Goal: Task Accomplishment & Management: Use online tool/utility

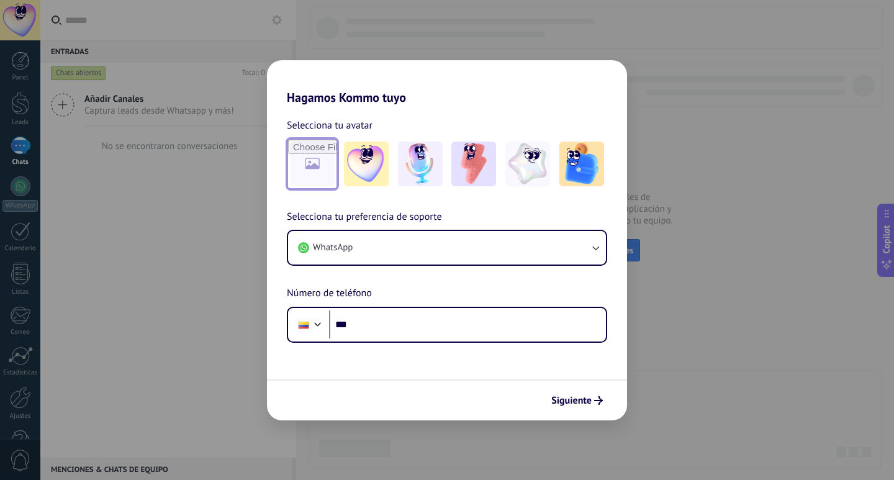
click at [322, 155] on input "file" at bounding box center [312, 164] width 48 height 48
type input "**********"
click at [574, 391] on button "Siguiente" at bounding box center [577, 400] width 63 height 21
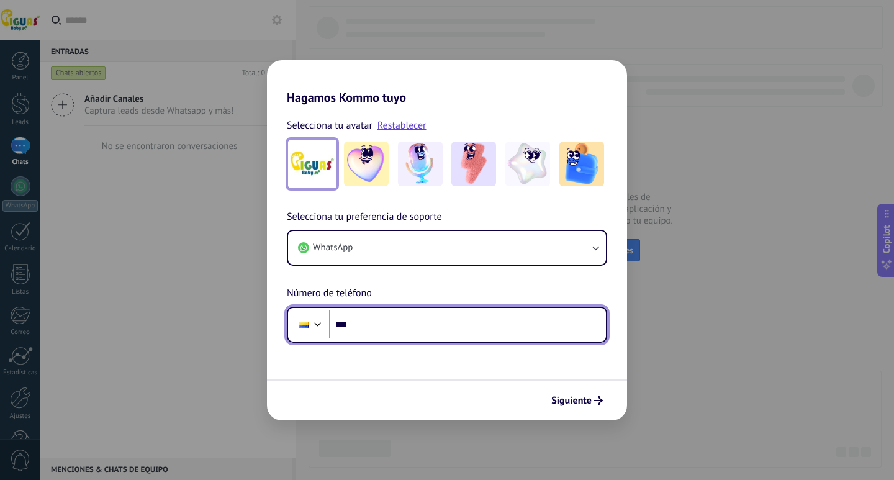
click at [442, 325] on input "***" at bounding box center [467, 324] width 277 height 29
type input "**********"
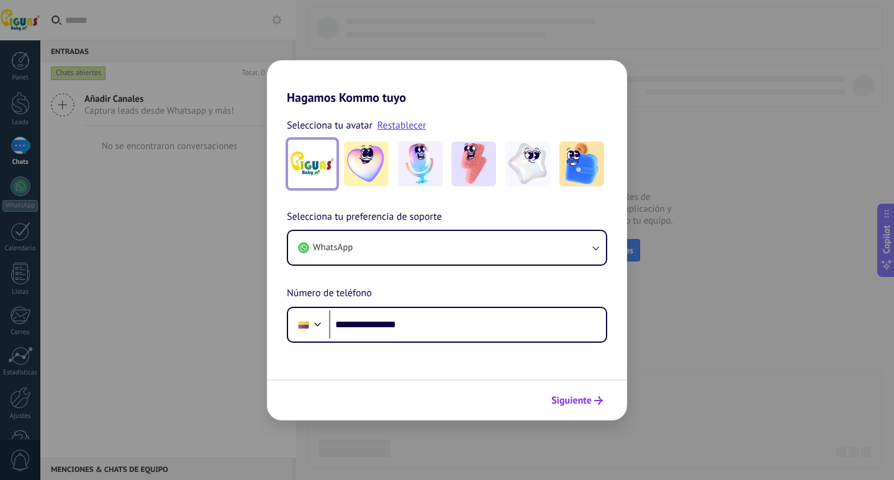
click at [579, 404] on span "Siguiente" at bounding box center [571, 400] width 40 height 9
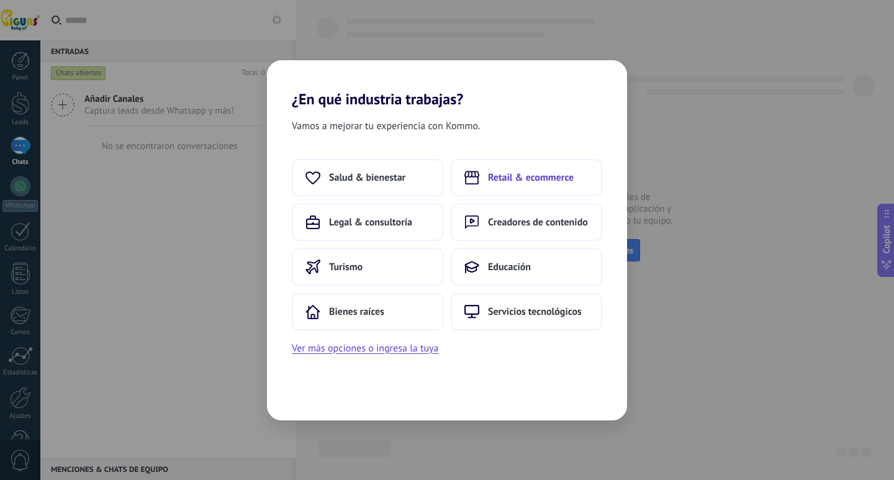
click at [526, 179] on span "Retail & ecommerce" at bounding box center [531, 177] width 86 height 12
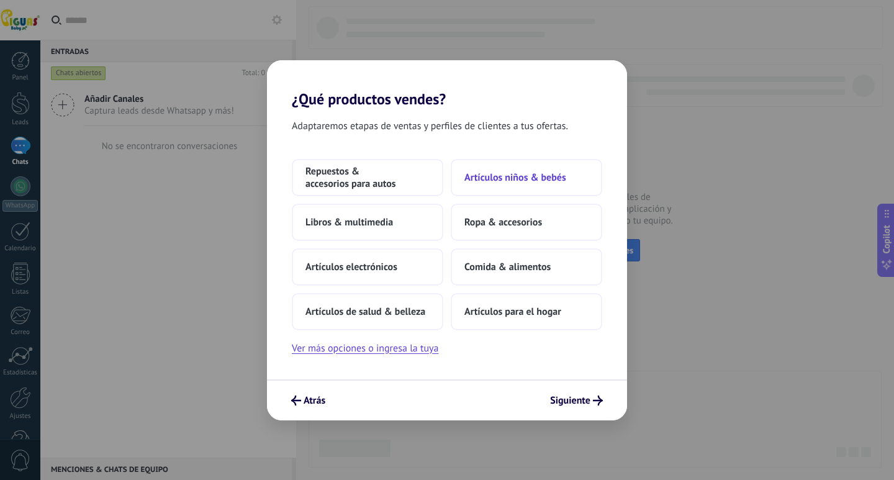
click at [528, 174] on span "Artículos niños & bebés" at bounding box center [515, 177] width 102 height 12
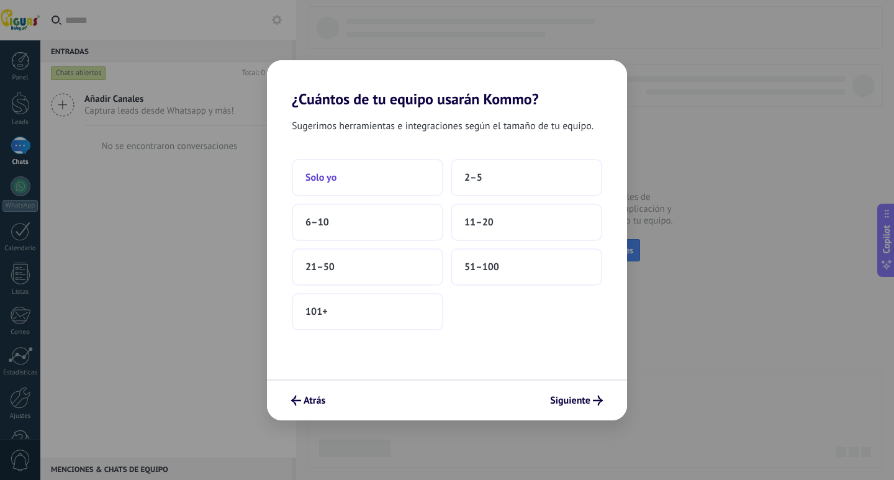
click at [332, 179] on span "Solo yo" at bounding box center [321, 177] width 31 height 12
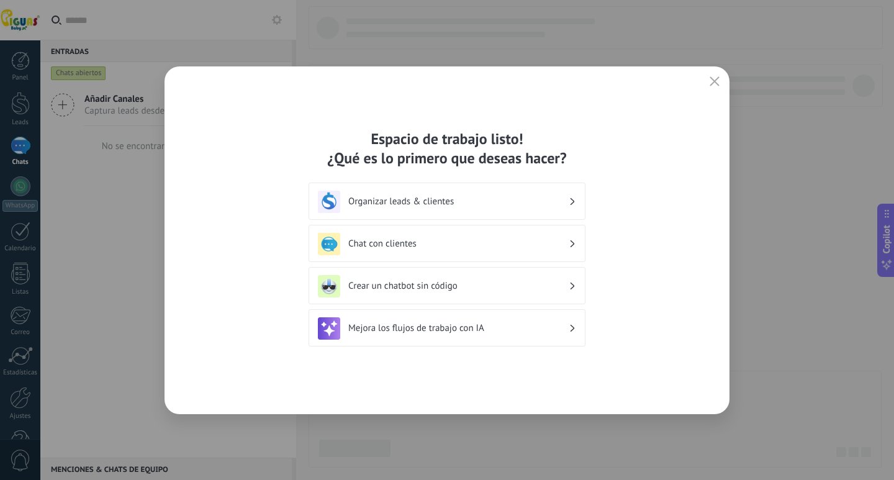
click at [466, 206] on h3 "Organizar leads & clientes" at bounding box center [458, 202] width 220 height 12
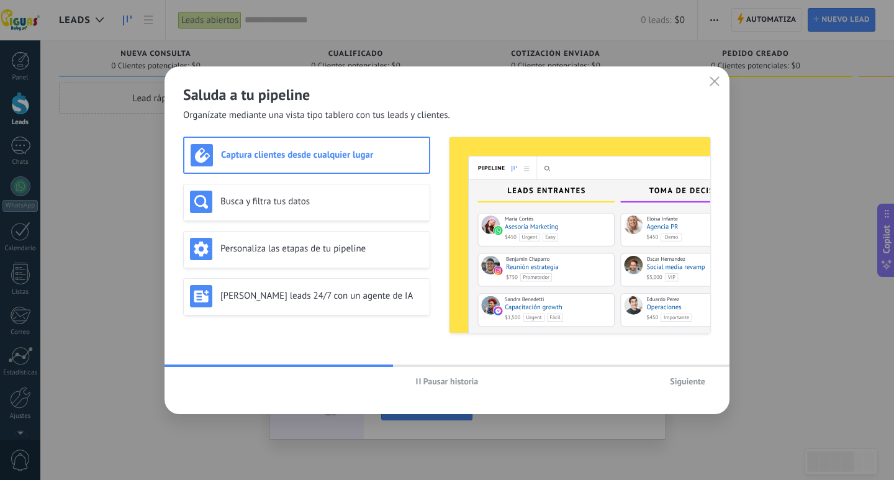
click at [699, 378] on span "Siguiente" at bounding box center [687, 381] width 35 height 9
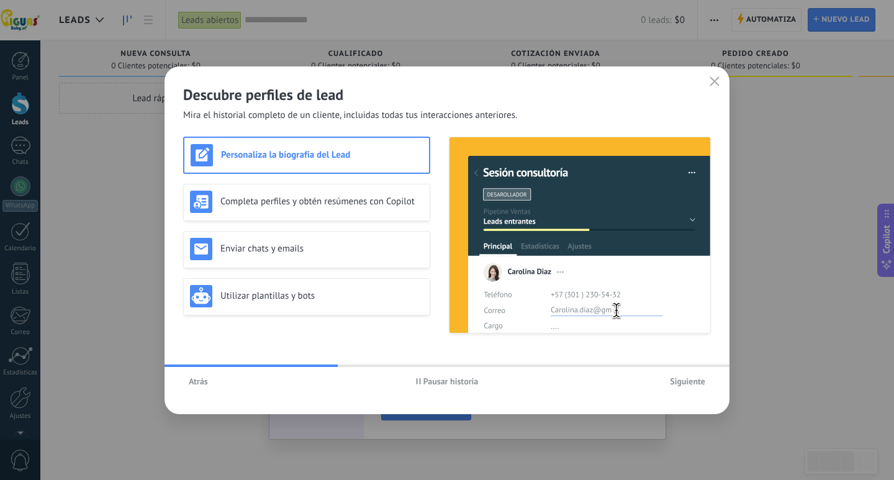
click at [699, 378] on span "Siguiente" at bounding box center [687, 381] width 35 height 9
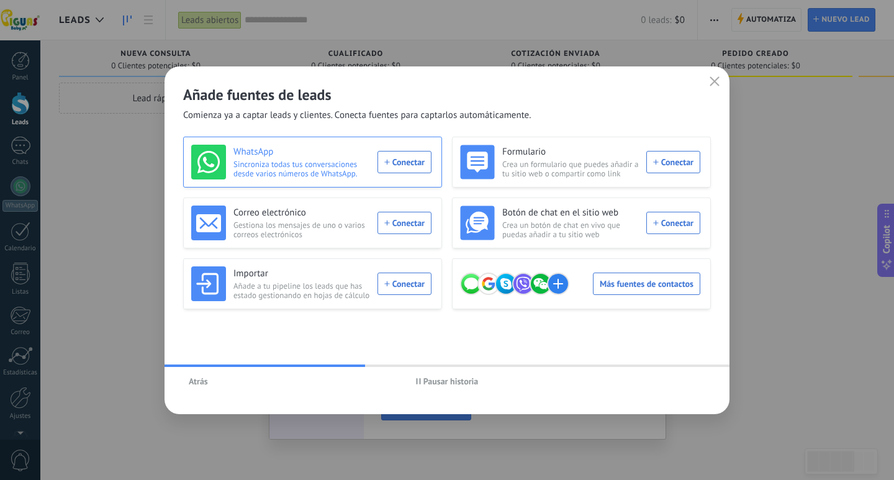
click at [398, 159] on div "WhatsApp Sincroniza todas tus conversaciones desde varios números de WhatsApp. …" at bounding box center [311, 162] width 240 height 35
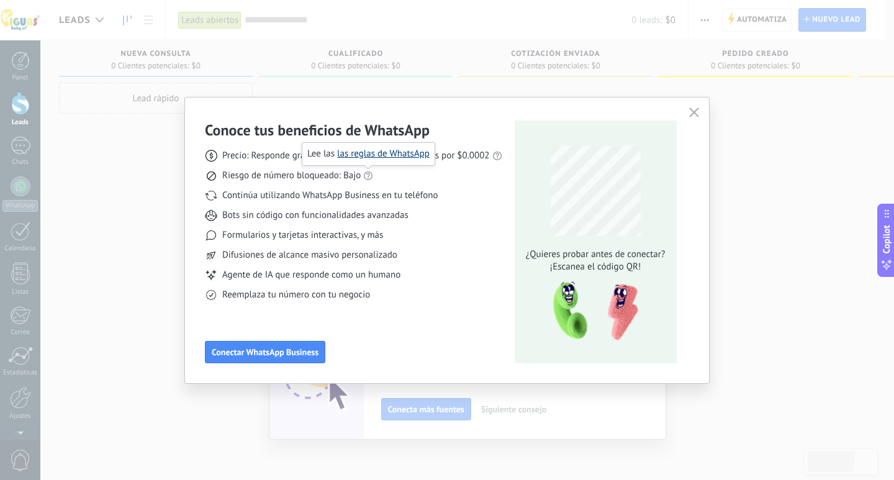
click at [371, 154] on link "las reglas de WhatsApp" at bounding box center [383, 154] width 93 height 12
click at [691, 114] on icon "button" at bounding box center [694, 112] width 10 height 10
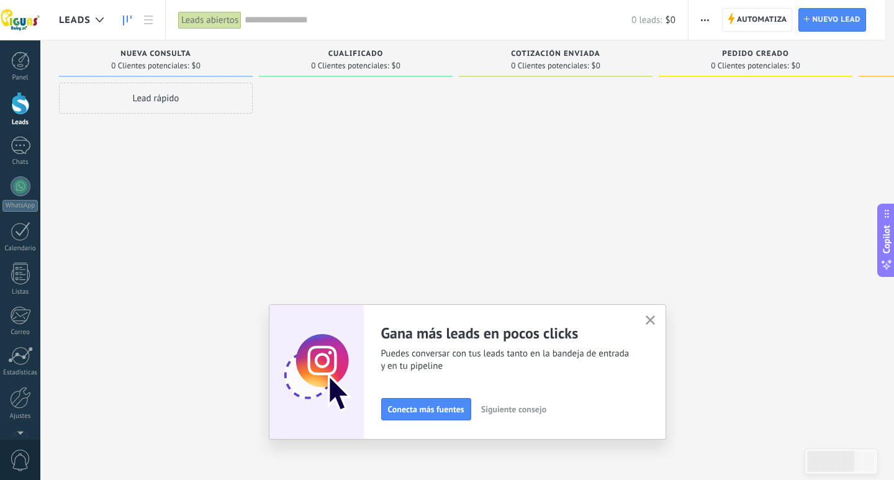
scroll to position [37, 0]
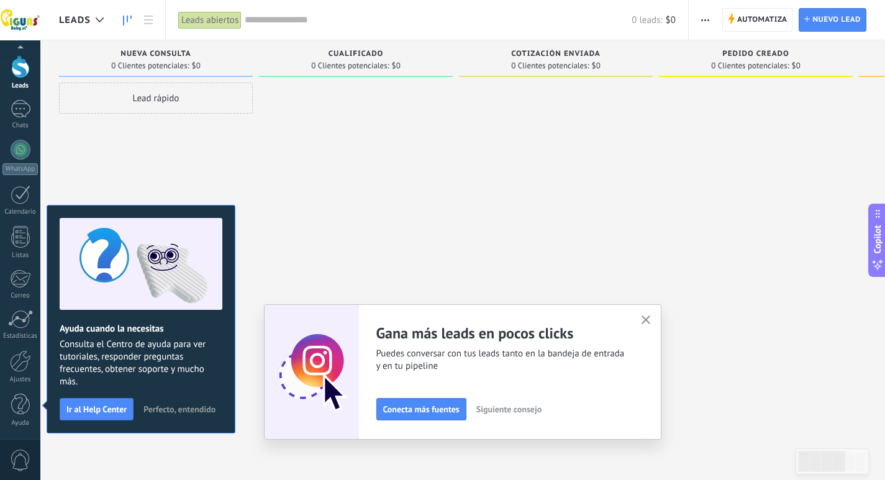
click at [21, 20] on div at bounding box center [20, 20] width 40 height 40
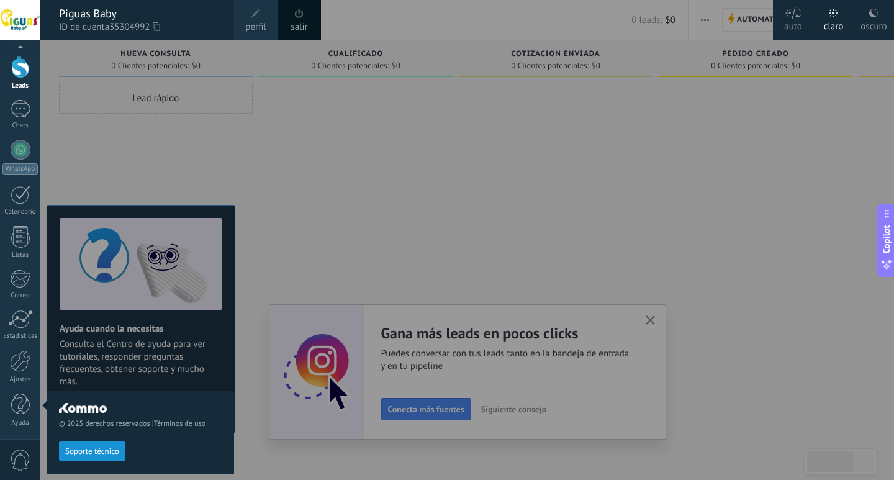
click at [158, 27] on icon at bounding box center [156, 26] width 7 height 9
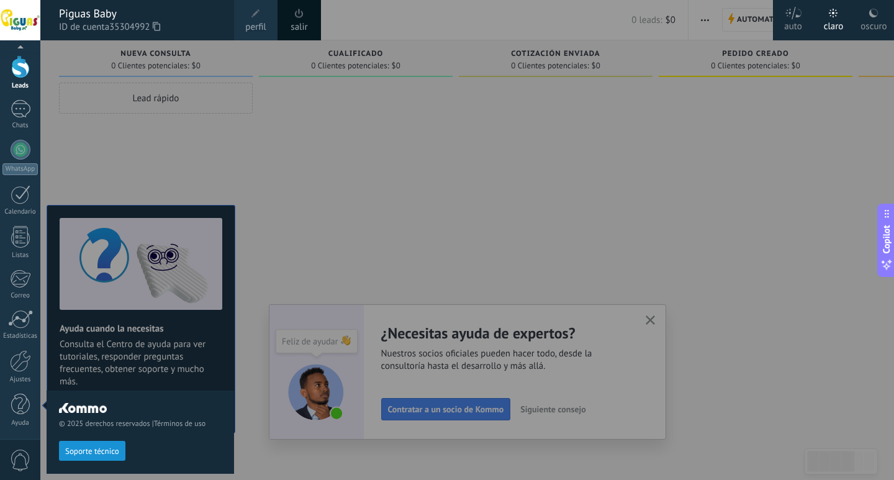
scroll to position [0, 0]
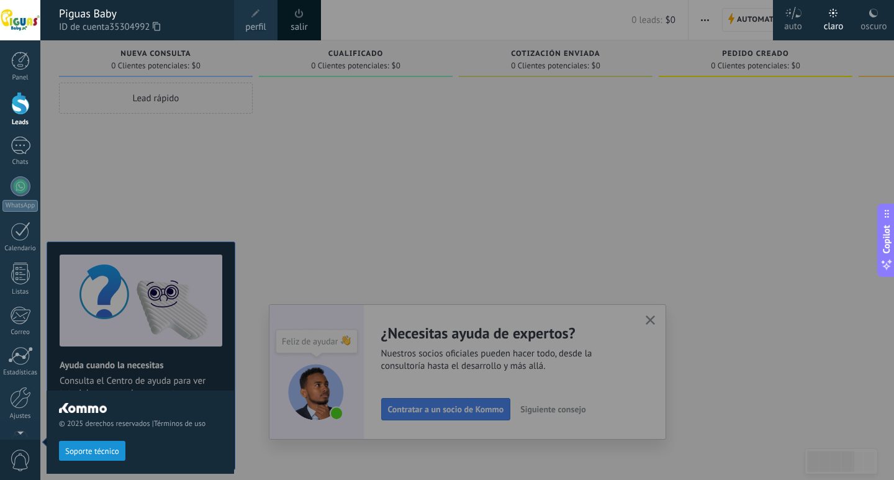
click at [611, 175] on div at bounding box center [487, 240] width 894 height 480
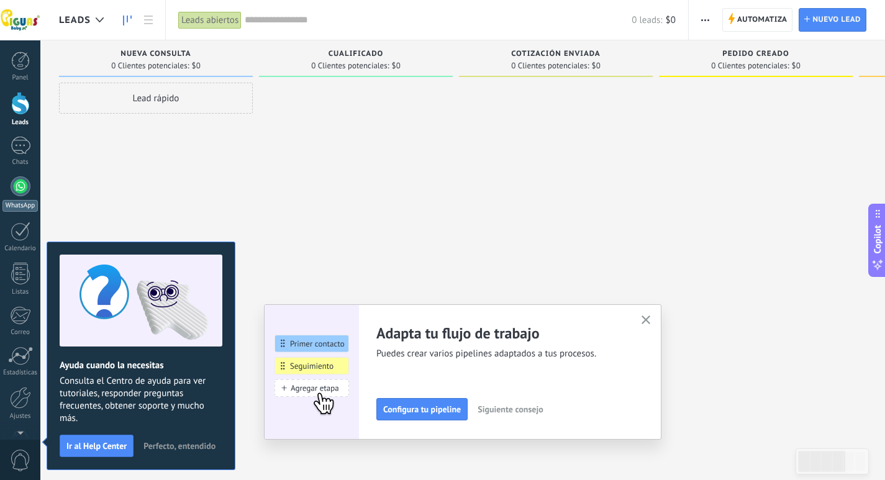
click at [26, 182] on div at bounding box center [21, 186] width 20 height 20
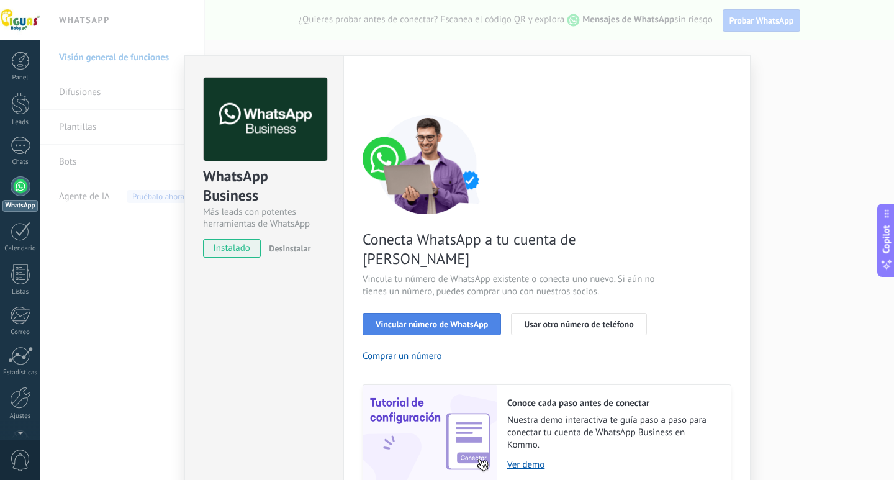
scroll to position [40, 0]
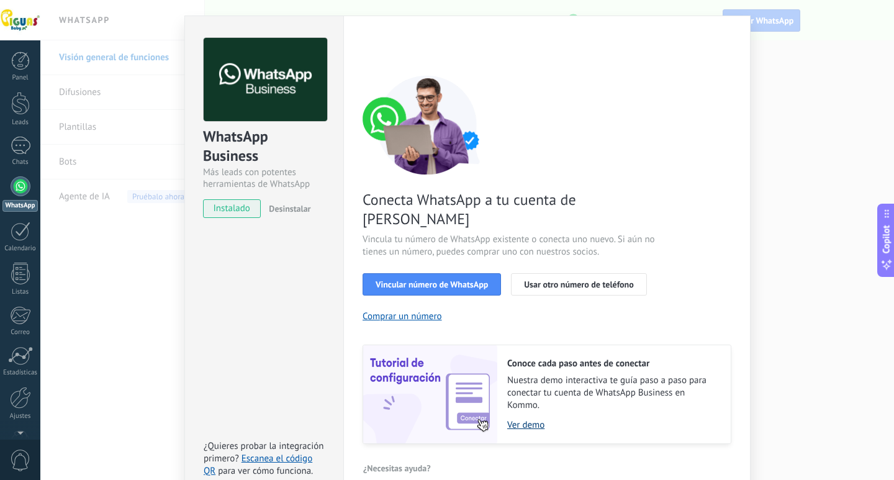
click at [532, 419] on link "Ver demo" at bounding box center [612, 425] width 211 height 12
click at [459, 280] on span "Vincular número de WhatsApp" at bounding box center [432, 284] width 112 height 9
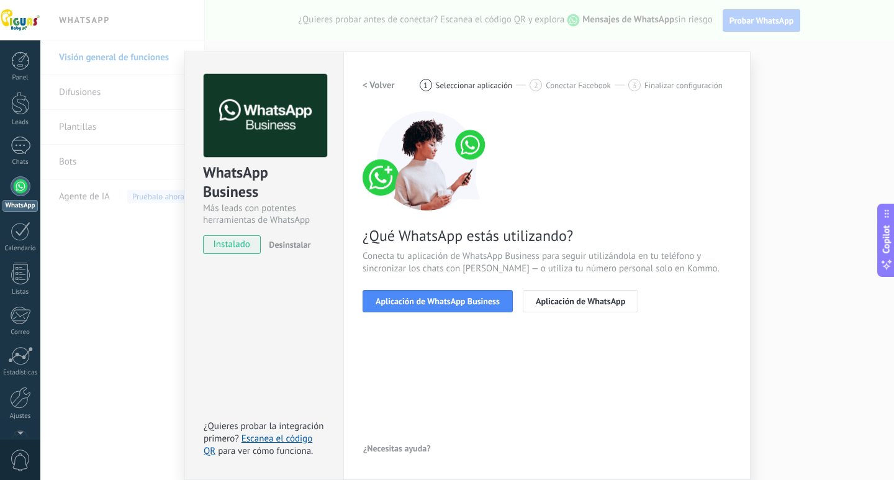
scroll to position [4, 0]
click at [458, 297] on span "Aplicación de WhatsApp Business" at bounding box center [438, 301] width 124 height 9
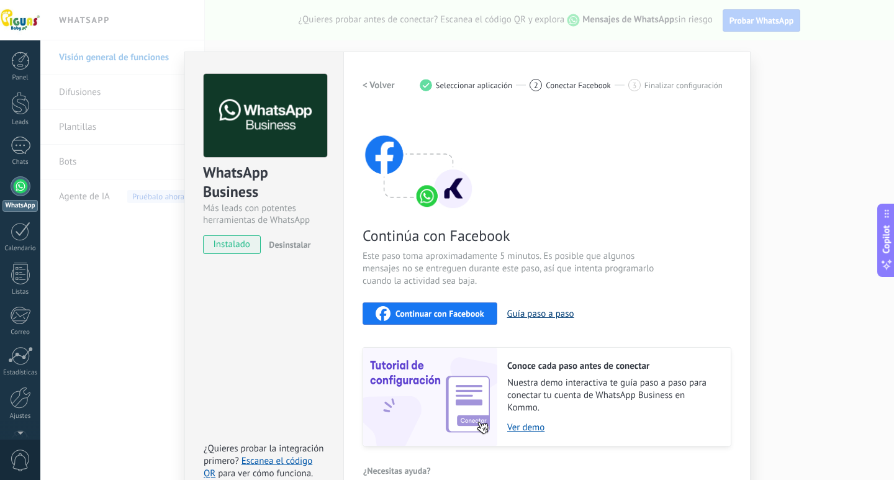
click at [523, 310] on button "Guía paso a paso" at bounding box center [540, 314] width 67 height 12
click at [20, 144] on div at bounding box center [21, 146] width 20 height 18
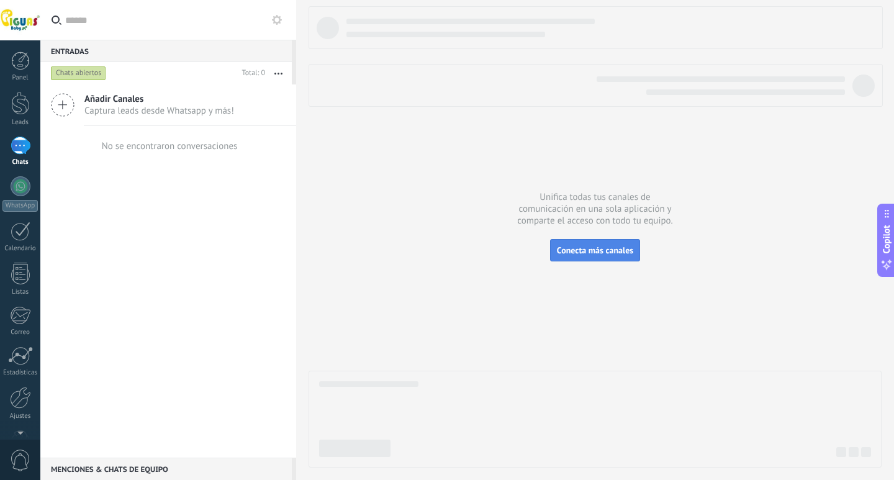
click at [590, 241] on button "Conecta más canales" at bounding box center [595, 250] width 90 height 22
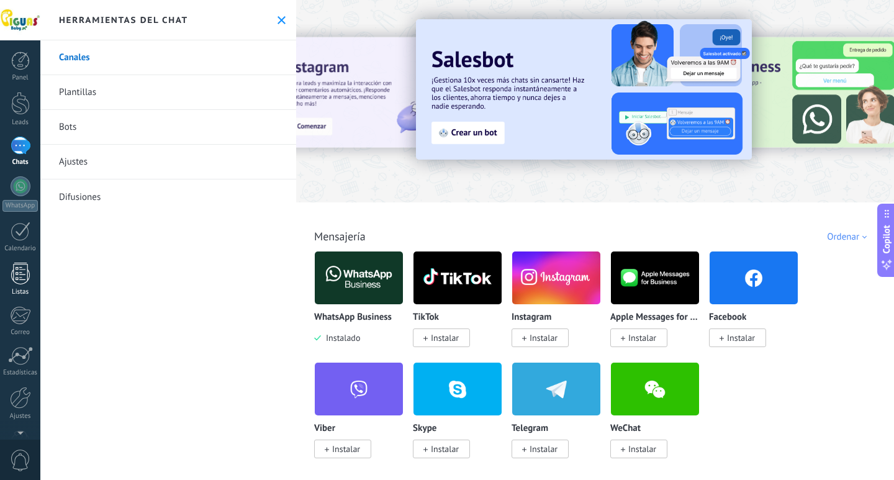
click at [22, 272] on div at bounding box center [20, 274] width 19 height 22
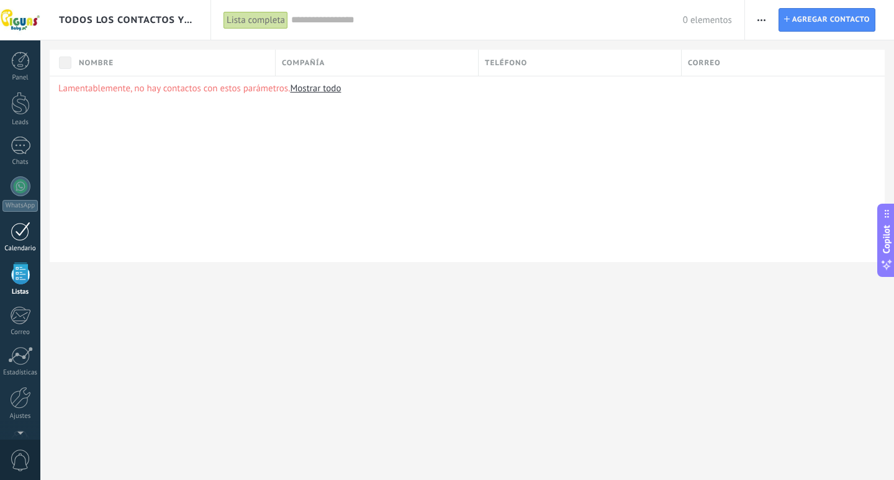
click at [21, 241] on link "Calendario" at bounding box center [20, 237] width 40 height 31
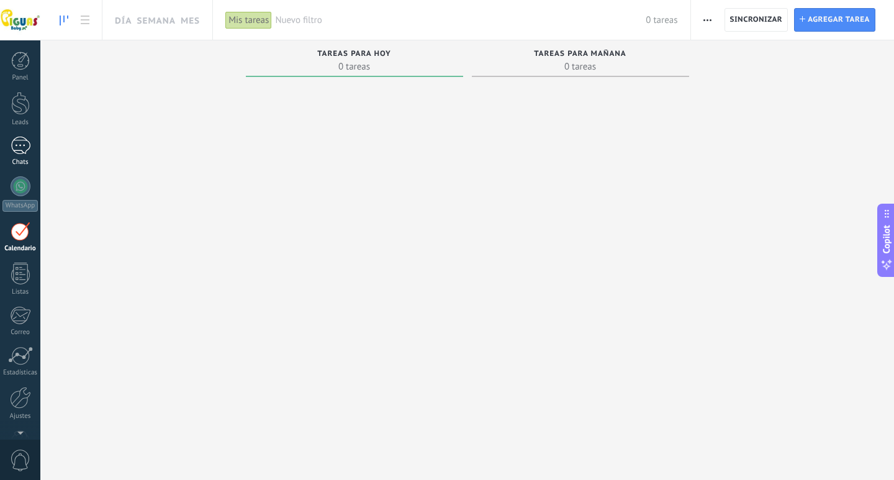
click at [16, 148] on div at bounding box center [21, 146] width 20 height 18
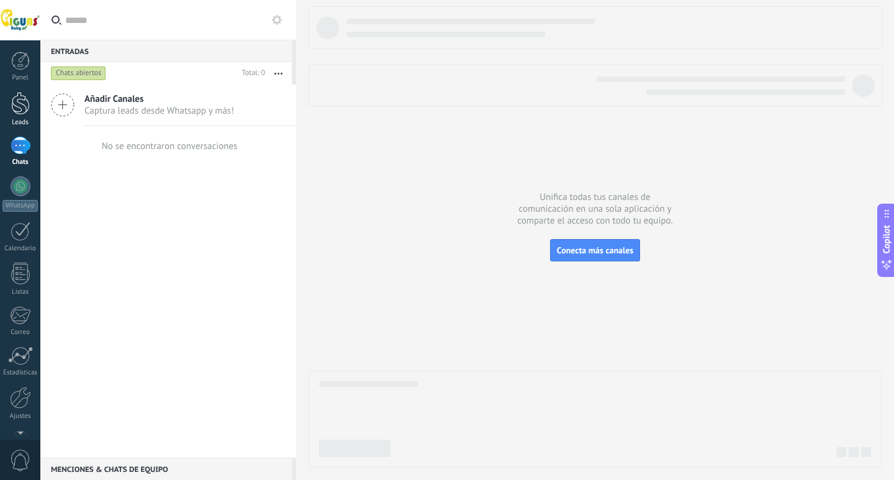
click at [14, 106] on div at bounding box center [20, 103] width 19 height 23
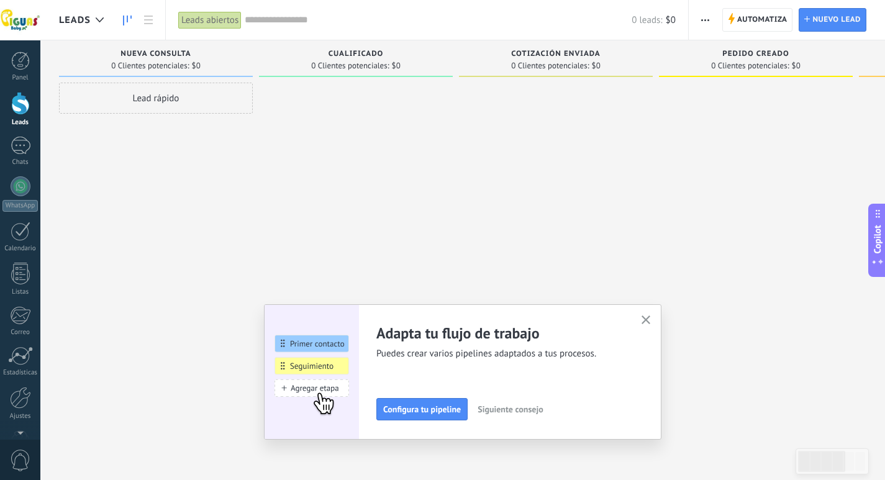
click at [647, 320] on icon "button" at bounding box center [645, 319] width 9 height 9
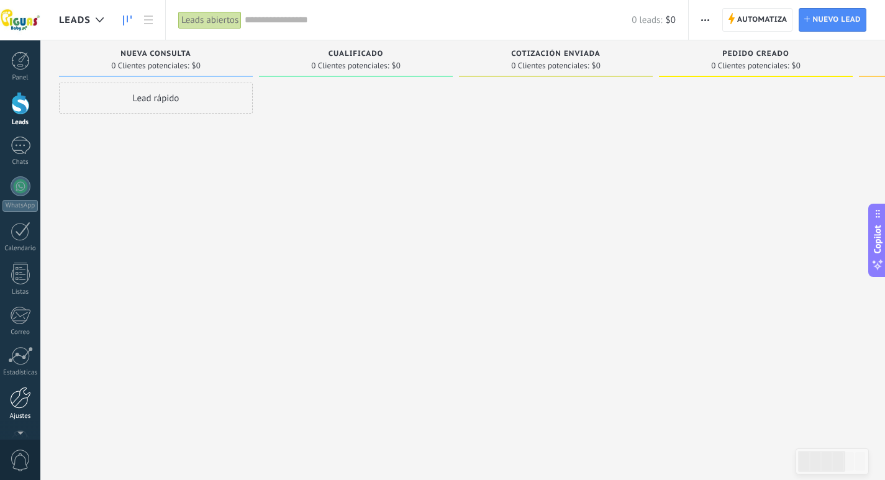
click at [25, 407] on div at bounding box center [20, 398] width 21 height 22
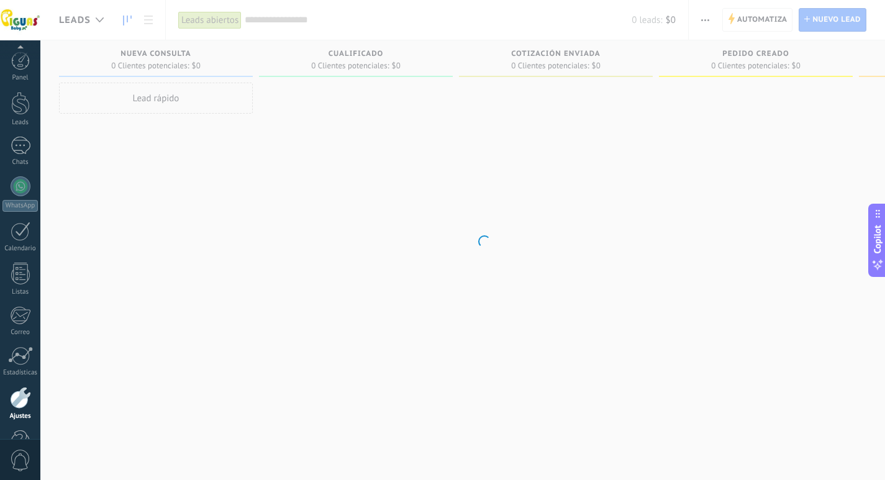
scroll to position [37, 0]
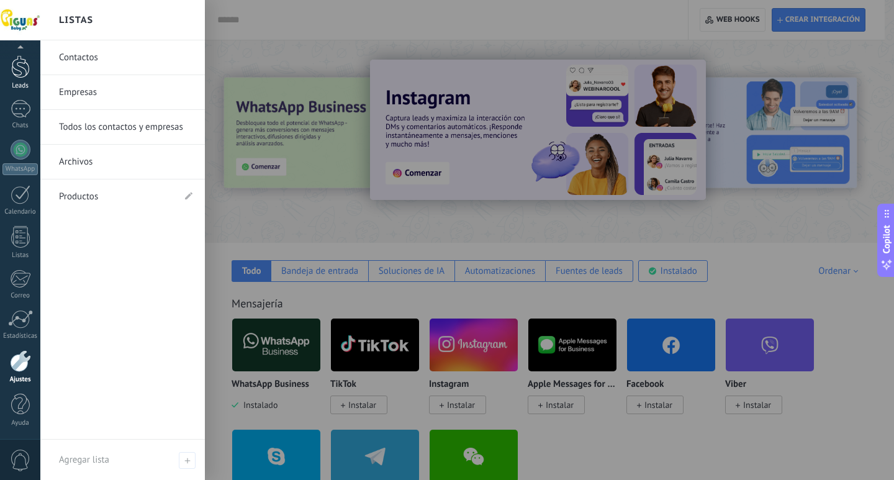
click at [25, 70] on div at bounding box center [20, 66] width 19 height 23
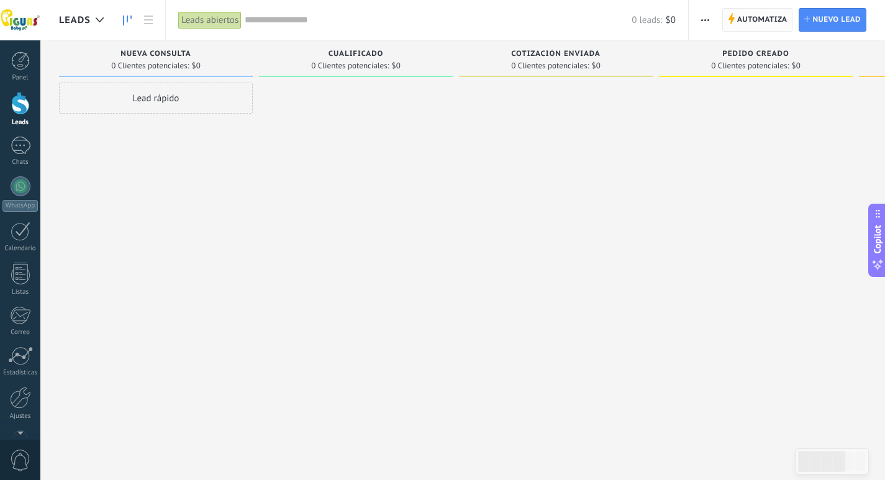
click at [772, 17] on span "Automatiza" at bounding box center [762, 20] width 50 height 22
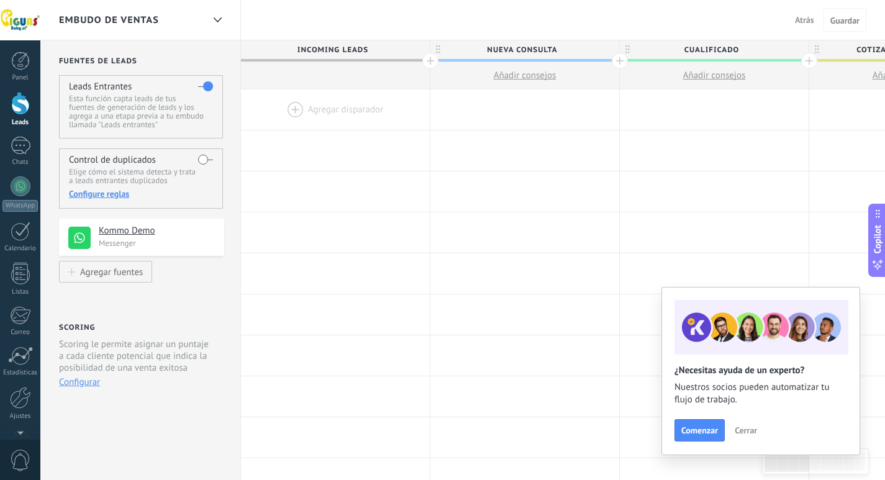
click at [305, 117] on div at bounding box center [335, 109] width 189 height 40
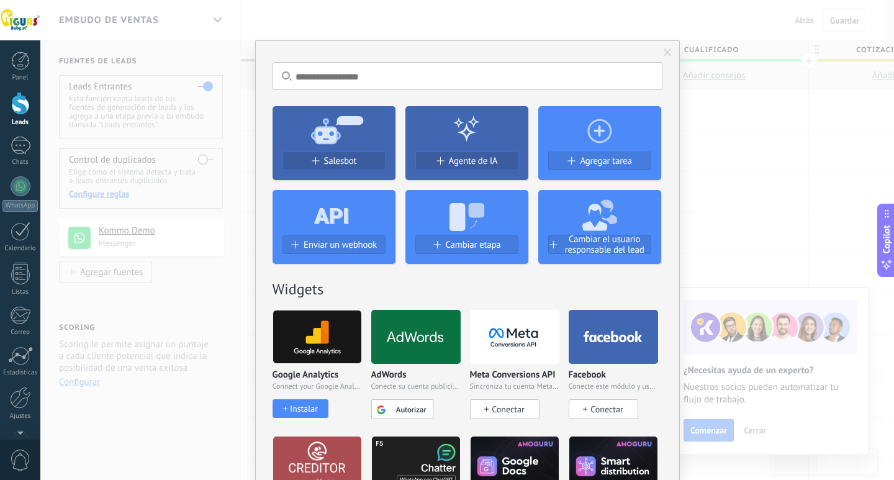
click at [666, 50] on span at bounding box center [668, 52] width 8 height 9
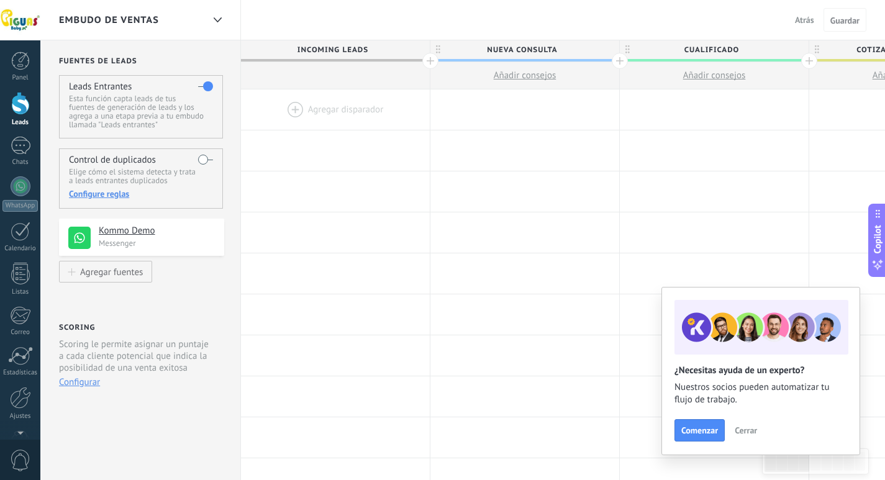
click at [746, 426] on span "Cerrar" at bounding box center [746, 430] width 22 height 9
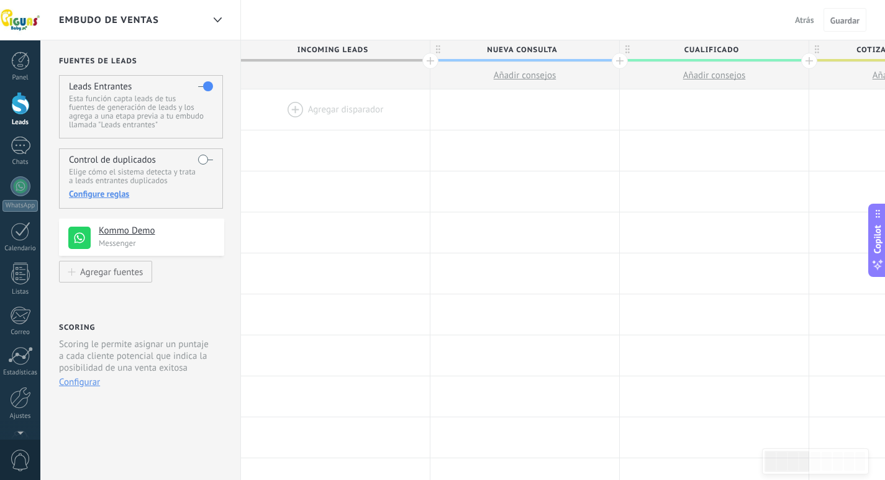
click at [506, 46] on span "Nueva consulta" at bounding box center [521, 49] width 183 height 19
click at [21, 153] on div at bounding box center [21, 146] width 20 height 18
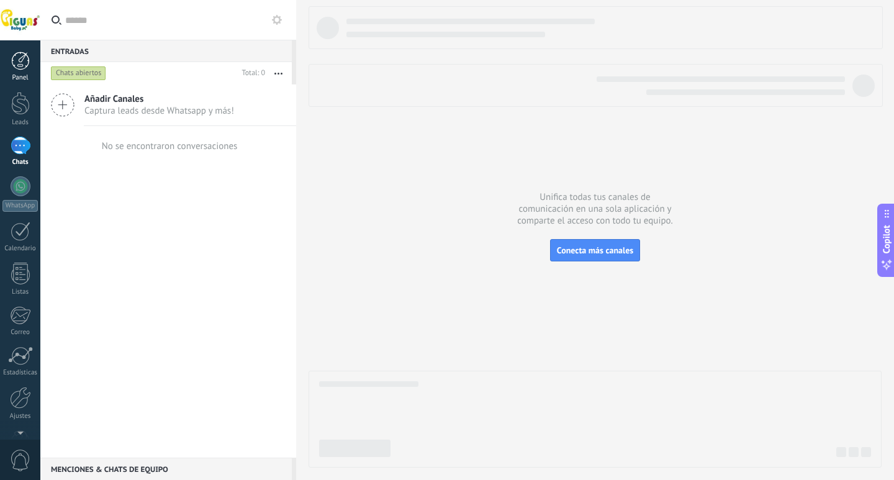
click at [17, 71] on link "Panel" at bounding box center [20, 67] width 40 height 30
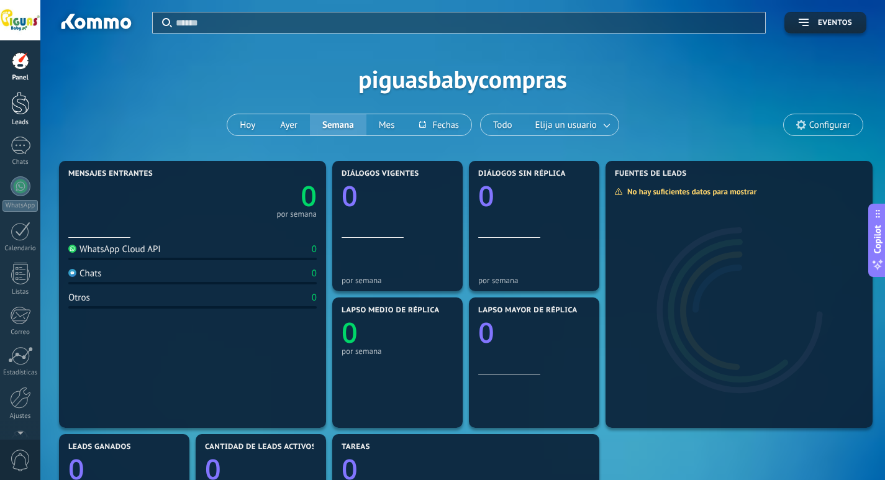
click at [21, 110] on div at bounding box center [20, 103] width 19 height 23
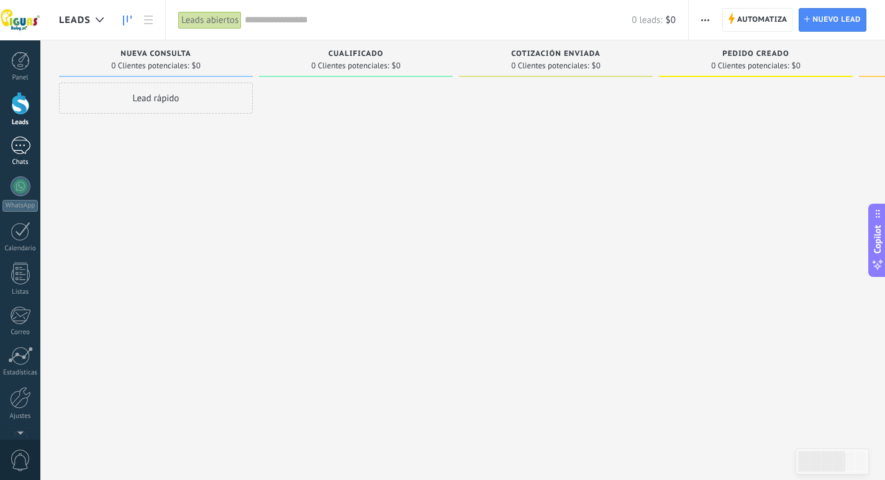
click at [22, 156] on link "Chats" at bounding box center [20, 152] width 40 height 30
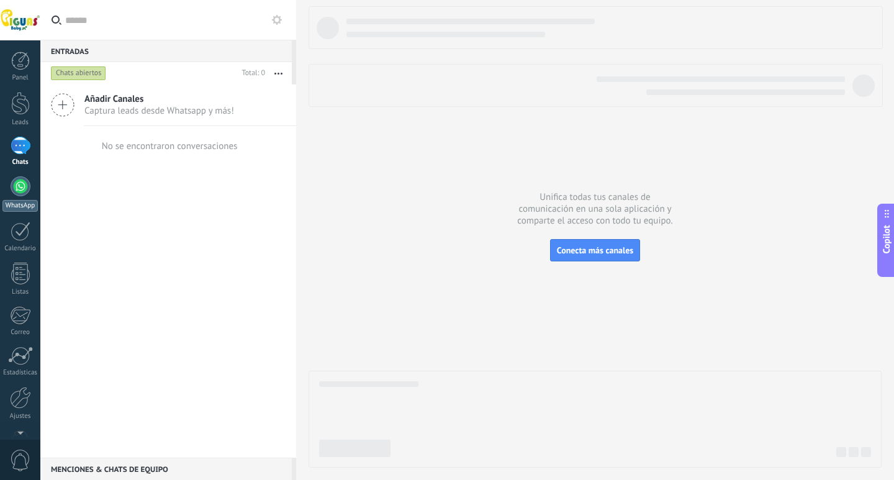
click at [7, 190] on link "WhatsApp" at bounding box center [20, 193] width 40 height 35
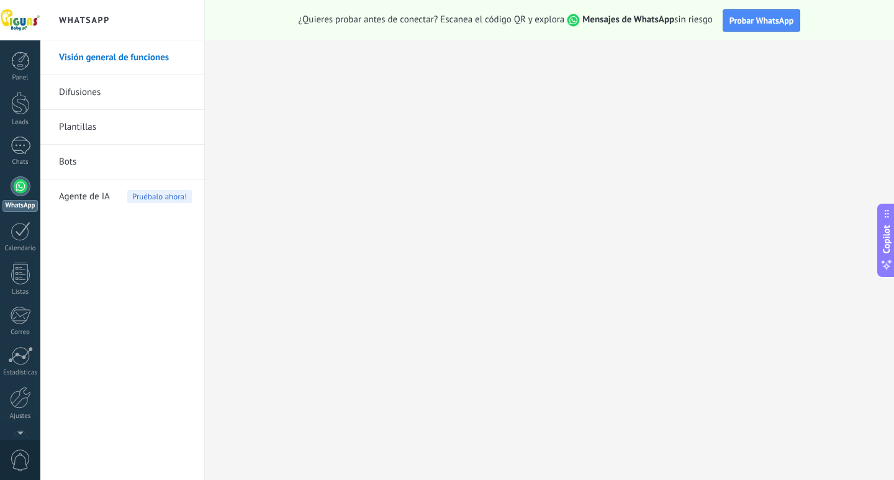
click at [78, 163] on link "Bots" at bounding box center [125, 162] width 133 height 35
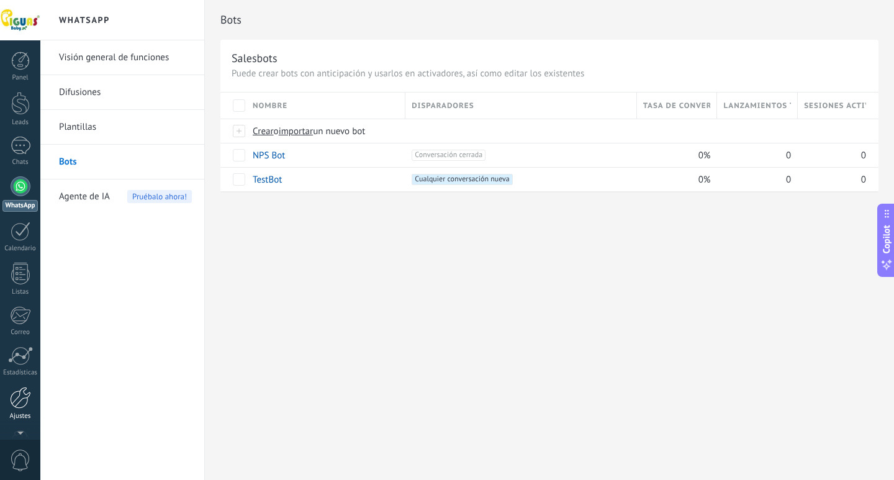
click at [19, 401] on div at bounding box center [20, 398] width 21 height 22
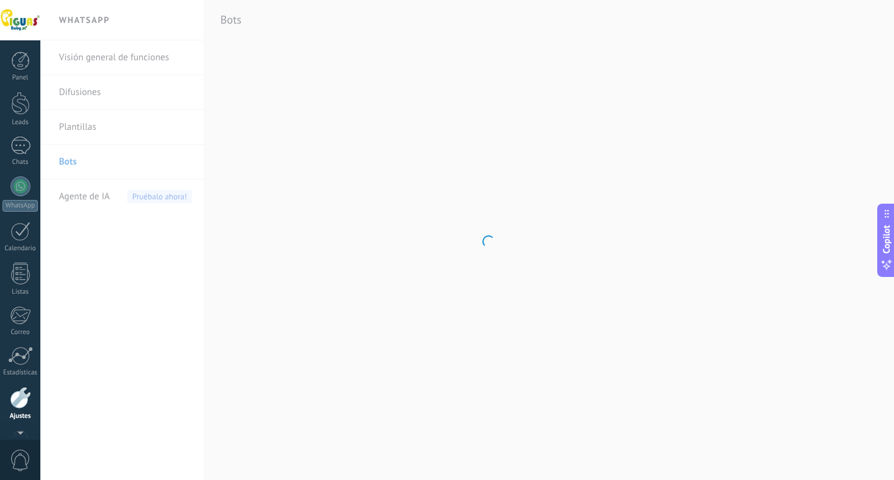
scroll to position [37, 0]
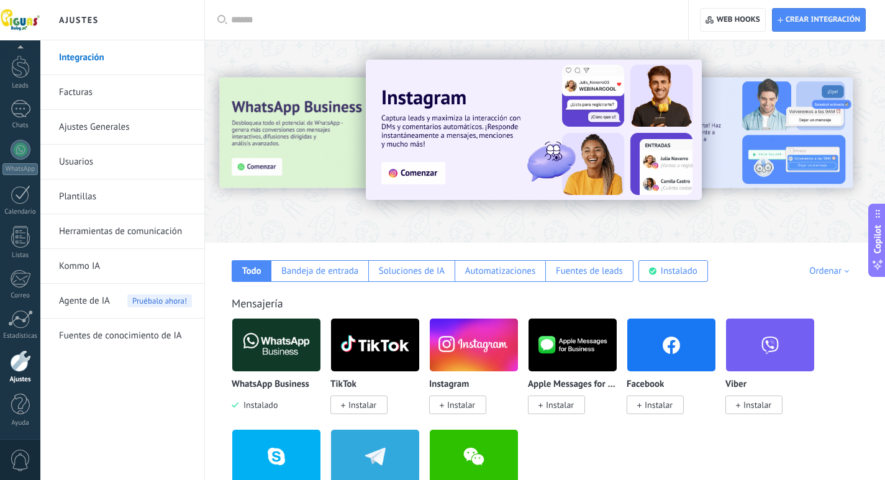
click at [128, 230] on link "Herramientas de comunicación" at bounding box center [125, 231] width 133 height 35
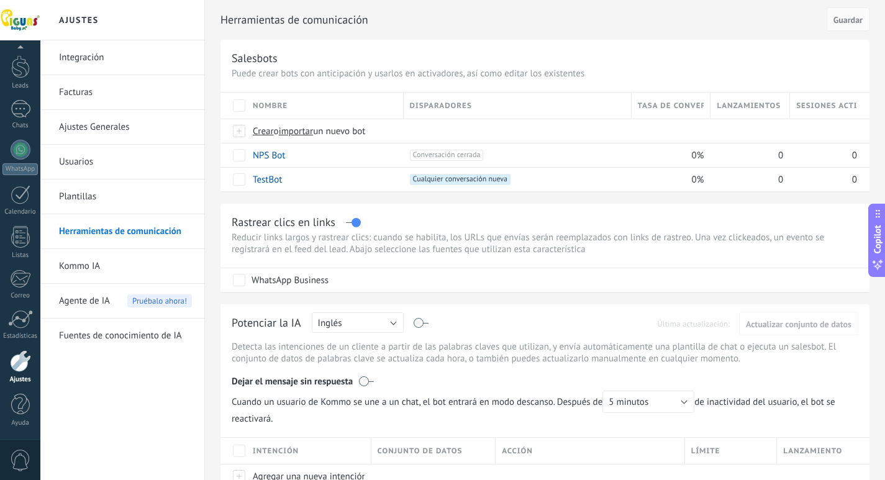
click at [84, 268] on link "Kommo IA" at bounding box center [125, 266] width 133 height 35
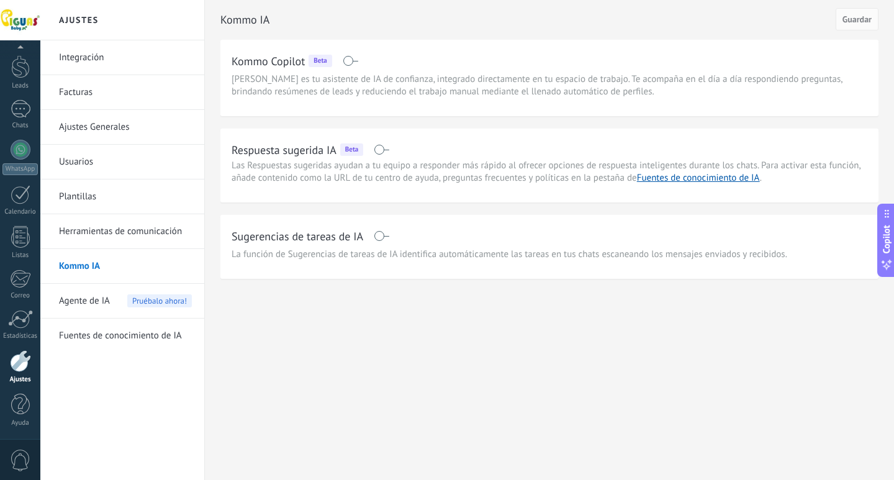
click at [105, 333] on link "Fuentes de conocimiento de IA" at bounding box center [125, 336] width 133 height 35
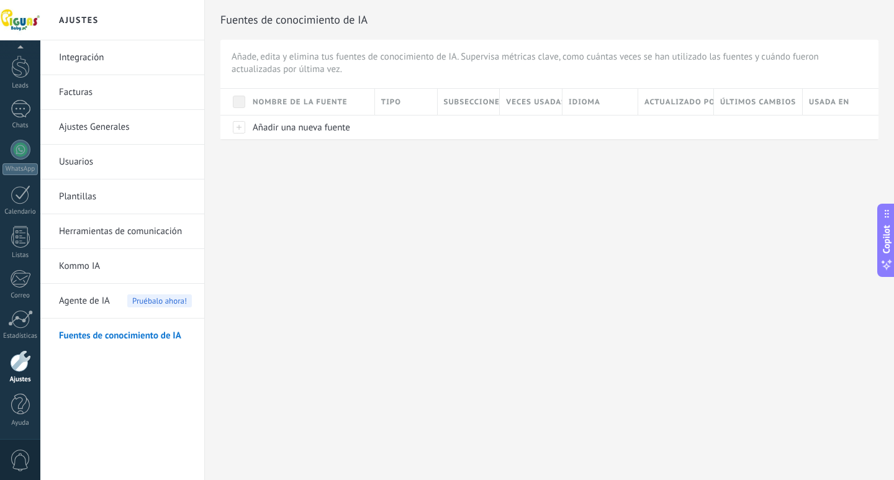
click at [113, 229] on link "Herramientas de comunicación" at bounding box center [125, 231] width 133 height 35
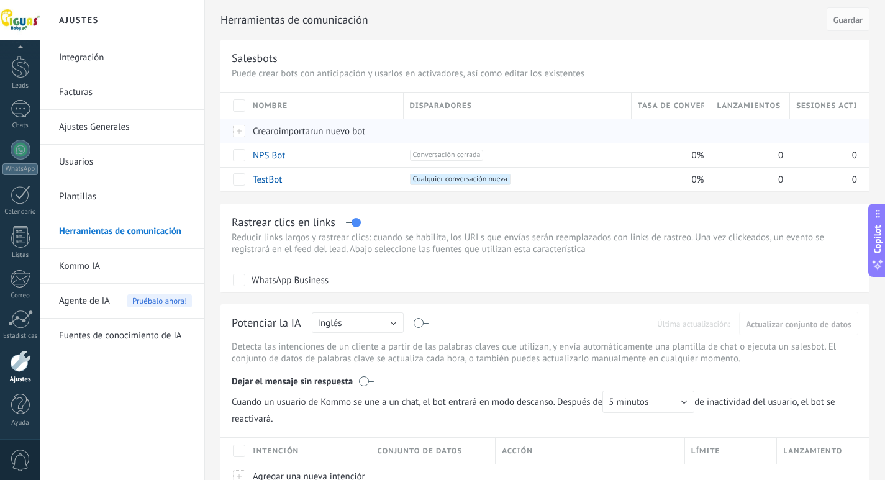
click at [260, 133] on span "Crear" at bounding box center [263, 131] width 21 height 12
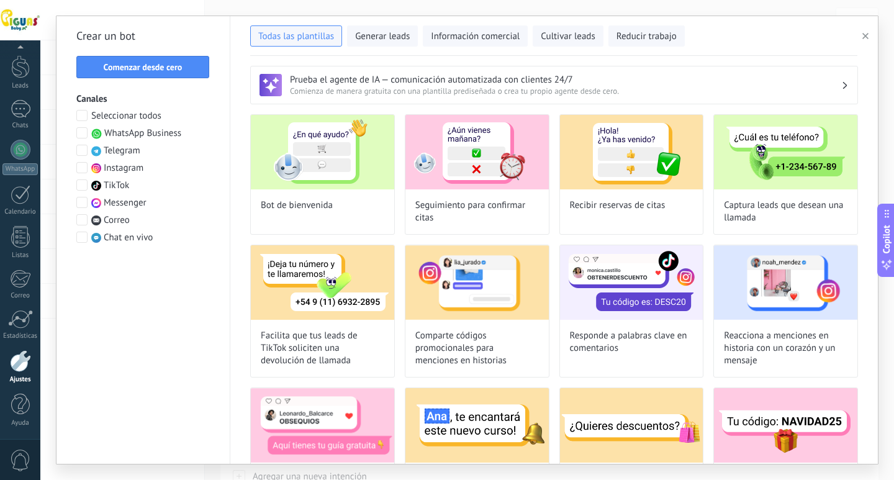
click at [158, 134] on span "WhatsApp Business" at bounding box center [142, 133] width 77 height 12
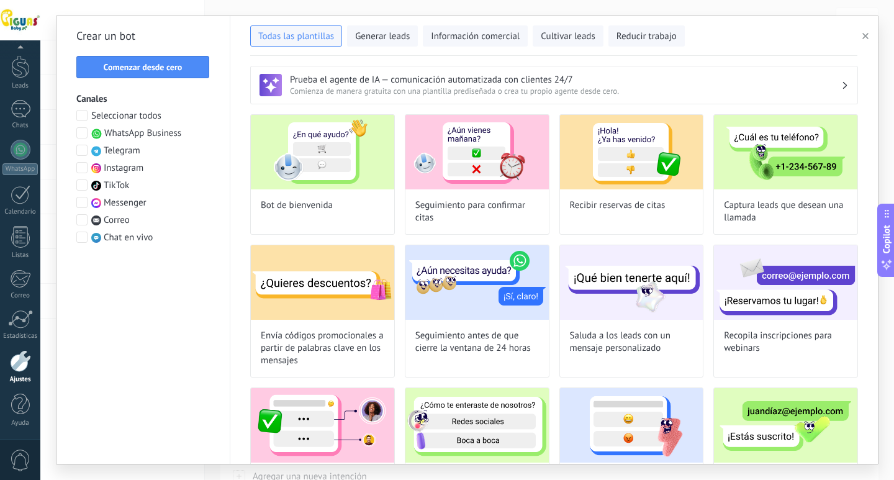
click at [130, 166] on span "Instagram" at bounding box center [124, 168] width 40 height 12
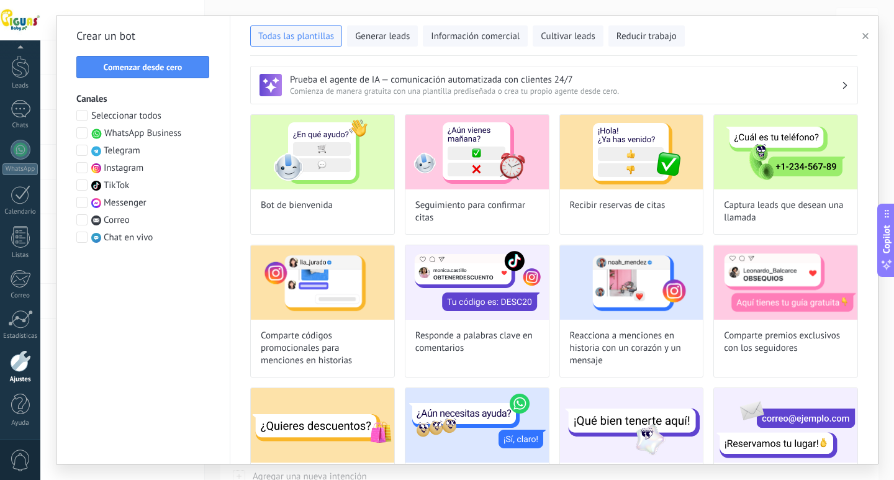
click at [130, 166] on span "Instagram" at bounding box center [124, 168] width 40 height 12
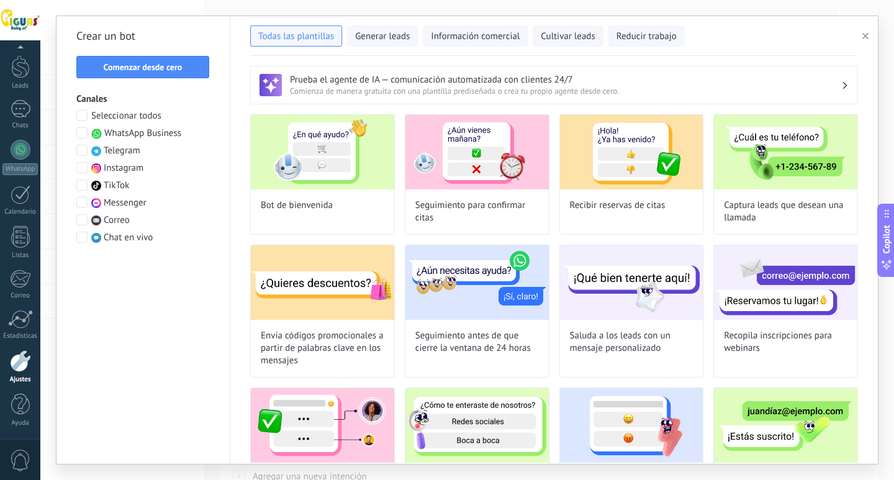
click at [130, 166] on span "Instagram" at bounding box center [124, 168] width 40 height 12
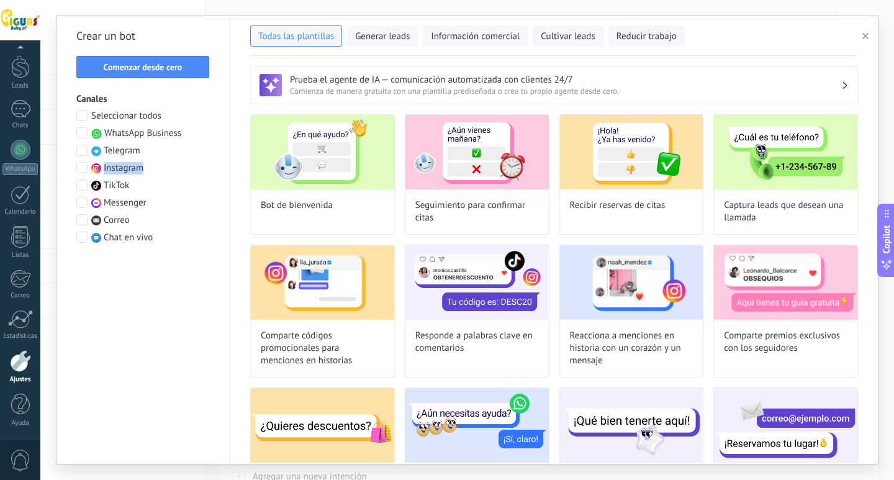
click at [130, 166] on span "Instagram" at bounding box center [124, 168] width 40 height 12
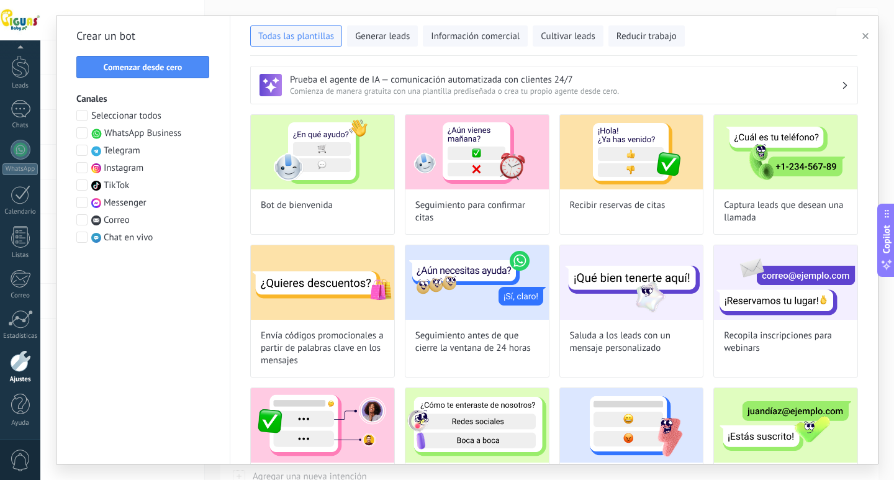
click at [153, 131] on span "WhatsApp Business" at bounding box center [142, 133] width 77 height 12
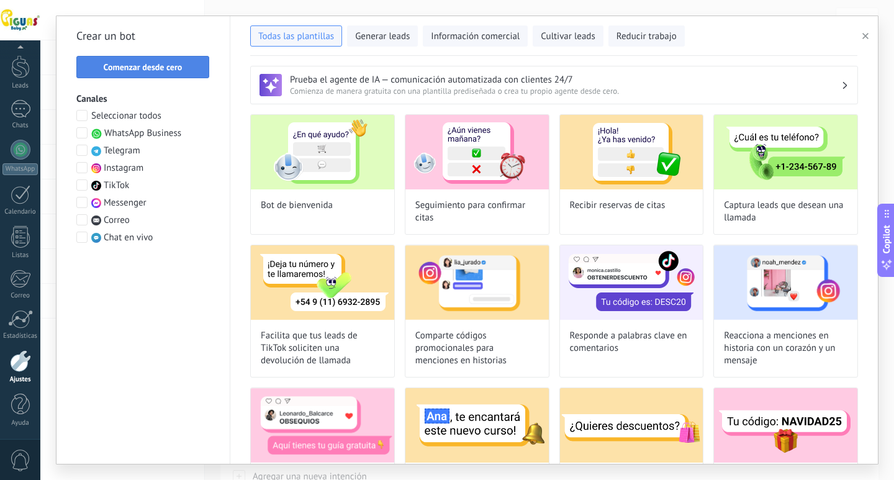
click at [143, 73] on button "Comenzar desde cero" at bounding box center [142, 67] width 133 height 22
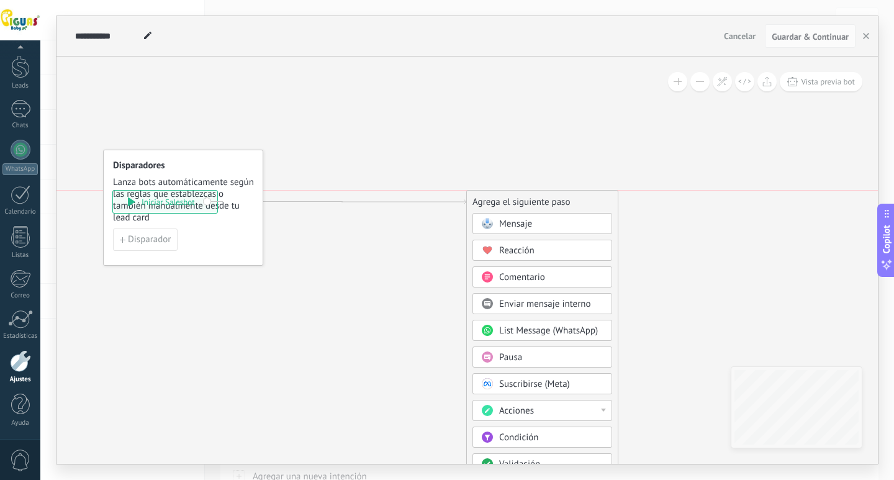
drag, startPoint x: 366, startPoint y: 163, endPoint x: 158, endPoint y: 204, distance: 212.0
click at [158, 204] on div "**********" at bounding box center [165, 202] width 104 height 22
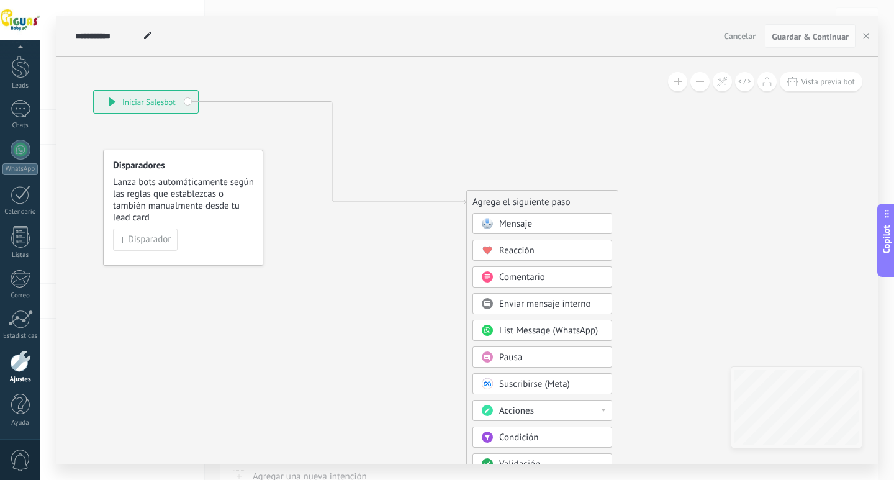
drag, startPoint x: 165, startPoint y: 205, endPoint x: 145, endPoint y: 105, distance: 101.8
click at [145, 105] on div "**********" at bounding box center [146, 102] width 104 height 22
click at [156, 238] on span "Disparador" at bounding box center [149, 239] width 43 height 9
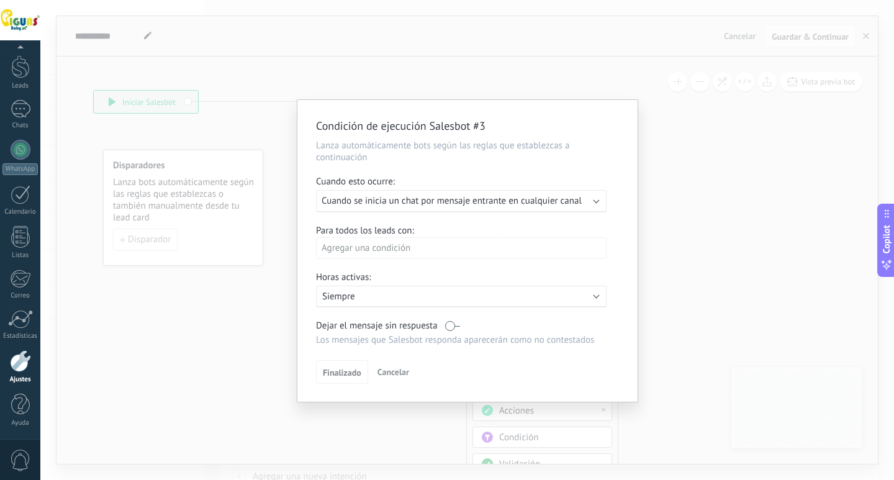
click at [658, 95] on div "Condición de ejecución Salesbot #3 Lanza automáticamente bots según las reglas …" at bounding box center [467, 240] width 854 height 480
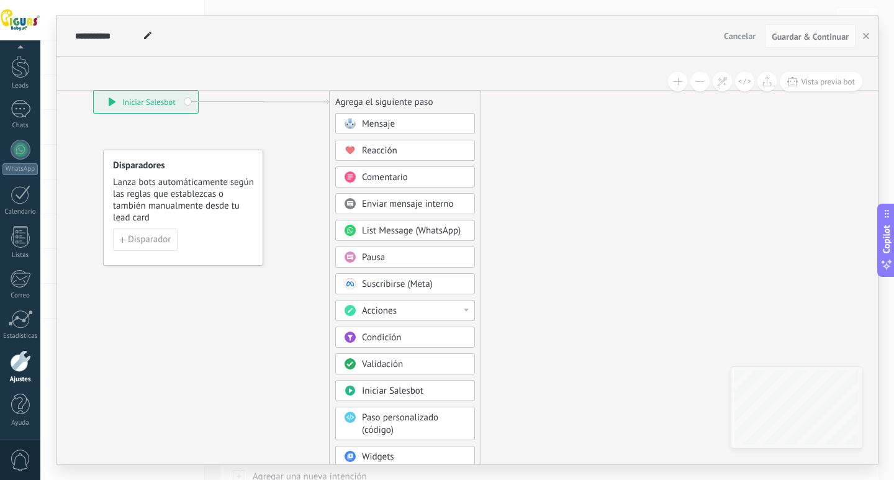
drag, startPoint x: 559, startPoint y: 202, endPoint x: 422, endPoint y: 100, distance: 171.3
click at [422, 100] on div "Agrega el siguiente paso" at bounding box center [405, 102] width 151 height 20
click at [153, 104] on div "**********" at bounding box center [146, 102] width 104 height 22
click at [186, 102] on div "**********" at bounding box center [146, 102] width 104 height 22
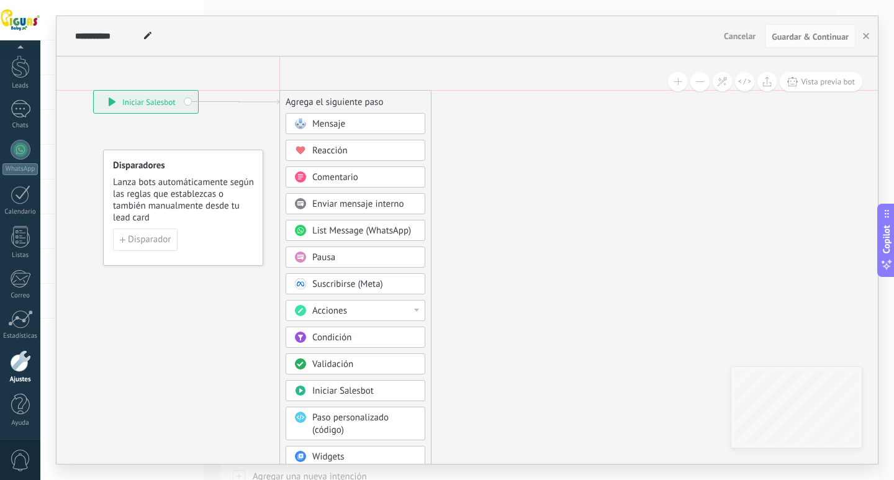
drag, startPoint x: 395, startPoint y: 104, endPoint x: 348, endPoint y: 100, distance: 47.3
click at [348, 100] on div "Agrega el siguiente paso" at bounding box center [355, 102] width 151 height 20
click at [351, 116] on div "Mensaje" at bounding box center [356, 123] width 140 height 21
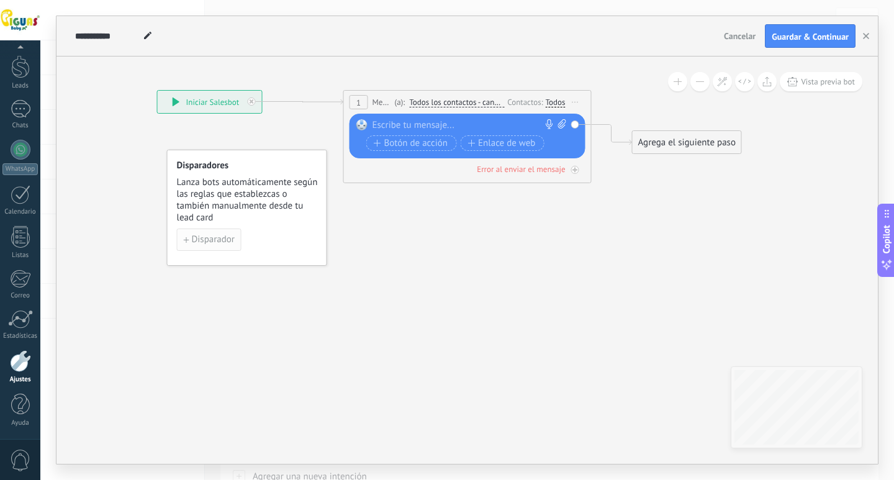
click at [211, 237] on span "Disparador" at bounding box center [213, 239] width 43 height 9
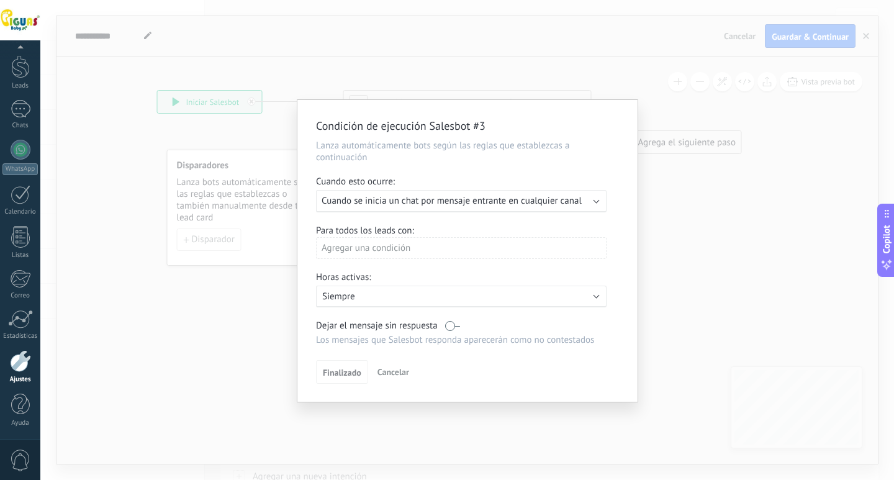
click at [433, 249] on div "Agregar una condición" at bounding box center [461, 248] width 291 height 22
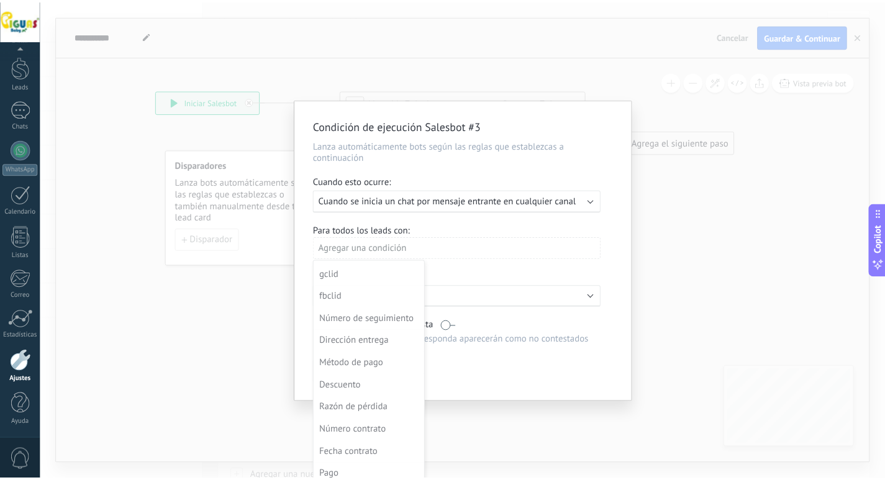
scroll to position [335, 0]
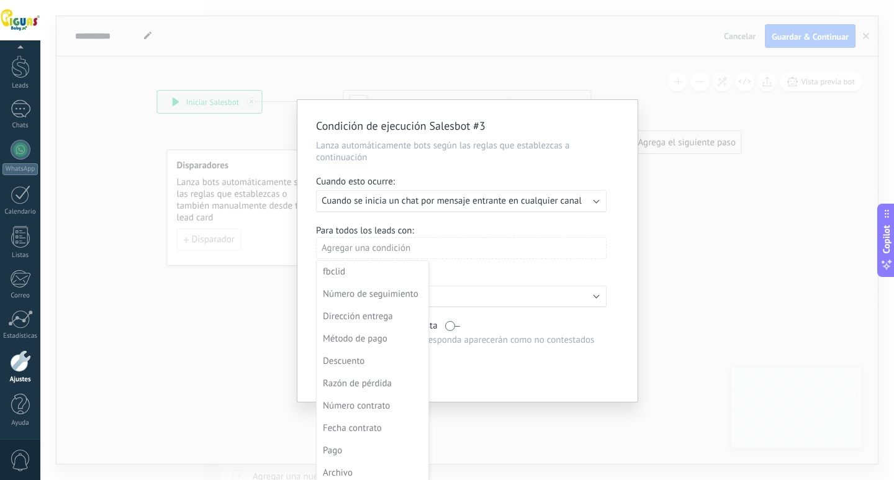
click at [597, 229] on div at bounding box center [467, 251] width 340 height 302
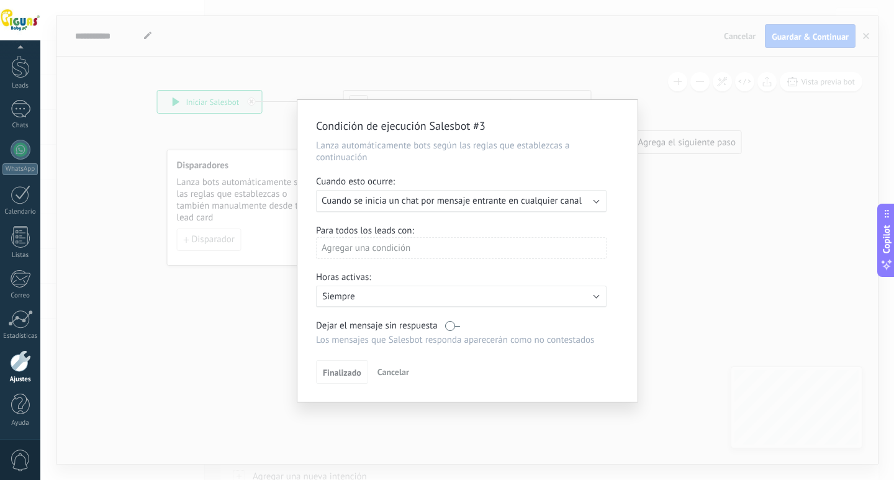
click at [399, 372] on span "Cancelar" at bounding box center [394, 371] width 32 height 11
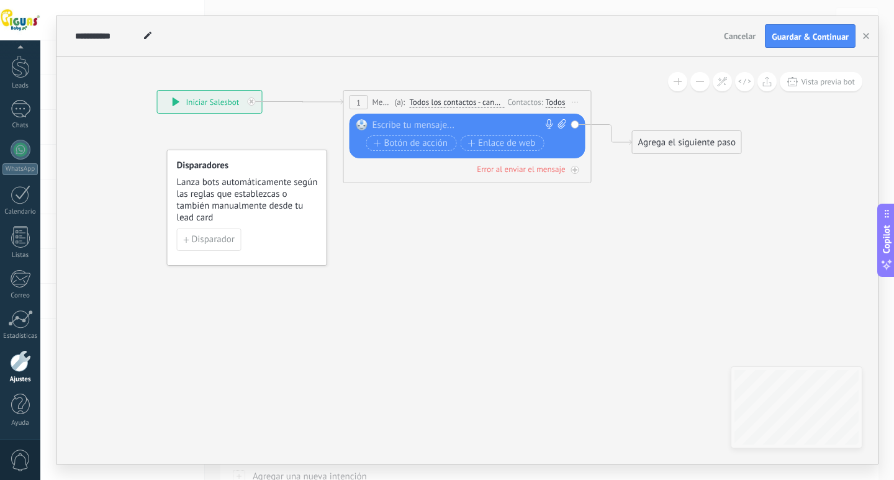
click at [754, 36] on span "Cancelar" at bounding box center [740, 35] width 32 height 11
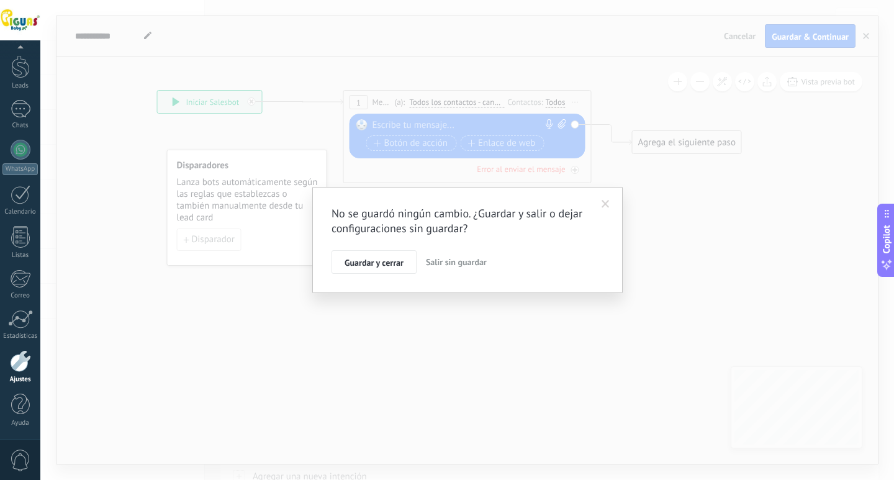
click at [458, 266] on span "Salir sin guardar" at bounding box center [456, 261] width 61 height 11
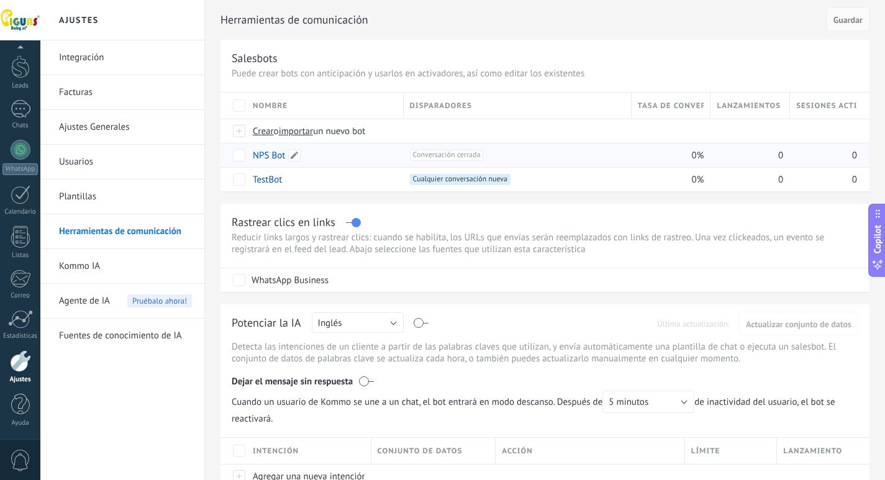
click at [265, 156] on link "NPS Bot" at bounding box center [269, 156] width 32 height 12
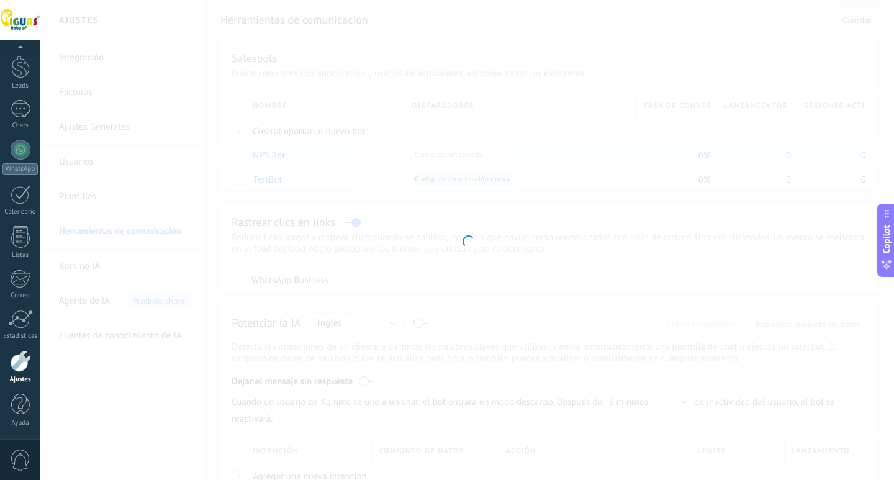
type input "*******"
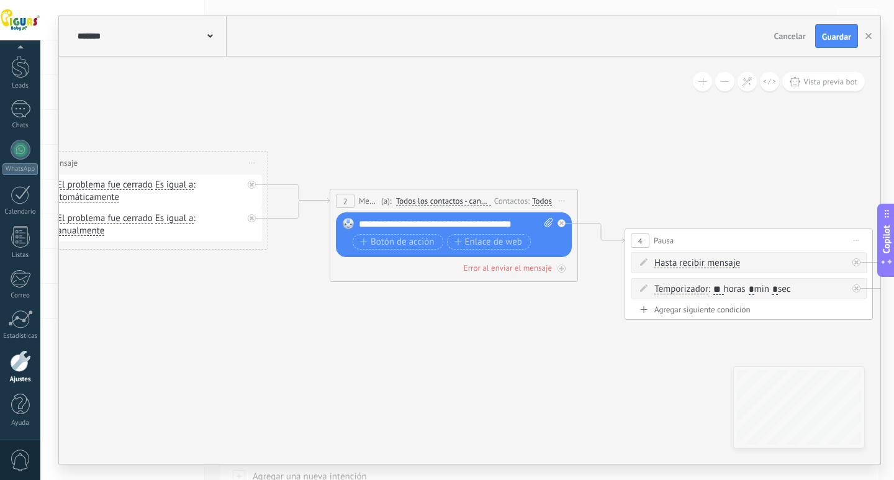
drag, startPoint x: 673, startPoint y: 384, endPoint x: 248, endPoint y: 350, distance: 426.1
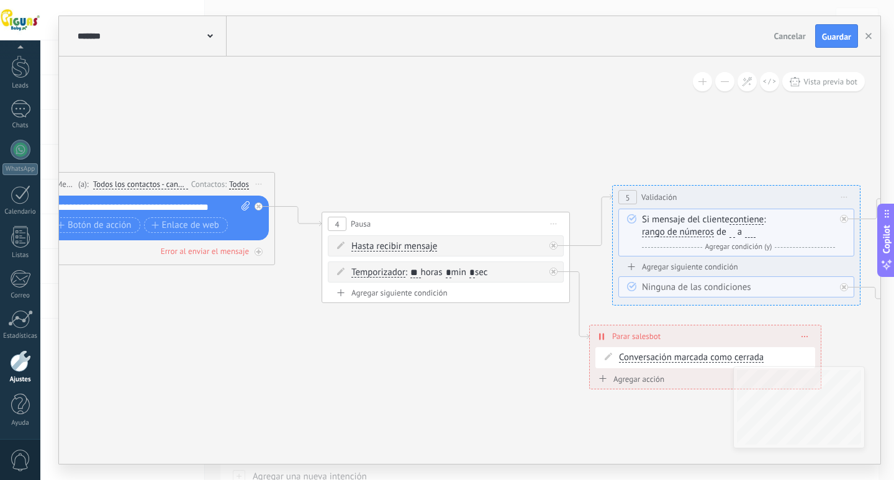
drag, startPoint x: 668, startPoint y: 385, endPoint x: 365, endPoint y: 368, distance: 303.5
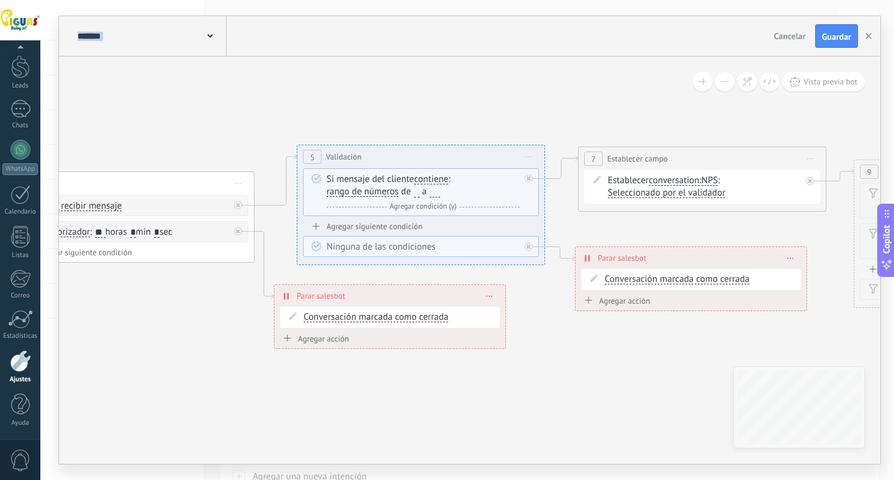
drag, startPoint x: 687, startPoint y: 413, endPoint x: 574, endPoint y: 363, distance: 123.5
click at [570, 371] on icon at bounding box center [613, 227] width 3289 height 1018
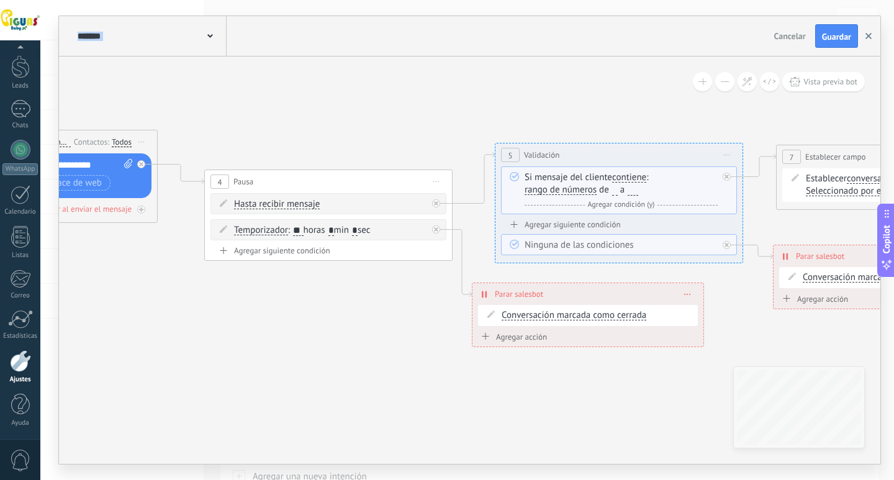
click at [873, 35] on button "button" at bounding box center [868, 36] width 19 height 24
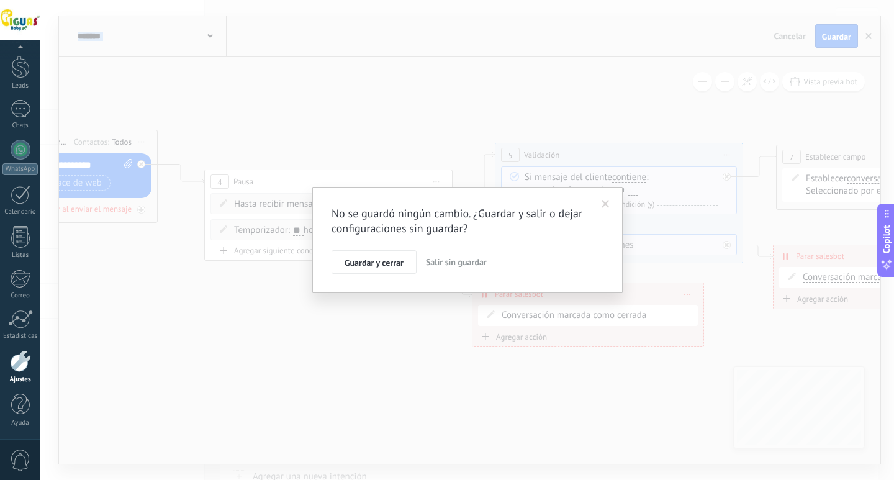
click at [467, 255] on button "Salir sin guardar" at bounding box center [456, 262] width 71 height 24
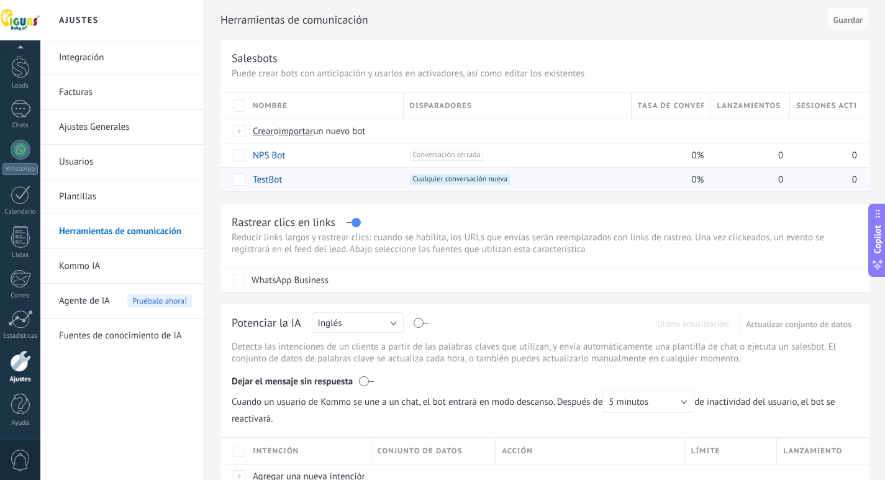
click at [286, 186] on div "TestBot" at bounding box center [322, 180] width 151 height 24
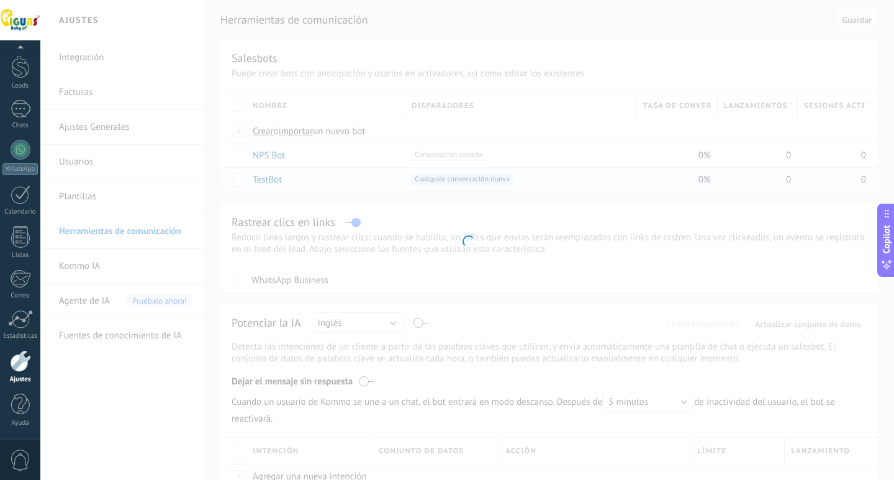
click at [278, 183] on div at bounding box center [467, 240] width 854 height 480
type input "*******"
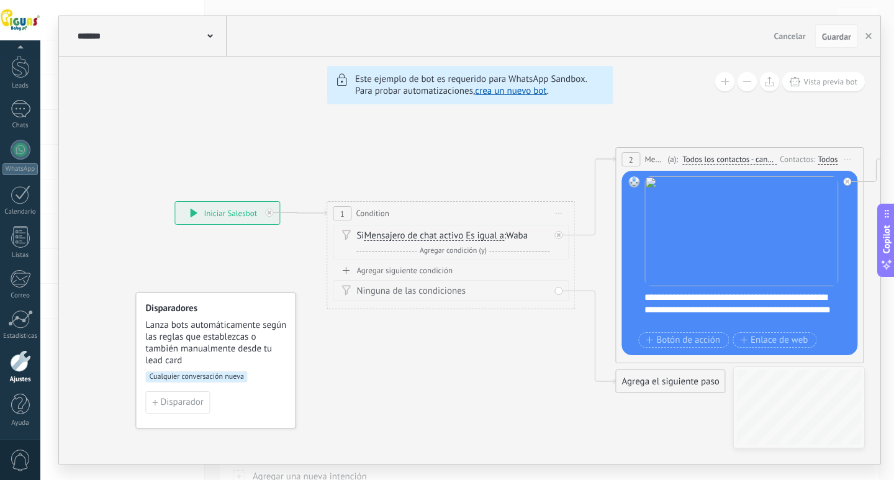
drag, startPoint x: 399, startPoint y: 422, endPoint x: 881, endPoint y: 397, distance: 482.5
click at [881, 397] on div "******* TestBot Cancelar Actualización Cancelar Guardar 6 Flows 7 List 8 Button…" at bounding box center [467, 240] width 854 height 480
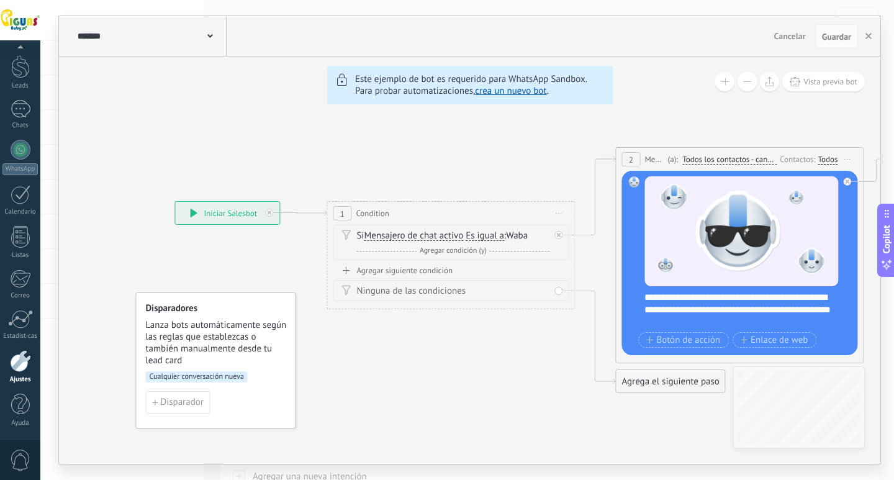
click at [871, 32] on button "button" at bounding box center [868, 36] width 19 height 24
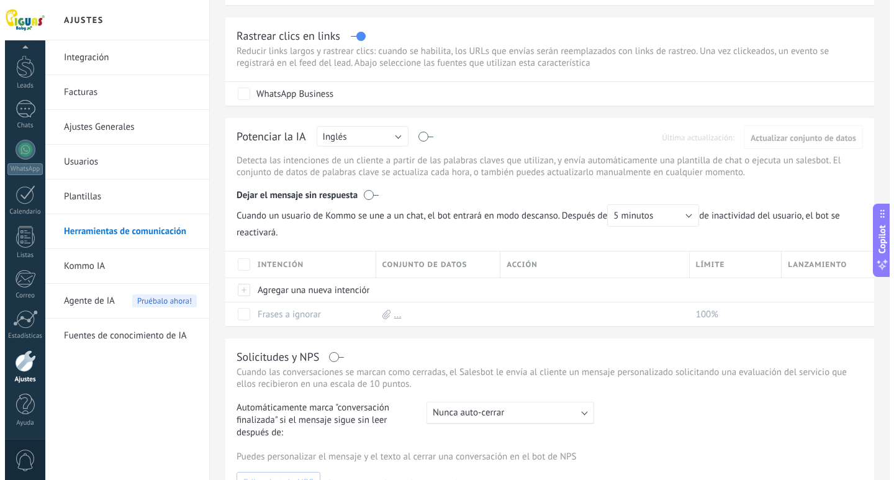
scroll to position [0, 0]
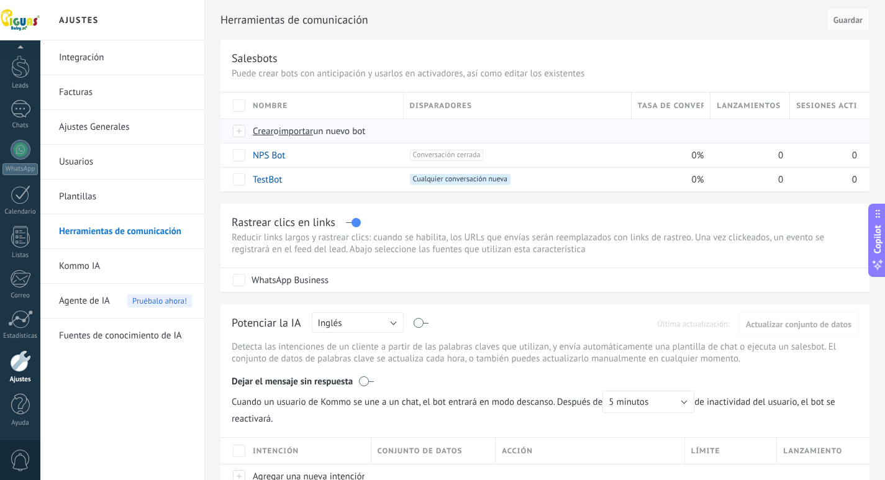
click at [268, 132] on span "Crear" at bounding box center [263, 131] width 21 height 12
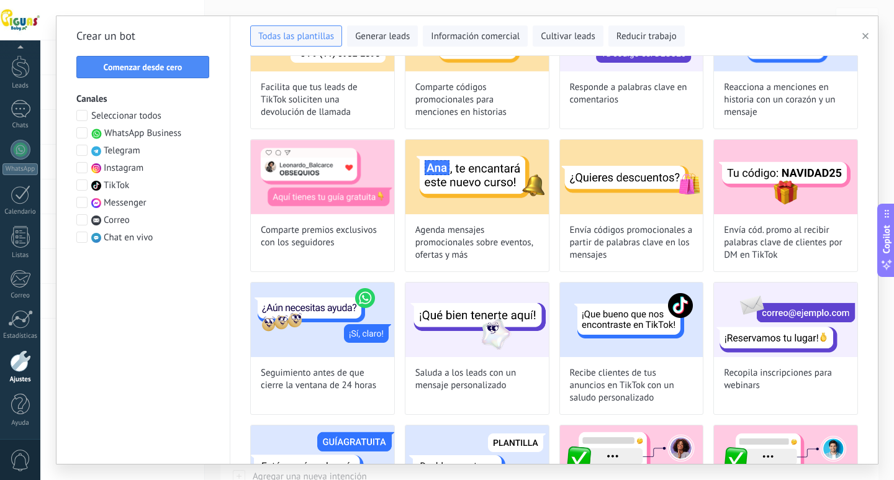
scroll to position [62, 0]
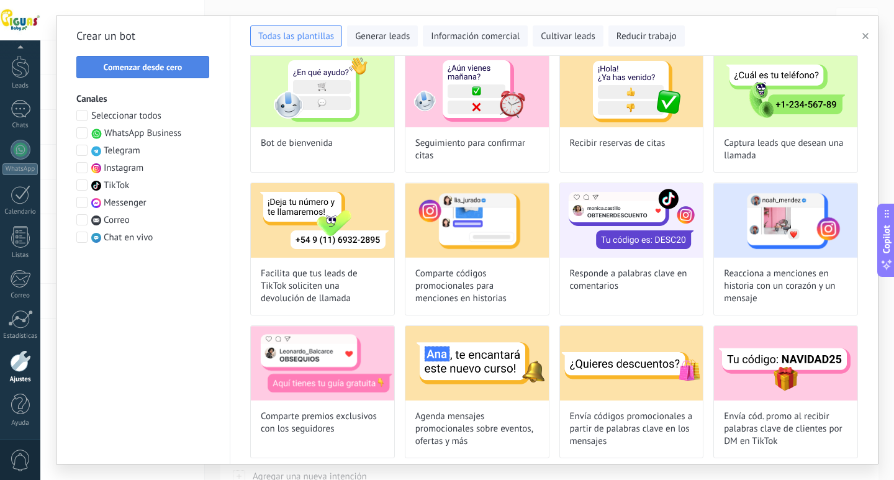
click at [178, 71] on span "Comenzar desde cero" at bounding box center [143, 67] width 79 height 9
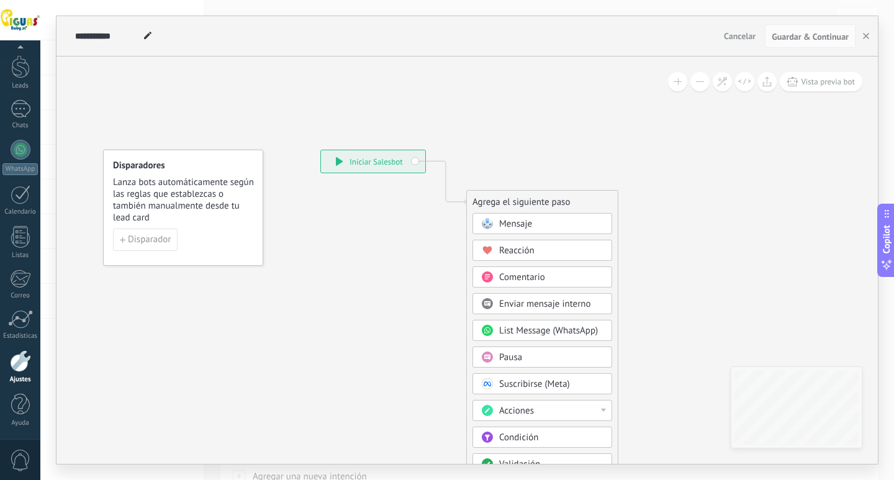
click at [510, 436] on span "Condición" at bounding box center [518, 438] width 39 height 12
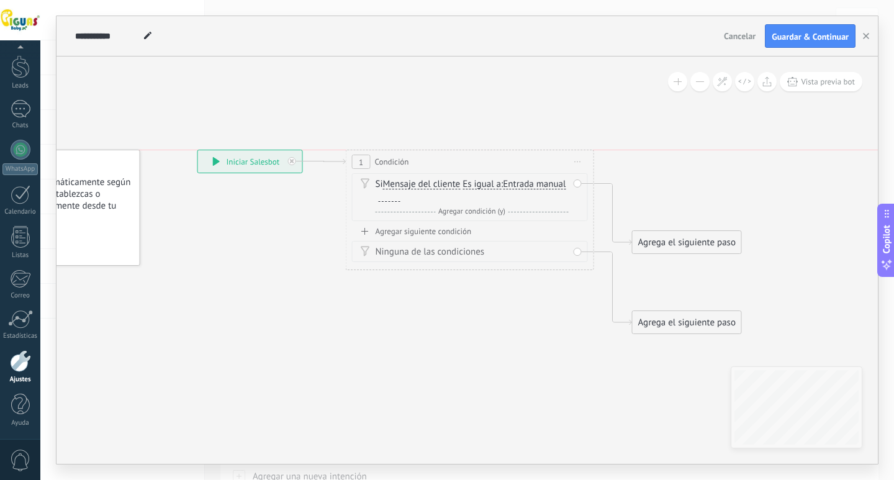
drag, startPoint x: 443, startPoint y: 204, endPoint x: 446, endPoint y: 165, distance: 39.2
click at [446, 165] on div "1 Condición ********* Iniciar vista previa aquí Cambiar nombre Duplicar [GEOGRA…" at bounding box center [470, 161] width 247 height 23
click at [469, 210] on span "Agregar condición (y)" at bounding box center [471, 211] width 73 height 9
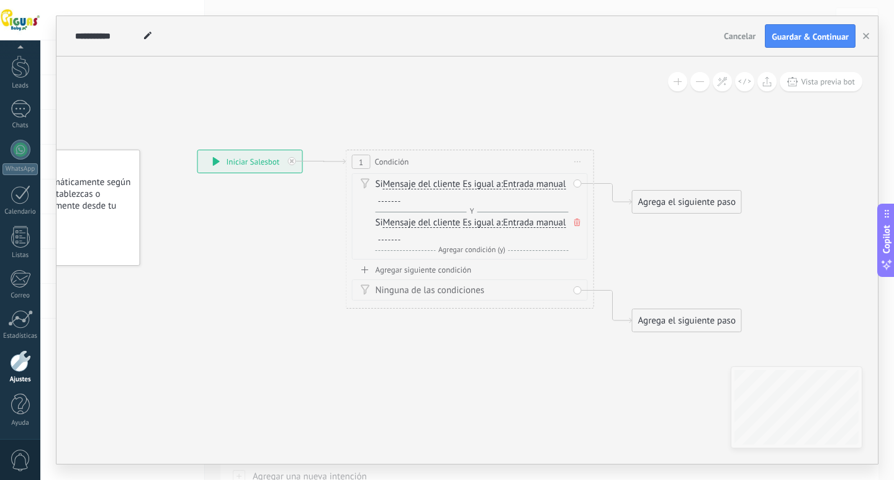
click at [575, 223] on icon at bounding box center [577, 222] width 6 height 7
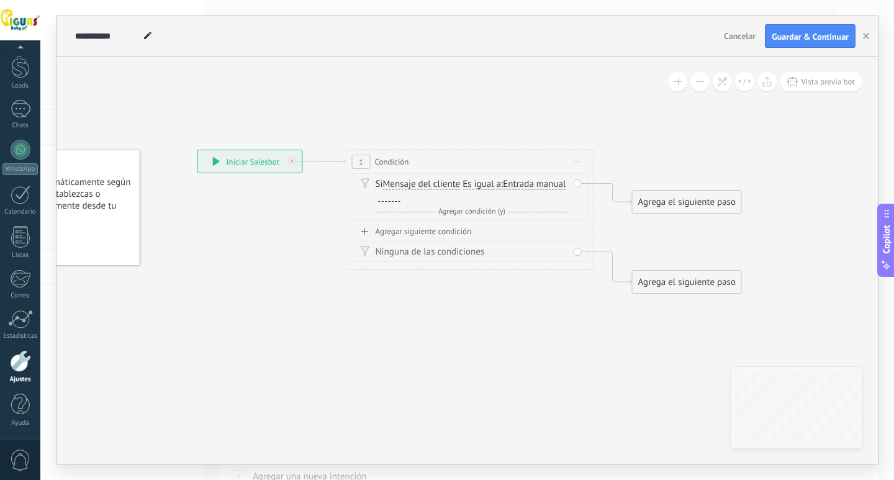
click at [401, 195] on div at bounding box center [390, 197] width 22 height 10
drag, startPoint x: 446, startPoint y: 198, endPoint x: 376, endPoint y: 199, distance: 69.6
click at [376, 199] on div "Si Mensaje del cliente Mensaje del cliente Comentario del cliente El cliente Có…" at bounding box center [472, 190] width 193 height 25
click at [503, 189] on span "Entrada manual" at bounding box center [534, 184] width 63 height 10
click at [497, 194] on button "Entrada manual" at bounding box center [574, 184] width 155 height 22
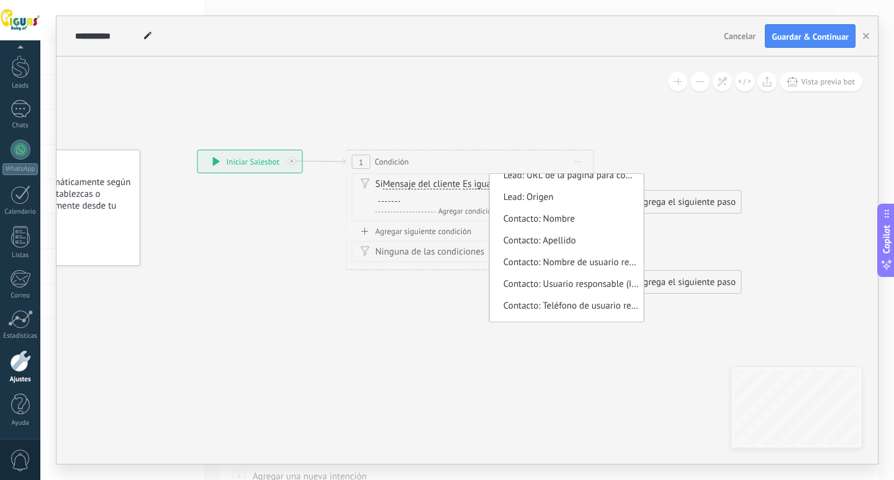
scroll to position [0, 0]
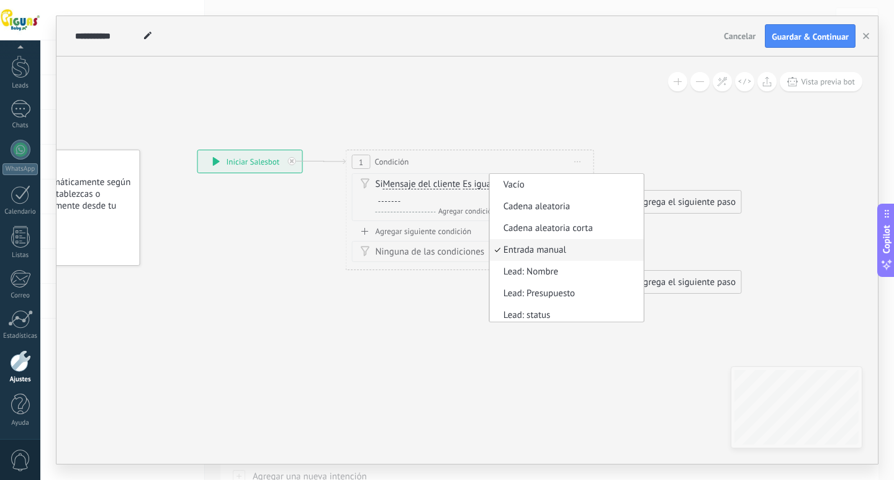
click at [551, 156] on div "1 Condición ********* Iniciar vista previa aquí Cambiar nombre Duplicar [GEOGRA…" at bounding box center [470, 161] width 247 height 23
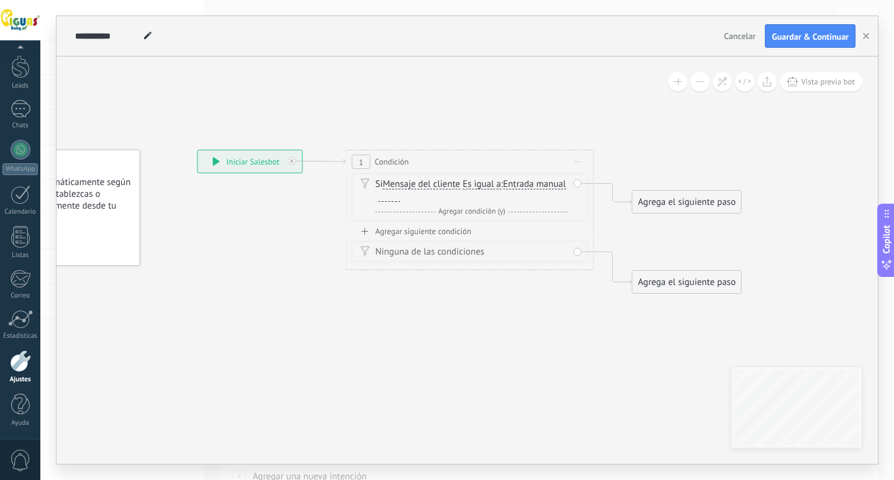
click at [581, 162] on icon at bounding box center [578, 161] width 6 height 1
click at [599, 174] on div "Iniciar vista previa aquí" at bounding box center [634, 179] width 123 height 21
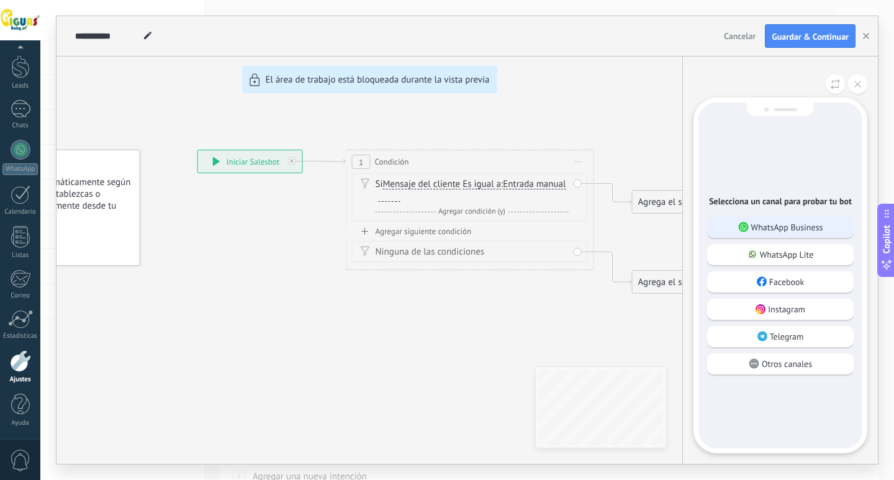
click at [789, 227] on p "WhatsApp Business" at bounding box center [787, 227] width 72 height 11
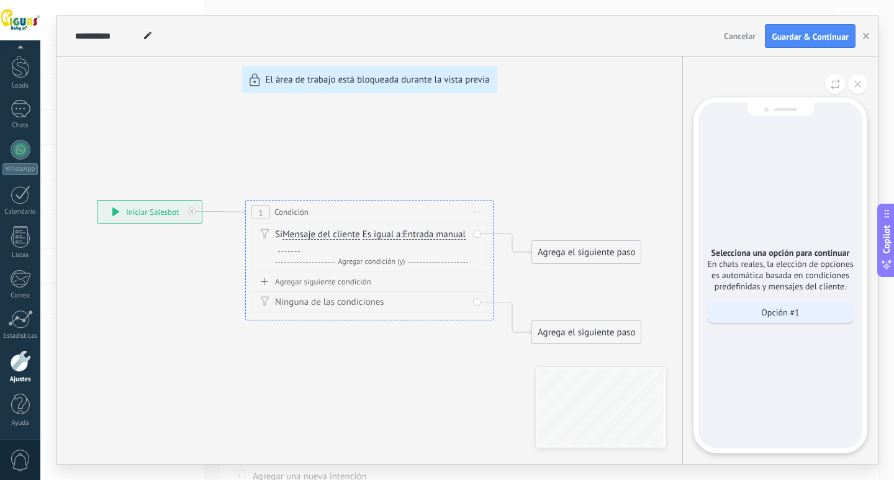
click at [771, 309] on p "Opción #1" at bounding box center [780, 312] width 38 height 11
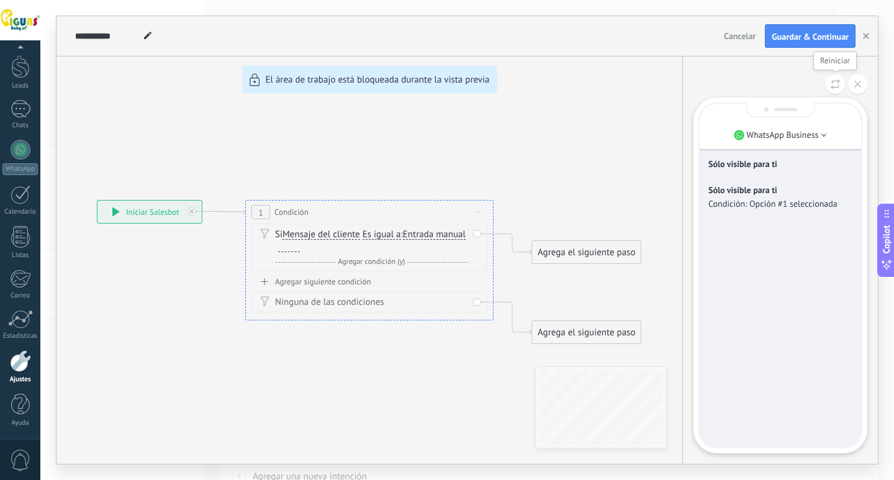
click at [831, 83] on icon at bounding box center [835, 84] width 9 height 11
click at [858, 81] on icon at bounding box center [857, 84] width 7 height 7
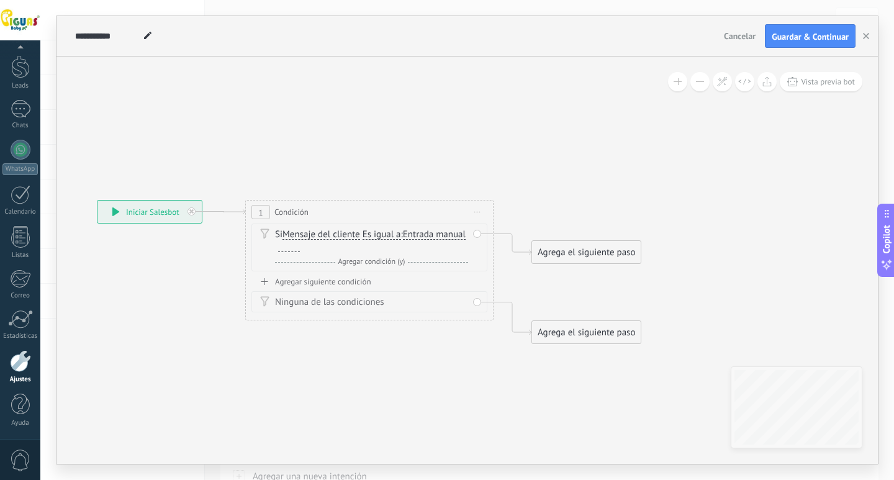
click at [364, 263] on span "Agregar condición (y)" at bounding box center [371, 261] width 73 height 9
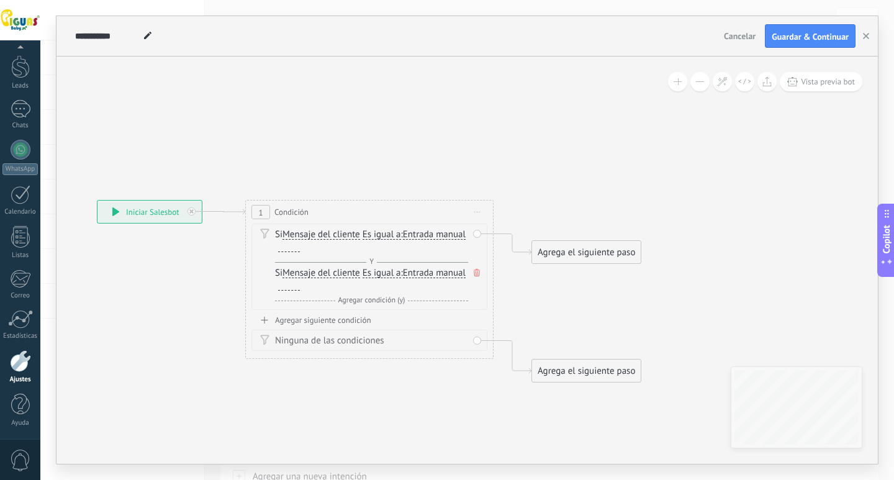
click at [358, 320] on div "Agregar siguiente condición" at bounding box center [369, 320] width 236 height 11
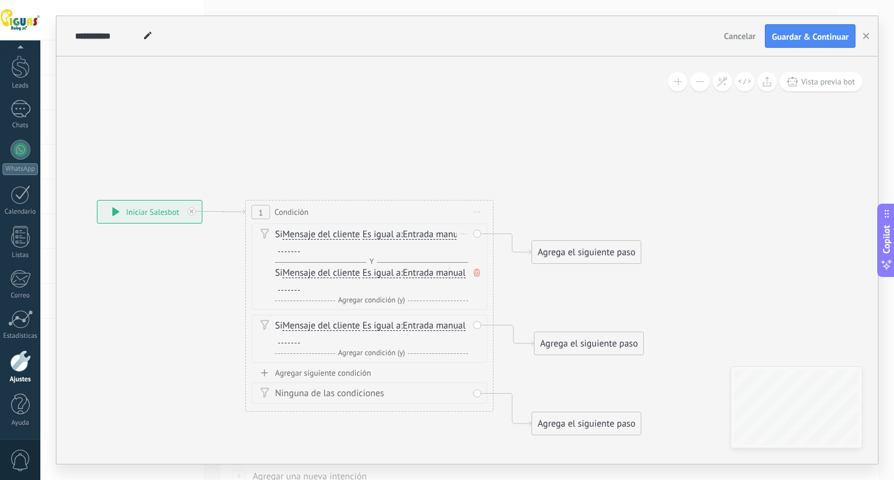
click at [474, 276] on span at bounding box center [477, 273] width 12 height 14
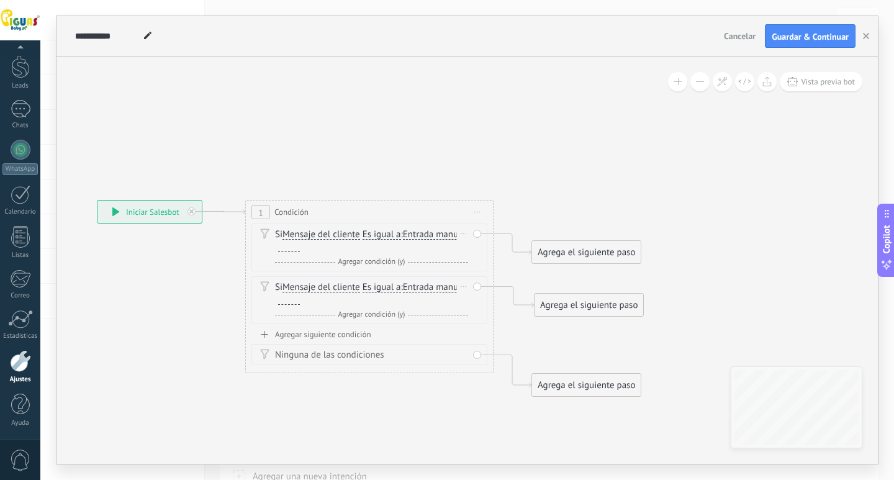
click at [476, 314] on div "Si Mensaje del cliente Mensaje del cliente Comentario del cliente El cliente Có…" at bounding box center [369, 300] width 236 height 48
click at [479, 300] on div "Si Mensaje del cliente Mensaje del cliente Comentario del cliente El cliente Có…" at bounding box center [369, 300] width 236 height 48
click at [476, 286] on div "Si Mensaje del cliente Mensaje del cliente Comentario del cliente El cliente Có…" at bounding box center [369, 300] width 236 height 48
click at [409, 300] on div "Si Mensaje del cliente Mensaje del cliente Comentario del cliente El cliente Có…" at bounding box center [371, 293] width 193 height 25
click at [464, 289] on div "Borrar" at bounding box center [464, 287] width 14 height 18
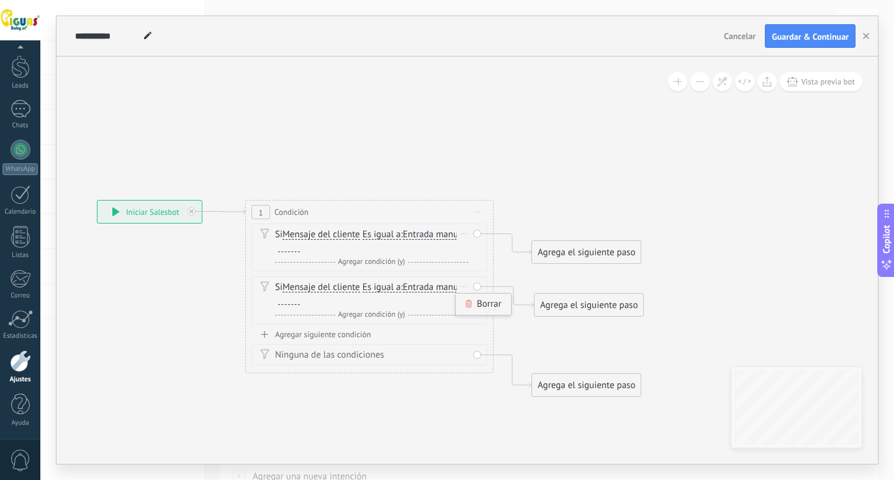
click at [474, 304] on div "Borrar" at bounding box center [483, 304] width 55 height 21
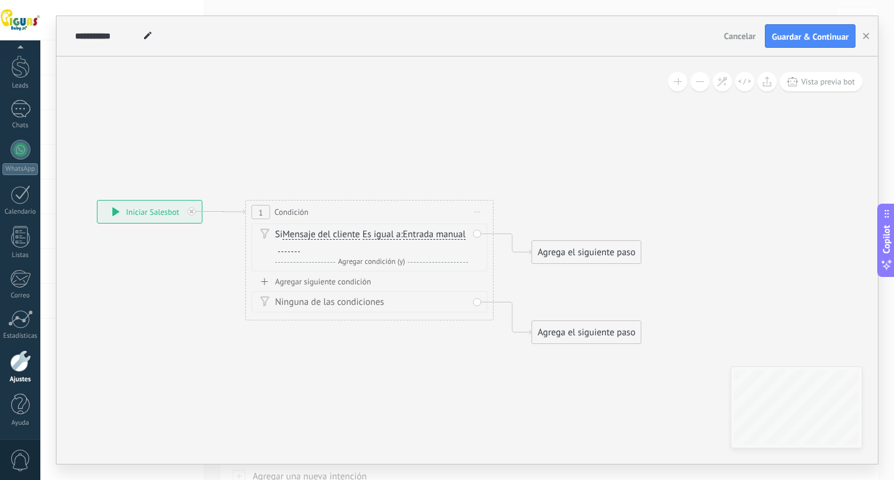
click at [477, 212] on icon at bounding box center [477, 212] width 6 height 1
click at [447, 216] on div "1 Condición ********* Iniciar vista previa aquí Cambiar nombre Duplicar [GEOGRA…" at bounding box center [369, 212] width 247 height 23
click at [435, 268] on div "Y Agregar condición (y)" at bounding box center [371, 262] width 193 height 12
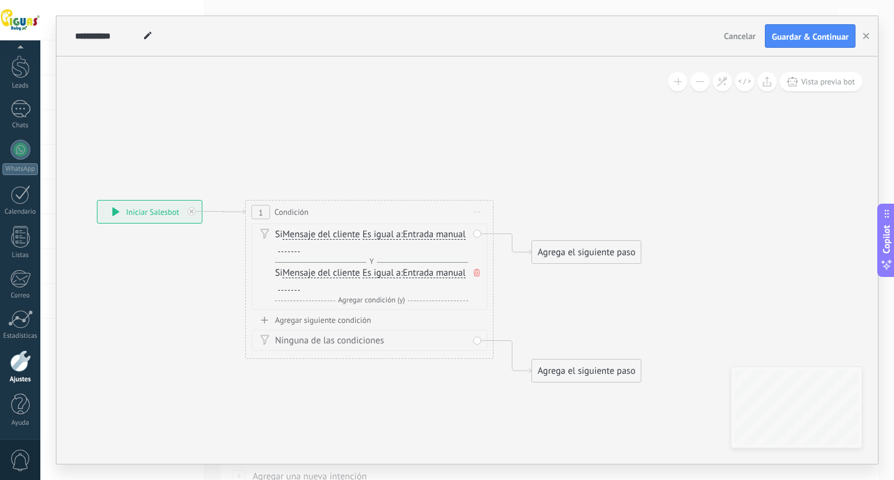
click at [477, 274] on icon at bounding box center [477, 272] width 6 height 7
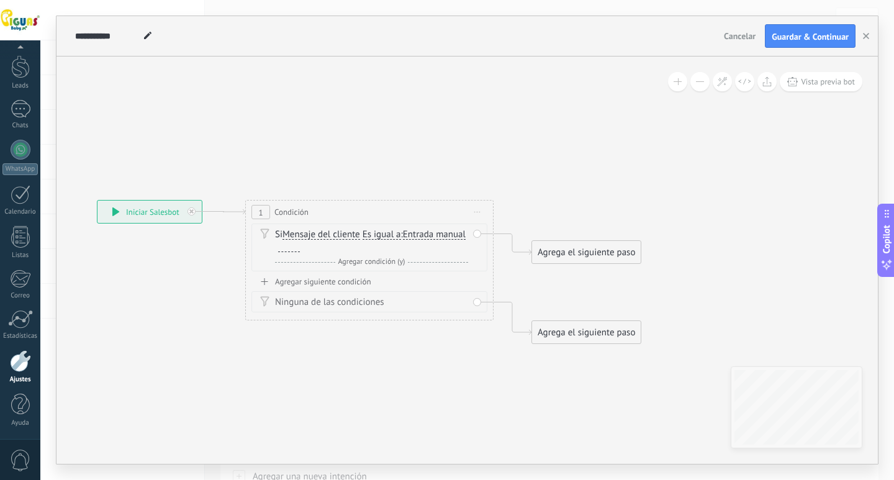
click at [403, 240] on span "Entrada manual" at bounding box center [434, 235] width 63 height 10
click at [397, 246] on button "Entrada manual" at bounding box center [474, 235] width 155 height 22
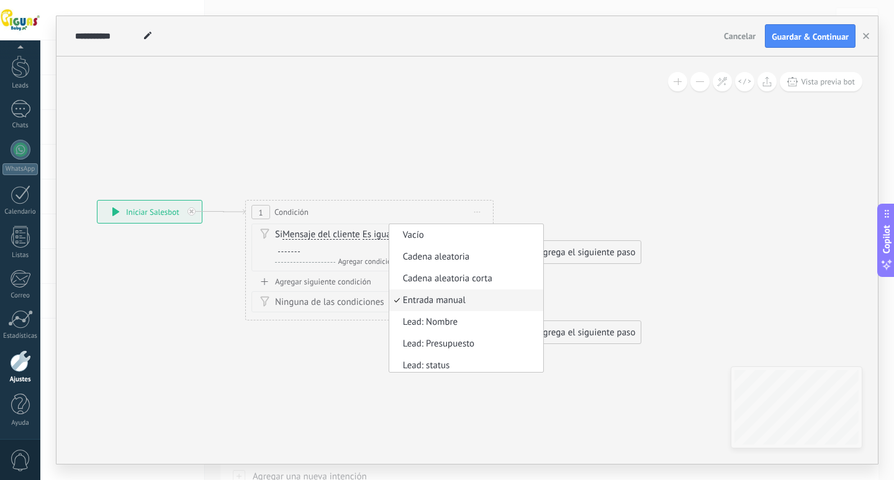
click at [458, 357] on icon at bounding box center [349, 317] width 1126 height 856
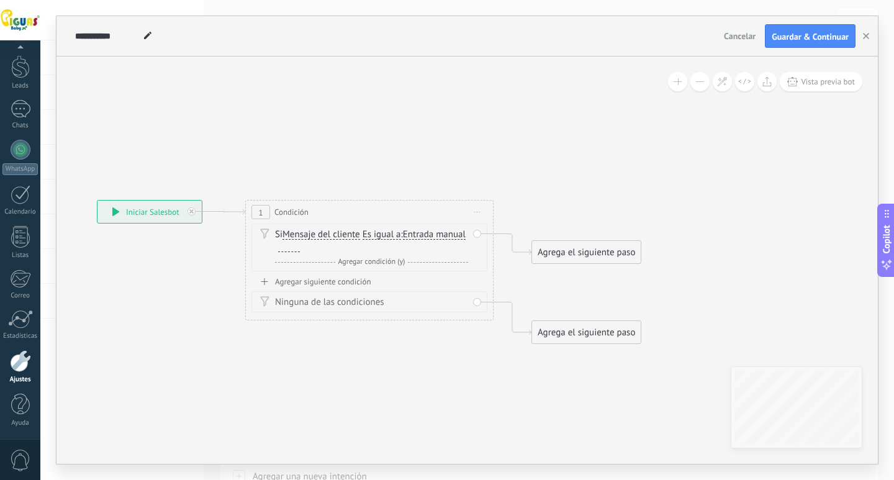
click at [359, 302] on div "Ninguna de las condiciones" at bounding box center [371, 302] width 193 height 12
click at [265, 302] on icon at bounding box center [264, 301] width 9 height 11
click at [817, 89] on button "Vista previa bot" at bounding box center [821, 81] width 83 height 19
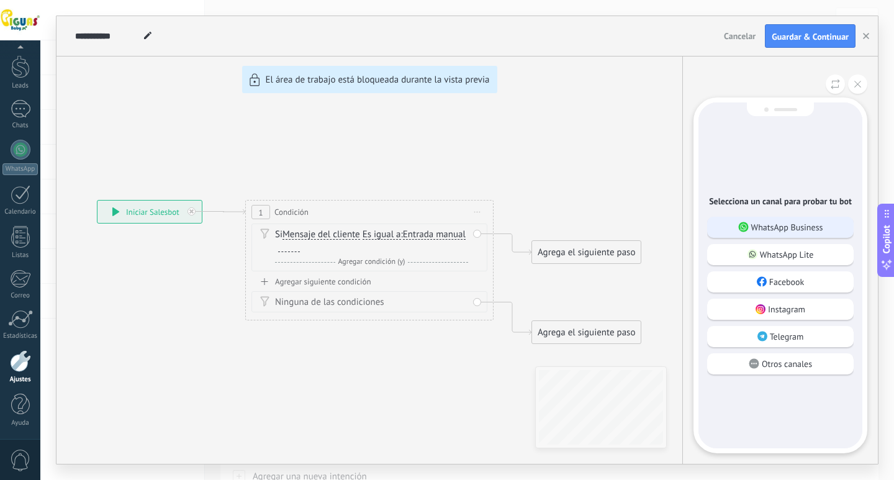
click at [809, 222] on p "WhatsApp Business" at bounding box center [787, 227] width 72 height 11
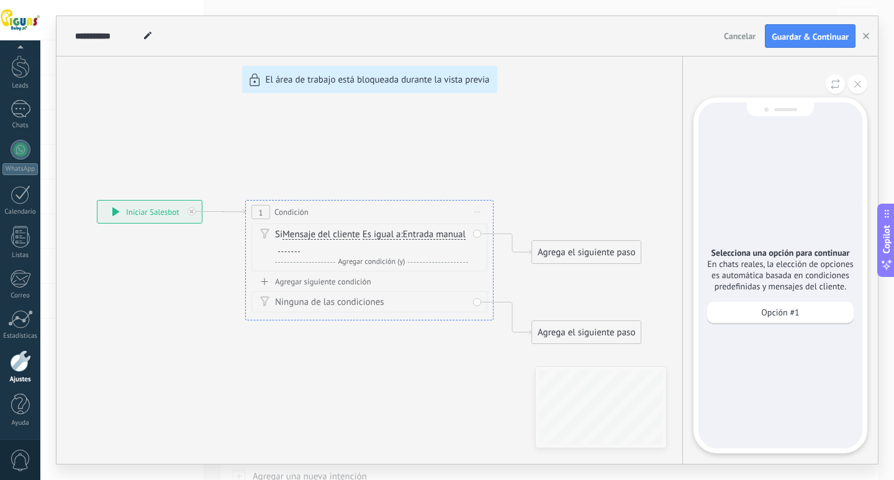
click at [255, 214] on div "**********" at bounding box center [468, 240] width 822 height 448
click at [260, 215] on div "**********" at bounding box center [468, 240] width 822 height 448
click at [288, 215] on div "**********" at bounding box center [468, 240] width 822 height 448
click at [481, 212] on div "**********" at bounding box center [468, 240] width 822 height 448
click at [480, 211] on div "**********" at bounding box center [468, 240] width 822 height 448
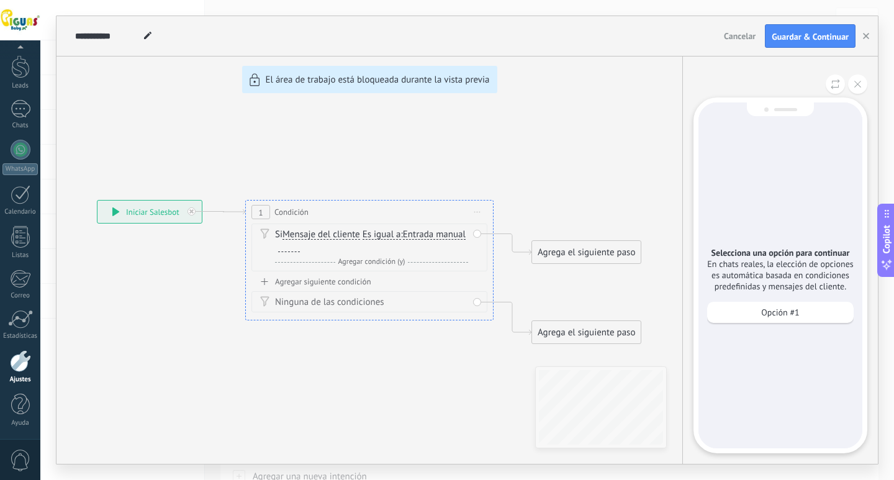
click at [479, 211] on div "**********" at bounding box center [468, 240] width 822 height 448
click at [478, 214] on div "**********" at bounding box center [468, 240] width 822 height 448
click at [543, 189] on div "**********" at bounding box center [468, 240] width 822 height 448
click at [721, 38] on button "Cancelar" at bounding box center [740, 36] width 42 height 19
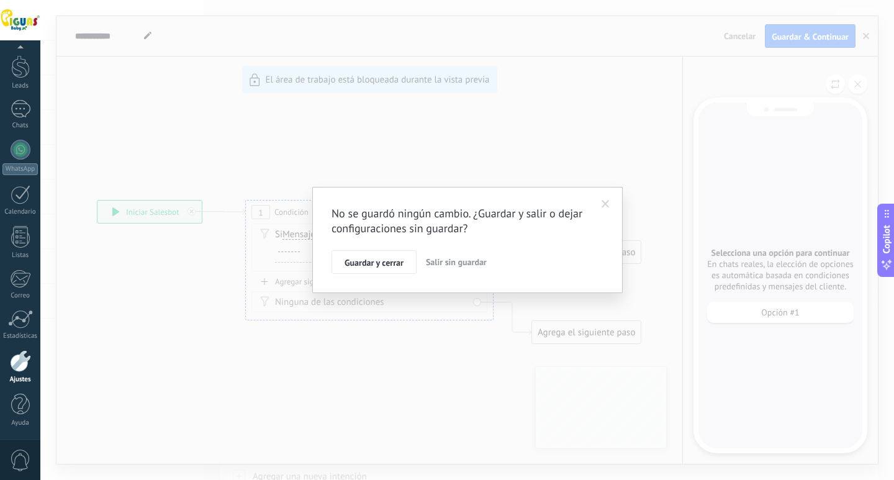
click at [446, 260] on span "Salir sin guardar" at bounding box center [456, 261] width 61 height 11
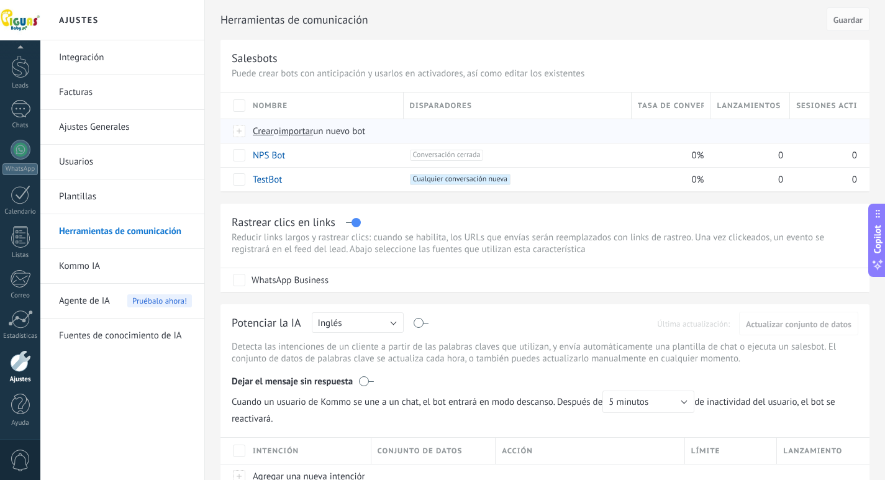
click at [264, 130] on span "Crear" at bounding box center [263, 131] width 21 height 12
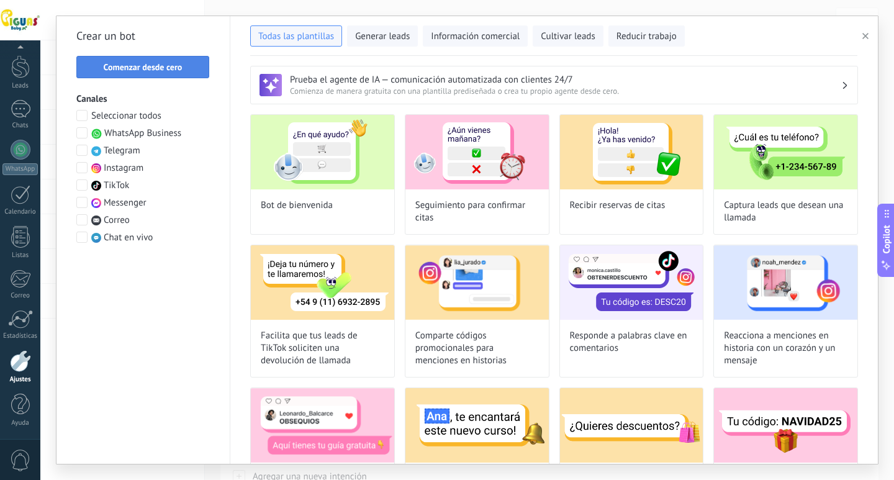
click at [148, 66] on span "Comenzar desde cero" at bounding box center [143, 67] width 79 height 9
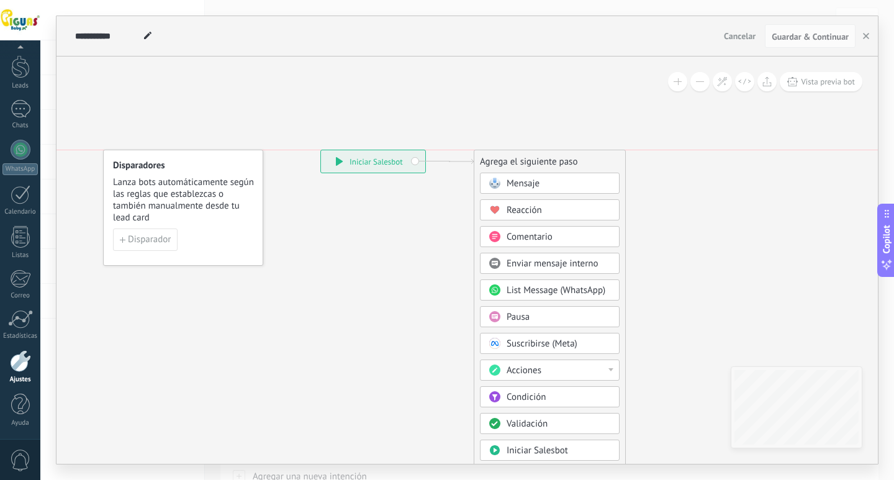
drag, startPoint x: 538, startPoint y: 202, endPoint x: 545, endPoint y: 159, distance: 44.1
click at [545, 159] on div "Agrega el siguiente paso" at bounding box center [549, 162] width 151 height 20
click at [609, 368] on div "Acciones" at bounding box center [559, 371] width 104 height 12
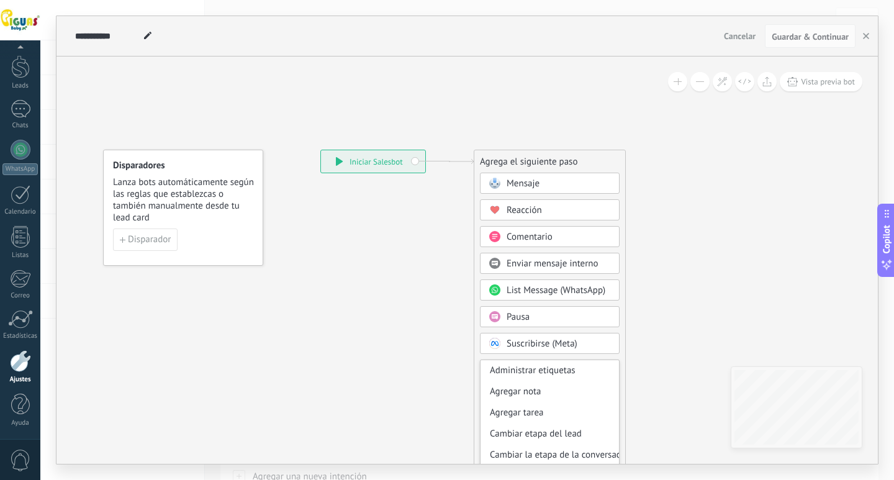
click at [620, 358] on div "Agrega el siguiente paso Mensaje Mensaje Mensaje Reacción Comentario Enviar men…" at bounding box center [550, 355] width 152 height 410
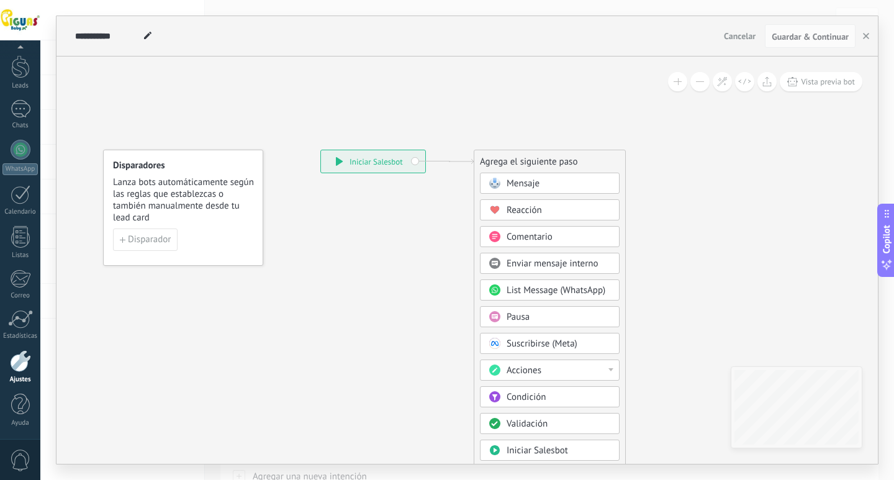
click at [596, 345] on div "Suscribirse (Meta)" at bounding box center [559, 344] width 104 height 12
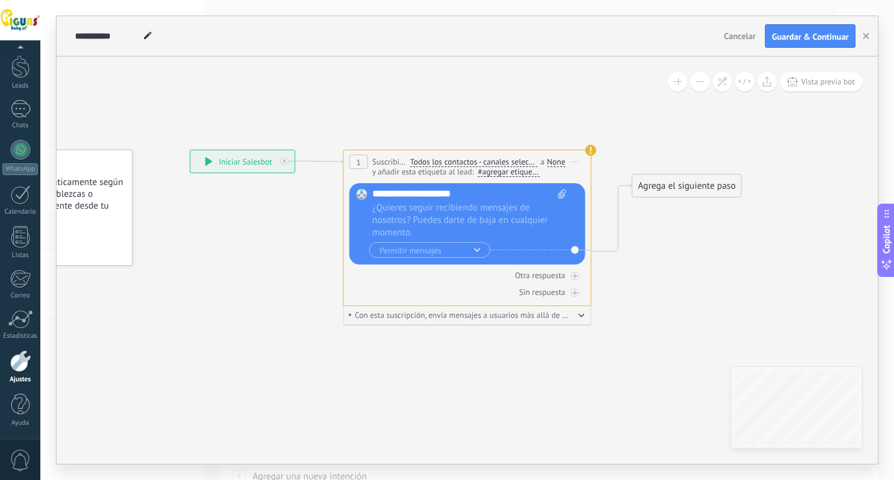
click at [576, 162] on icon at bounding box center [576, 161] width 6 height 1
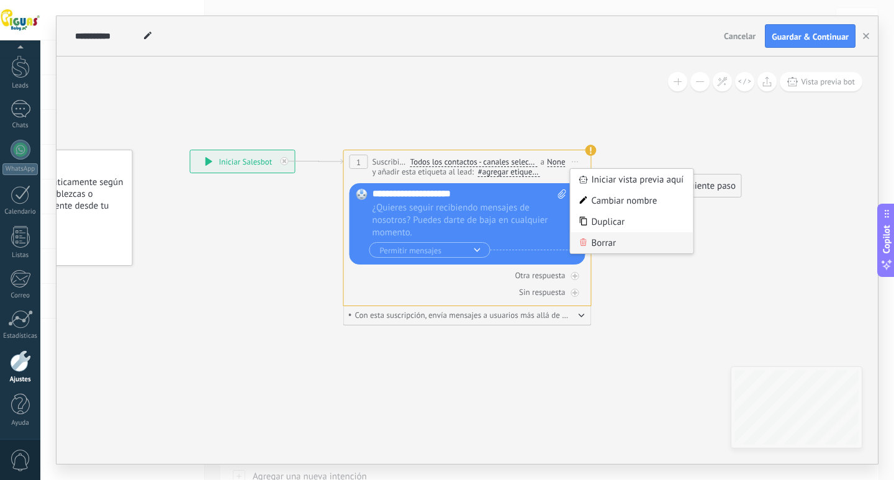
click at [612, 241] on div "Borrar" at bounding box center [632, 242] width 123 height 21
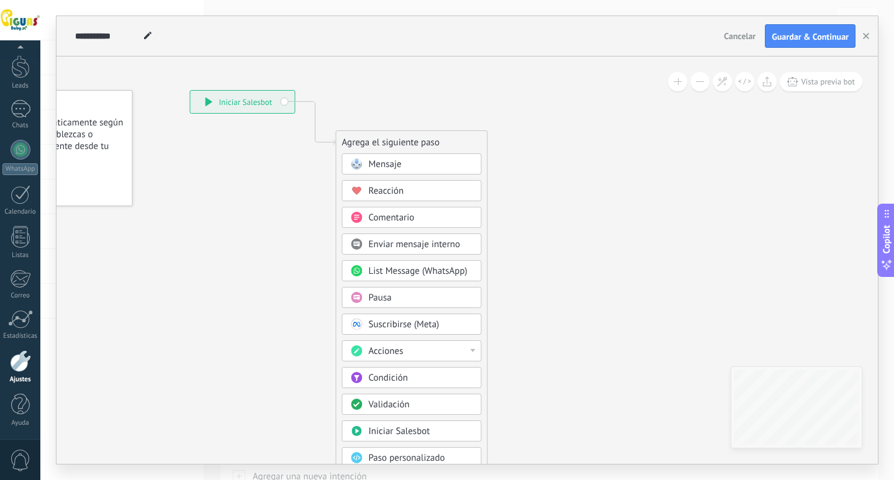
click at [428, 273] on span "List Message (WhatsApp)" at bounding box center [418, 271] width 99 height 12
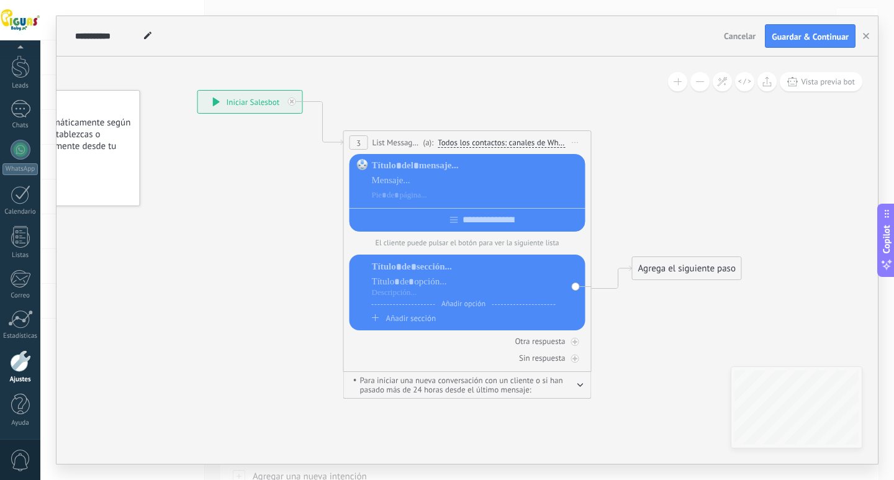
click at [579, 140] on span "Iniciar vista previa aquí Cambiar nombre Duplicar [GEOGRAPHIC_DATA]" at bounding box center [576, 143] width 20 height 18
click at [622, 228] on div "Borrar" at bounding box center [632, 223] width 123 height 21
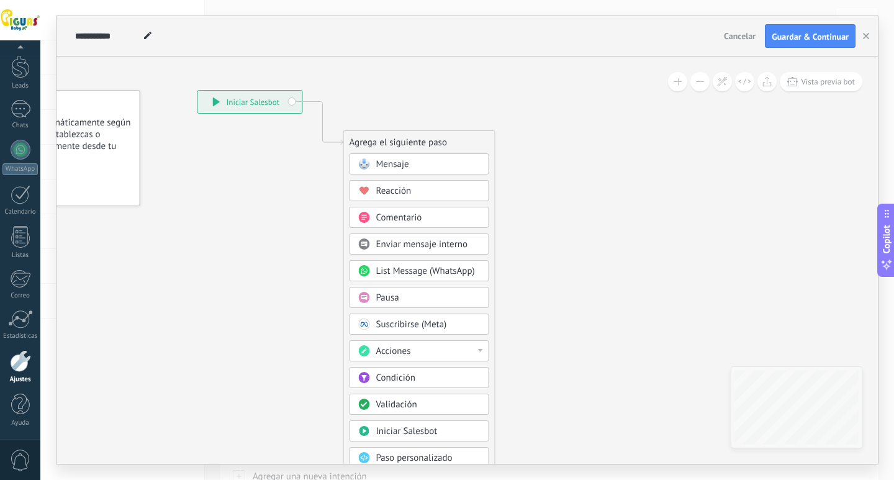
click at [394, 383] on span "Condición" at bounding box center [395, 378] width 39 height 12
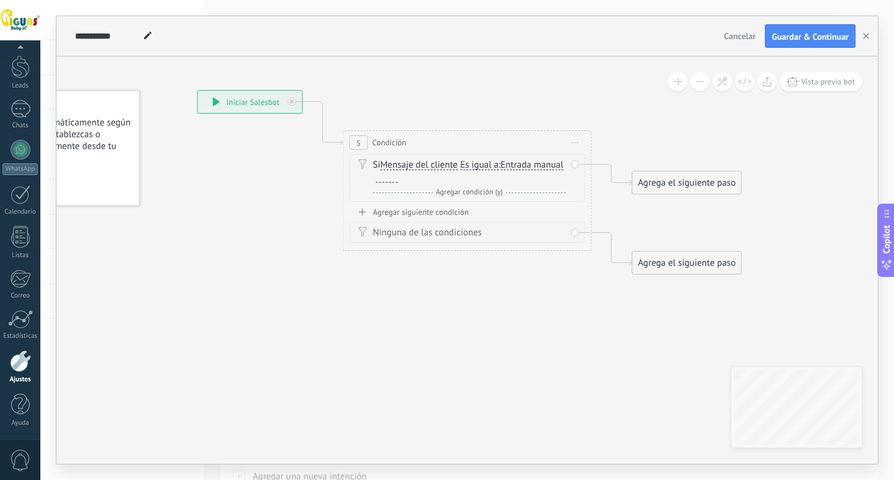
click at [484, 168] on span "Es igual a" at bounding box center [479, 165] width 39 height 10
click at [484, 168] on button "Es igual a" at bounding box center [531, 165] width 155 height 22
click at [487, 205] on span "Contiene" at bounding box center [521, 209] width 150 height 12
click at [390, 184] on div "Si Mensaje del cliente Mensaje del cliente Comentario del cliente El cliente Có…" at bounding box center [469, 179] width 193 height 40
click at [391, 181] on div at bounding box center [387, 178] width 22 height 10
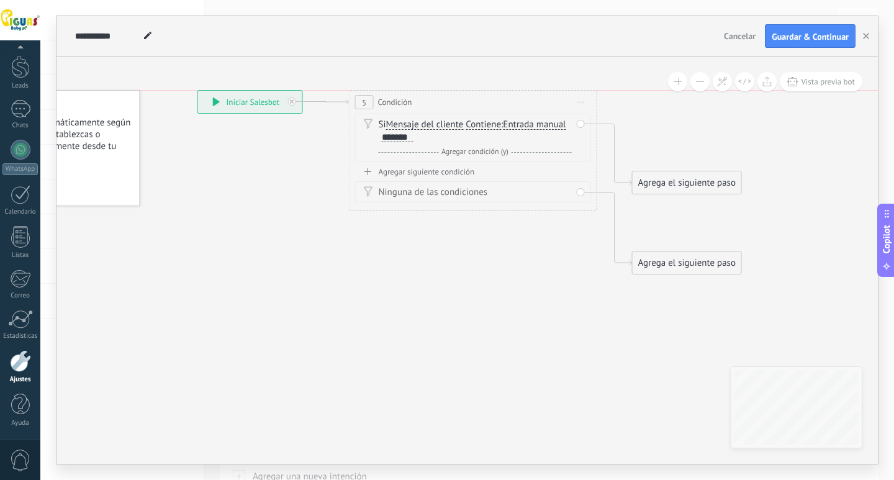
drag, startPoint x: 401, startPoint y: 143, endPoint x: 406, endPoint y: 101, distance: 42.6
click at [406, 101] on span "Condición" at bounding box center [395, 102] width 34 height 12
click at [456, 196] on div "Ninguna de las condiciones" at bounding box center [475, 192] width 193 height 12
click at [681, 263] on div "Agrega el siguiente paso" at bounding box center [687, 263] width 109 height 20
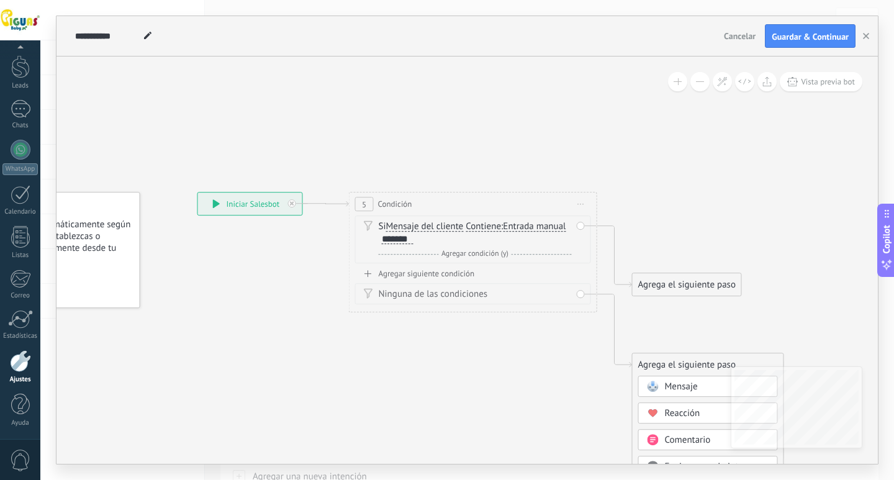
click at [565, 343] on icon at bounding box center [448, 283] width 1123 height 805
click at [369, 296] on icon at bounding box center [367, 293] width 9 height 11
click at [581, 295] on div "Ninguna de las condiciones" at bounding box center [473, 293] width 236 height 21
click at [651, 359] on div "Agrega el siguiente paso" at bounding box center [687, 365] width 109 height 20
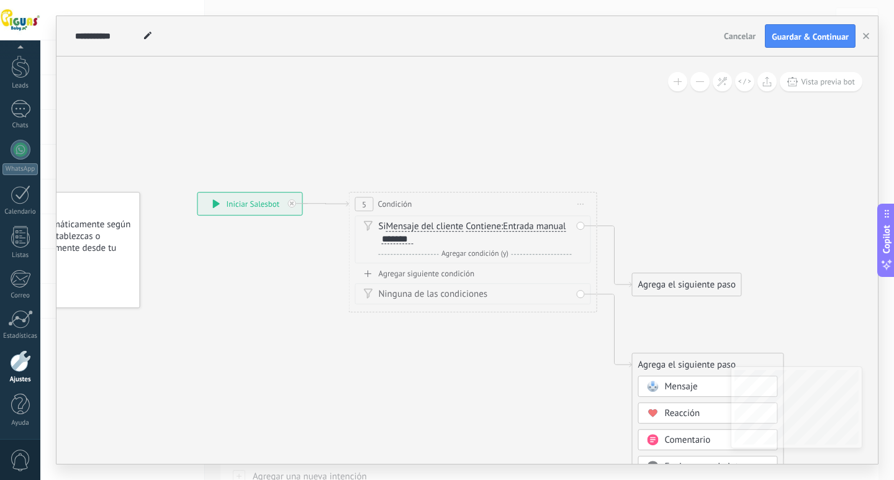
click at [789, 341] on icon at bounding box center [448, 283] width 1123 height 805
drag, startPoint x: 666, startPoint y: 286, endPoint x: 677, endPoint y: 227, distance: 59.9
click at [677, 227] on div "Agrega el siguiente paso" at bounding box center [697, 225] width 109 height 20
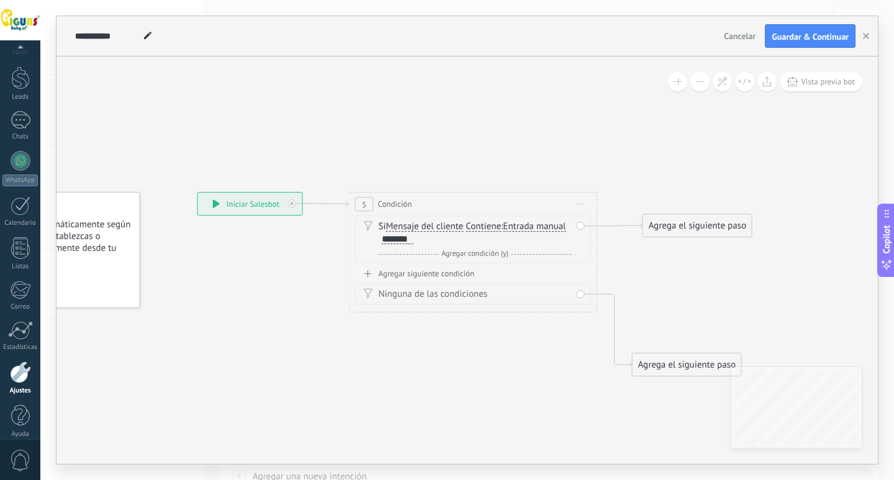
scroll to position [37, 0]
click at [693, 222] on div "Agrega el siguiente paso" at bounding box center [697, 225] width 109 height 20
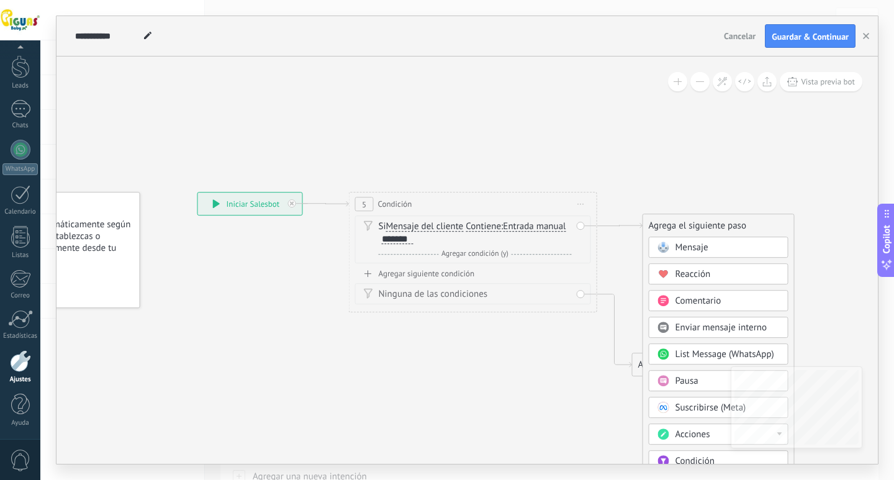
click at [699, 245] on span "Mensaje" at bounding box center [692, 248] width 33 height 12
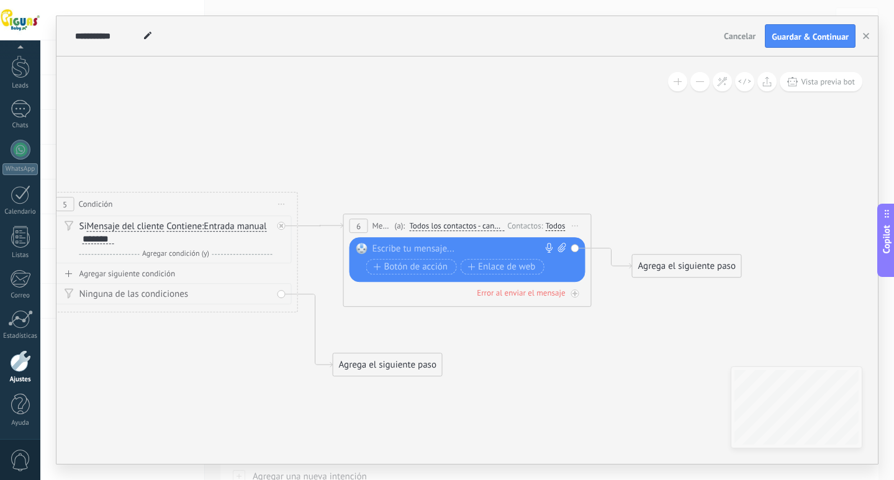
click at [421, 245] on div at bounding box center [465, 249] width 184 height 12
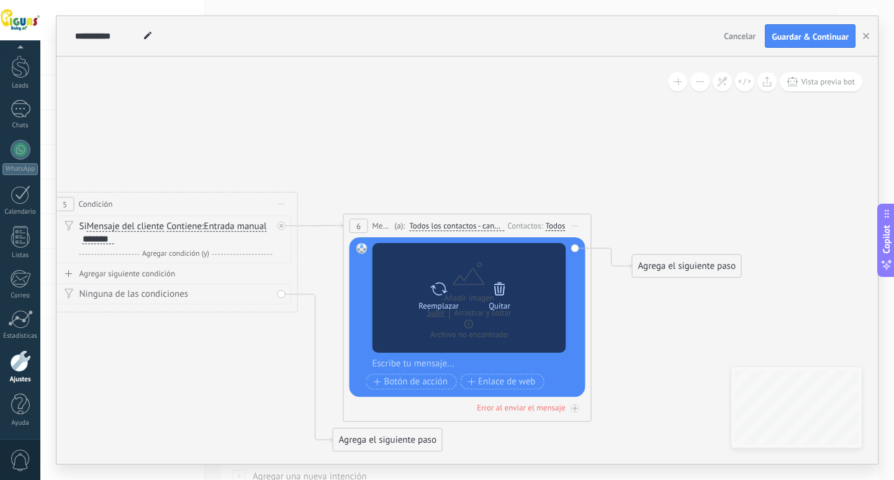
click at [501, 296] on icon at bounding box center [499, 288] width 17 height 17
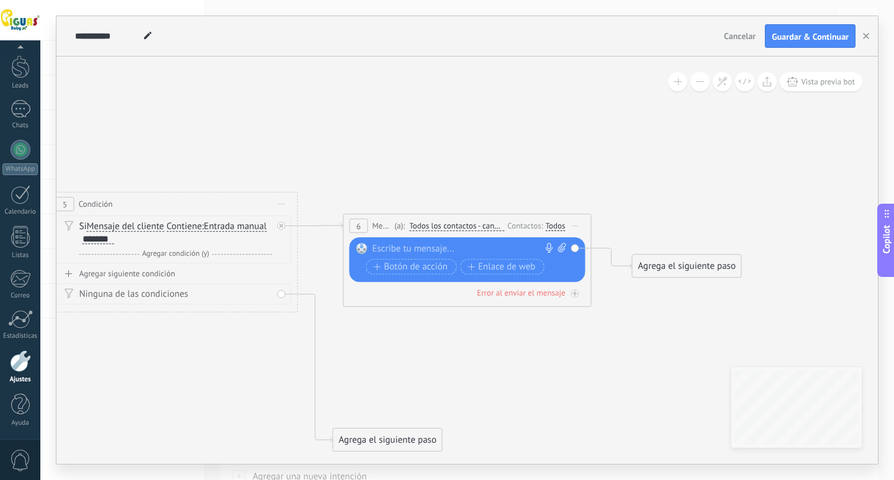
click at [391, 245] on div at bounding box center [465, 249] width 184 height 12
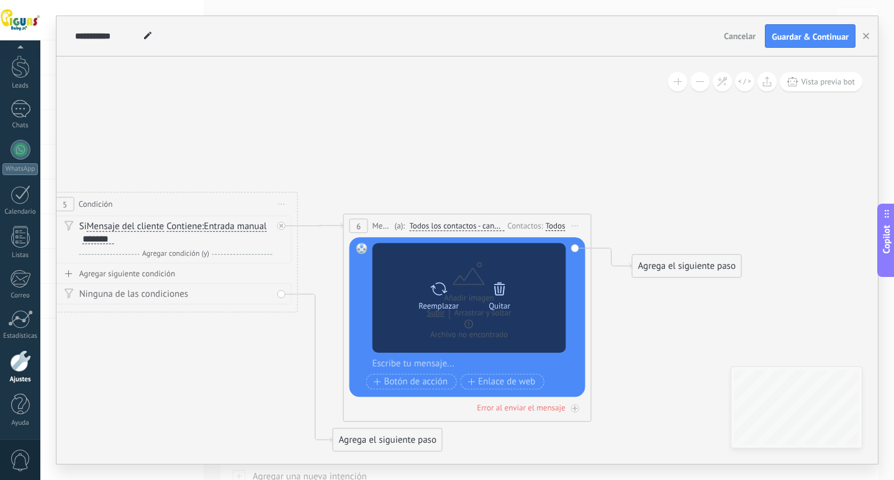
click at [504, 300] on div at bounding box center [499, 288] width 17 height 25
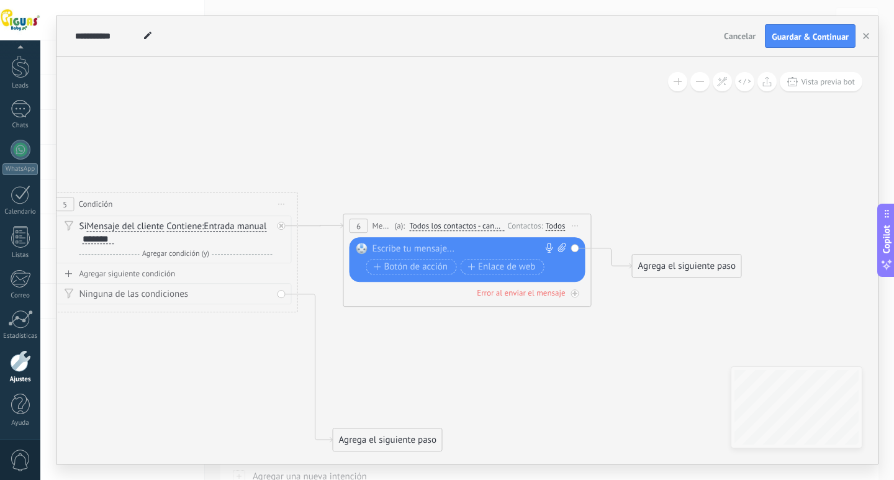
click at [466, 248] on div at bounding box center [465, 249] width 184 height 12
click at [551, 226] on div "Todos" at bounding box center [556, 226] width 20 height 10
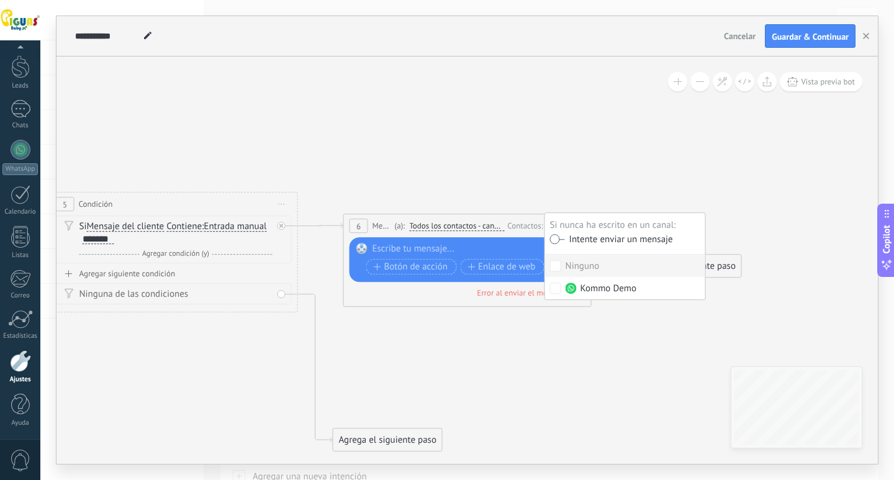
click at [490, 225] on span "Todos los contactos - canales seleccionados" at bounding box center [456, 226] width 95 height 10
click at [490, 225] on button "Todos los contactos - canales seleccionados" at bounding box center [480, 226] width 155 height 22
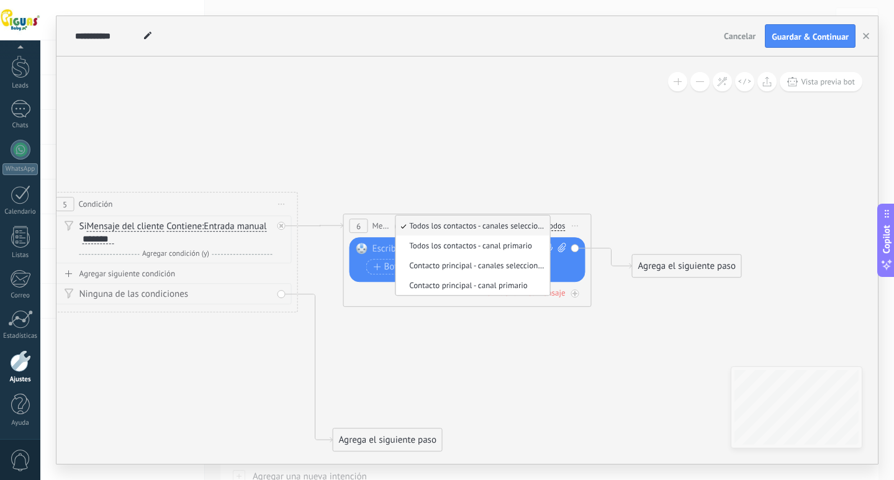
click at [561, 188] on icon at bounding box center [299, 283] width 1423 height 805
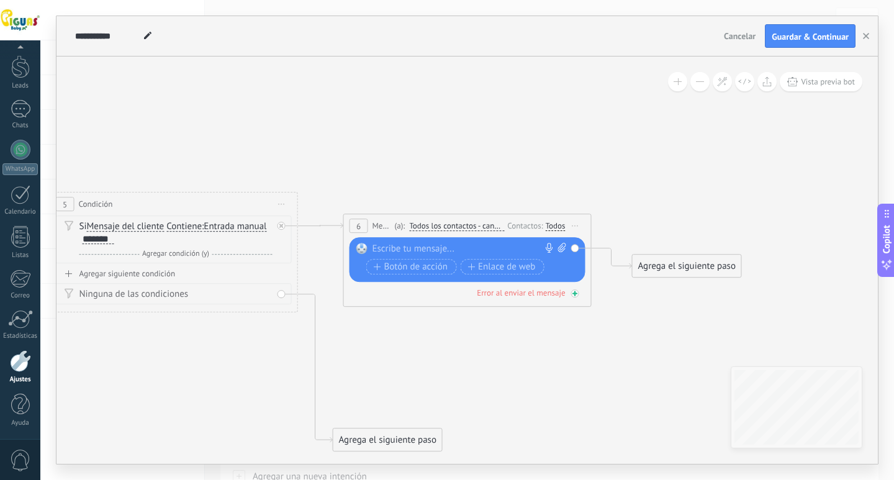
click at [517, 294] on div "Error al enviar el mensaje" at bounding box center [521, 293] width 88 height 11
click at [574, 296] on div at bounding box center [575, 293] width 8 height 8
click at [484, 347] on icon at bounding box center [299, 322] width 1423 height 881
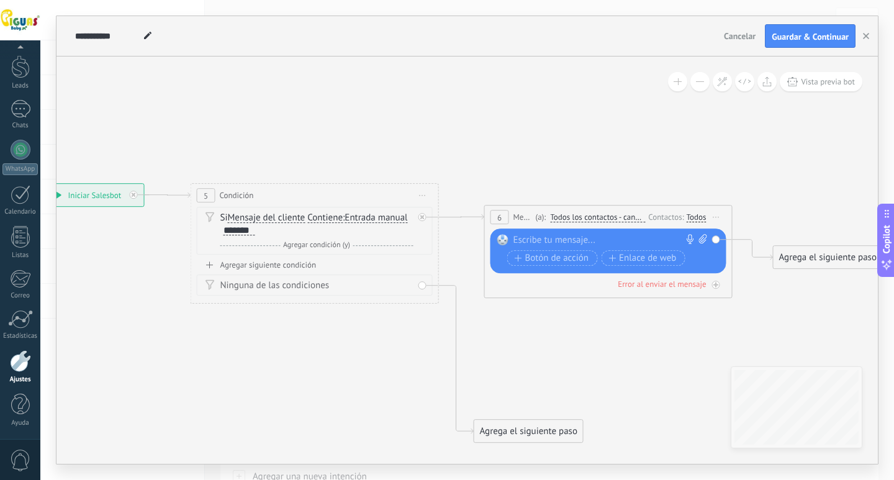
drag, startPoint x: 470, startPoint y: 355, endPoint x: 611, endPoint y: 345, distance: 141.3
click at [611, 345] on icon at bounding box center [440, 313] width 1423 height 881
click at [564, 238] on div at bounding box center [606, 240] width 184 height 12
click at [569, 243] on div at bounding box center [606, 240] width 184 height 12
click at [702, 238] on icon at bounding box center [703, 238] width 8 height 9
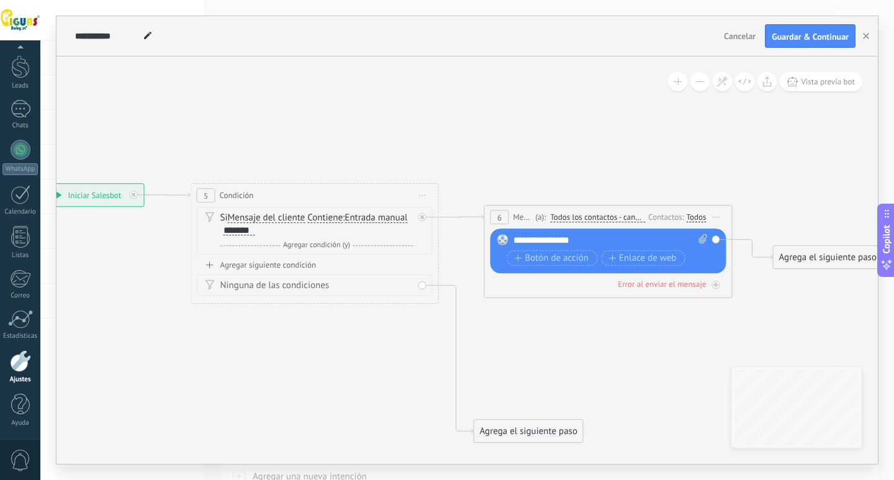
click input "Subir" at bounding box center [0, 0] width 0 height 0
click at [258, 263] on div "Agregar siguiente condición" at bounding box center [315, 265] width 236 height 11
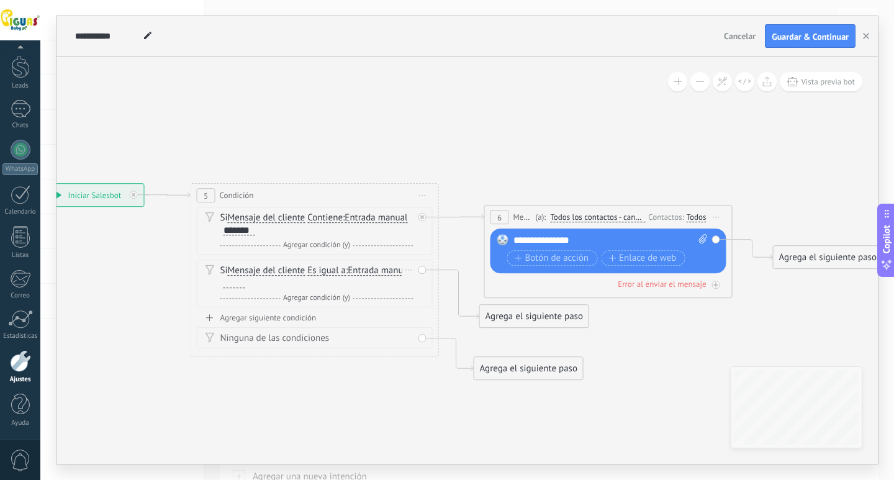
click at [330, 271] on span "Es igual a" at bounding box center [326, 271] width 39 height 10
click at [330, 271] on button "Es igual a" at bounding box center [378, 271] width 155 height 22
click at [368, 359] on icon at bounding box center [440, 282] width 1423 height 818
click at [409, 270] on icon at bounding box center [409, 270] width 6 height 1
click at [435, 295] on div "Borrar" at bounding box center [428, 287] width 55 height 21
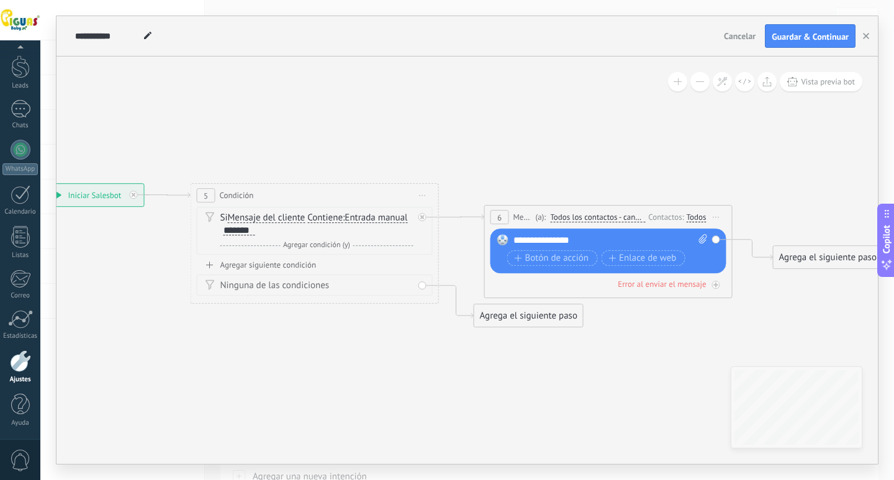
click at [412, 283] on div "Ninguna de las condiciones" at bounding box center [316, 285] width 193 height 12
click at [421, 285] on div "Ninguna de las condiciones" at bounding box center [315, 284] width 236 height 21
click at [853, 255] on div "Agrega el siguiente paso" at bounding box center [828, 257] width 109 height 20
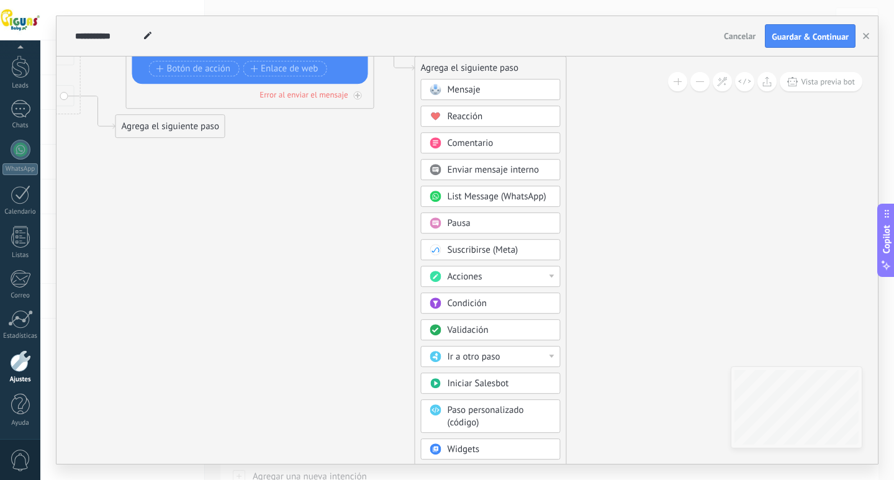
drag, startPoint x: 524, startPoint y: 327, endPoint x: 163, endPoint y: 317, distance: 360.9
click at [163, 317] on icon at bounding box center [81, 92] width 1423 height 818
click at [482, 350] on span "Ir a otro paso" at bounding box center [470, 356] width 53 height 12
click at [483, 356] on div "5: Condición" at bounding box center [487, 356] width 138 height 21
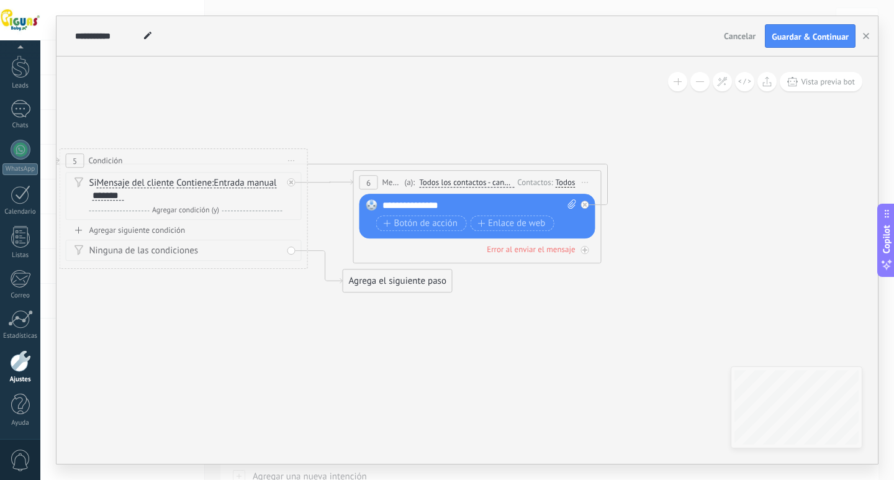
drag, startPoint x: 368, startPoint y: 295, endPoint x: 599, endPoint y: 301, distance: 231.1
click at [599, 301] on icon at bounding box center [309, 247] width 1423 height 818
click at [587, 202] on div at bounding box center [585, 205] width 8 height 8
click at [671, 214] on div "Agrega el siguiente paso" at bounding box center [697, 222] width 109 height 20
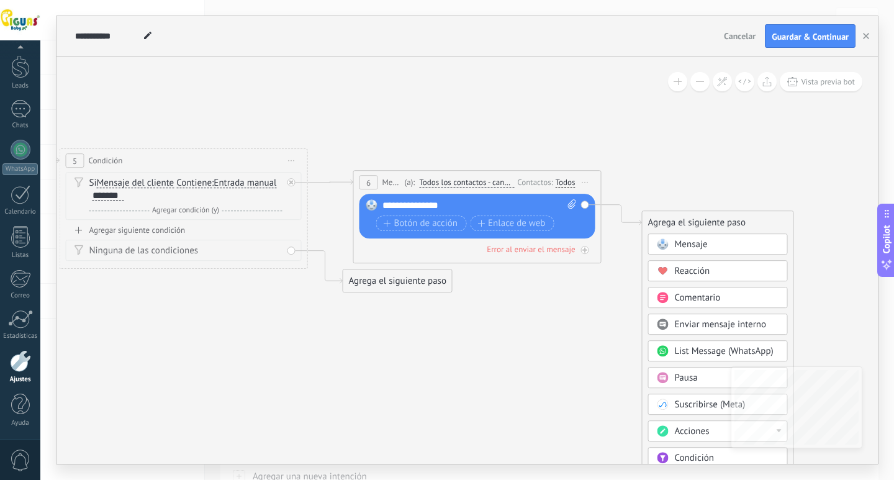
click at [717, 424] on div "Acciones" at bounding box center [718, 430] width 140 height 21
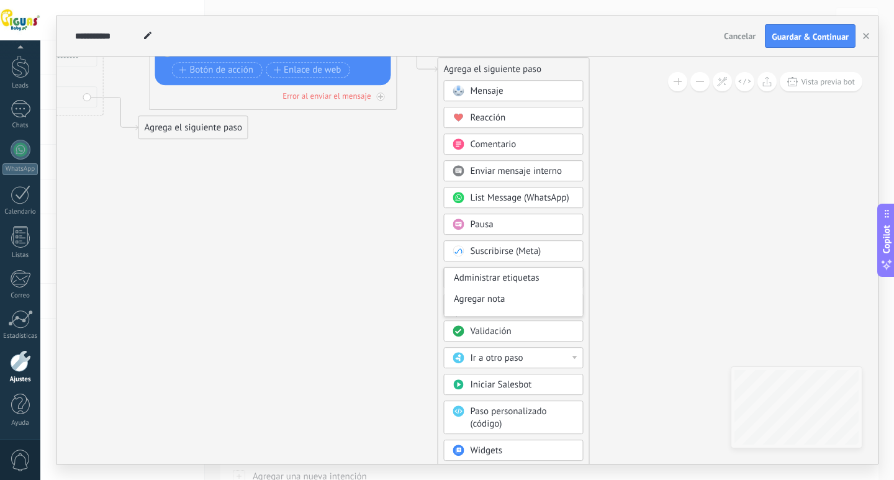
drag, startPoint x: 840, startPoint y: 234, endPoint x: 630, endPoint y: 108, distance: 244.3
click at [630, 108] on icon at bounding box center [104, 67] width 1423 height 765
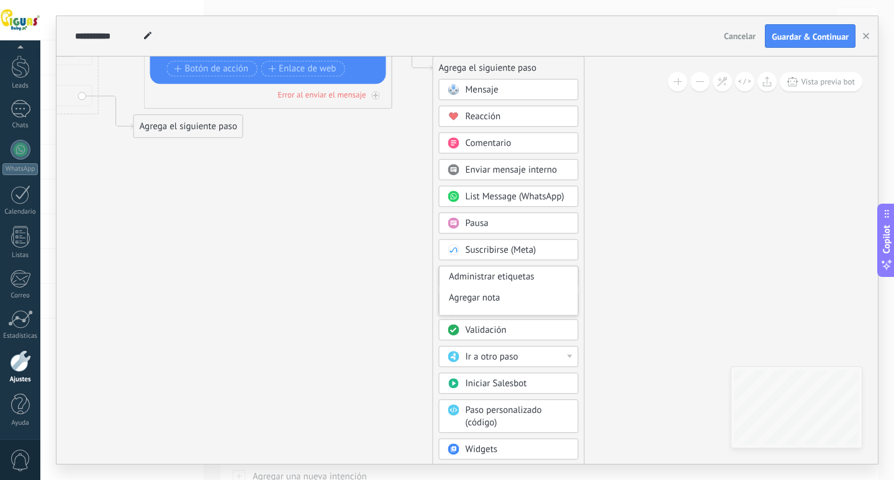
click at [664, 325] on icon at bounding box center [99, 65] width 1423 height 765
click at [541, 281] on div "Cambiar etapa del lead" at bounding box center [509, 278] width 138 height 21
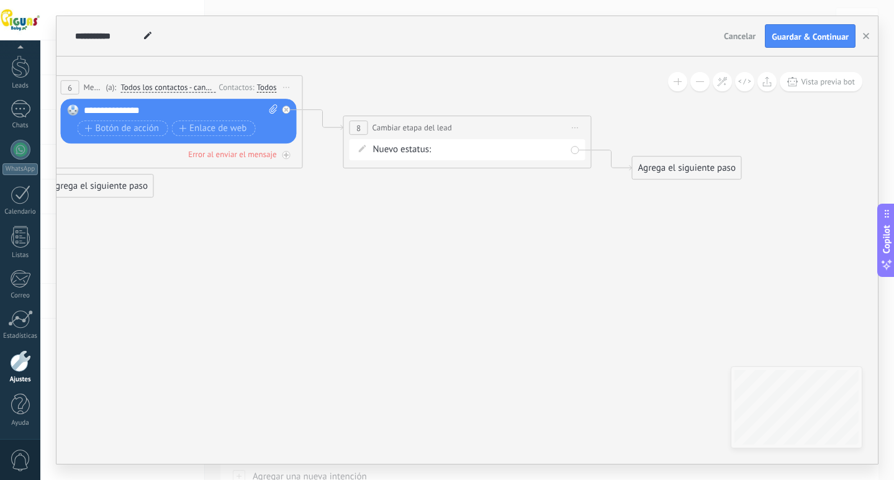
click at [0, 0] on div "Nueva consulta Cualificado Cotización enviada Pedido creado [PERSON_NAME] compl…" at bounding box center [0, 0] width 0 height 0
click at [484, 152] on span at bounding box center [473, 152] width 63 height 11
click at [0, 0] on label "Cualificado" at bounding box center [0, 0] width 0 height 0
click at [0, 0] on div "Nueva consulta Cualificado Cotización enviada Pedido creado [PERSON_NAME] compl…" at bounding box center [0, 0] width 0 height 0
click at [366, 152] on div at bounding box center [467, 240] width 854 height 480
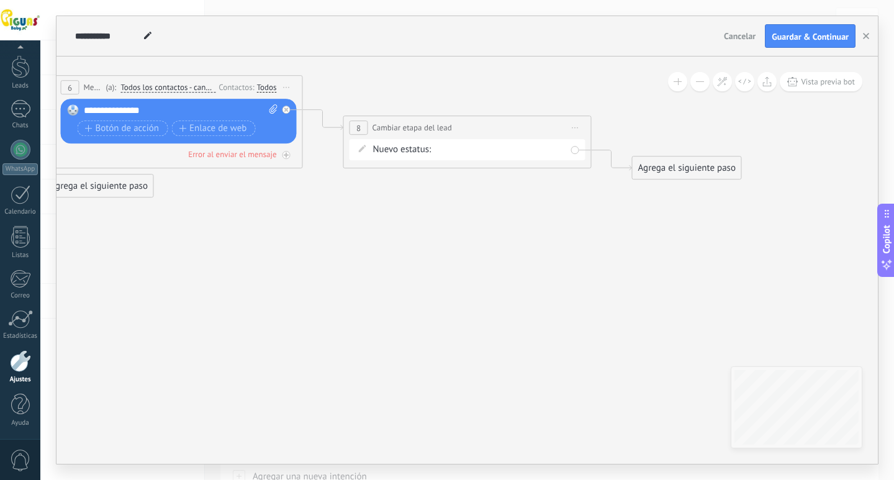
click at [365, 151] on icon at bounding box center [362, 148] width 7 height 7
click at [363, 150] on icon at bounding box center [362, 148] width 7 height 7
click at [361, 146] on icon at bounding box center [362, 148] width 7 height 7
click at [0, 0] on div "Nueva consulta Cualificado Cotización enviada Pedido creado [PERSON_NAME] compl…" at bounding box center [0, 0] width 0 height 0
click at [621, 219] on div at bounding box center [467, 240] width 854 height 480
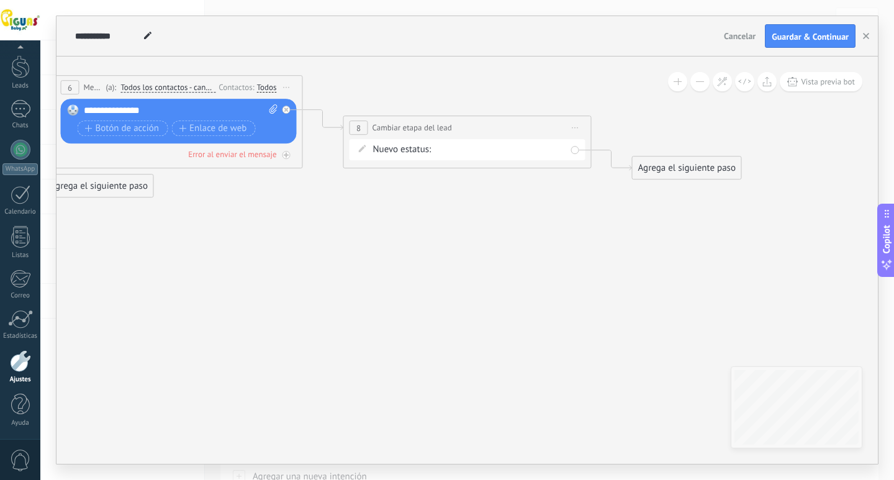
click at [663, 165] on div "Agrega el siguiente paso" at bounding box center [687, 168] width 109 height 20
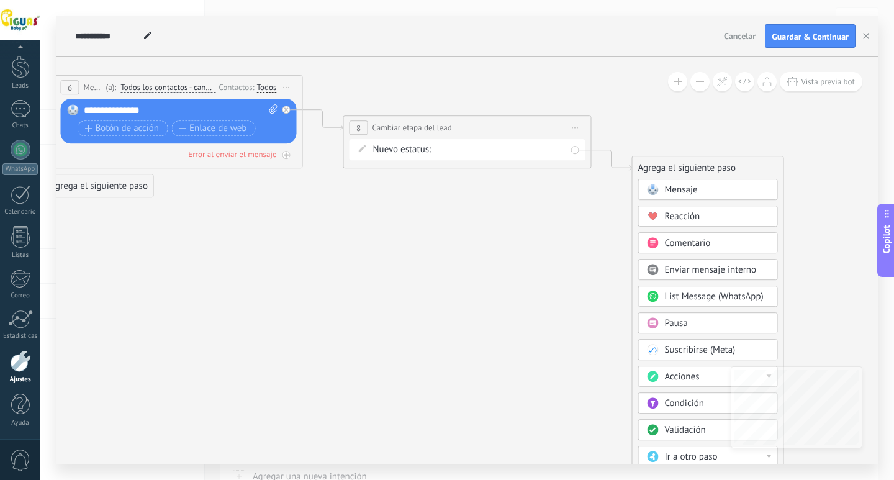
click at [94, 90] on span "Mensaje" at bounding box center [93, 87] width 19 height 12
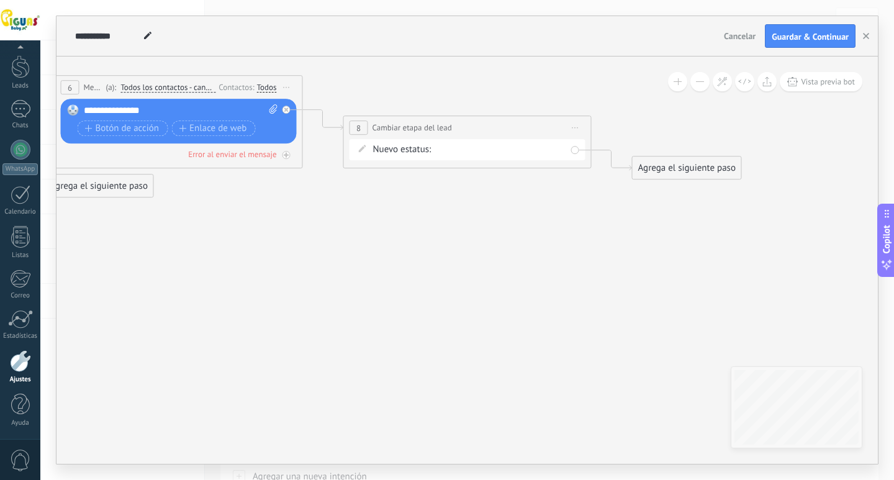
click at [125, 87] on span "Todos los contactos - canales seleccionados" at bounding box center [167, 88] width 95 height 10
click at [125, 87] on button "Todos los contactos - canales seleccionados" at bounding box center [191, 87] width 155 height 22
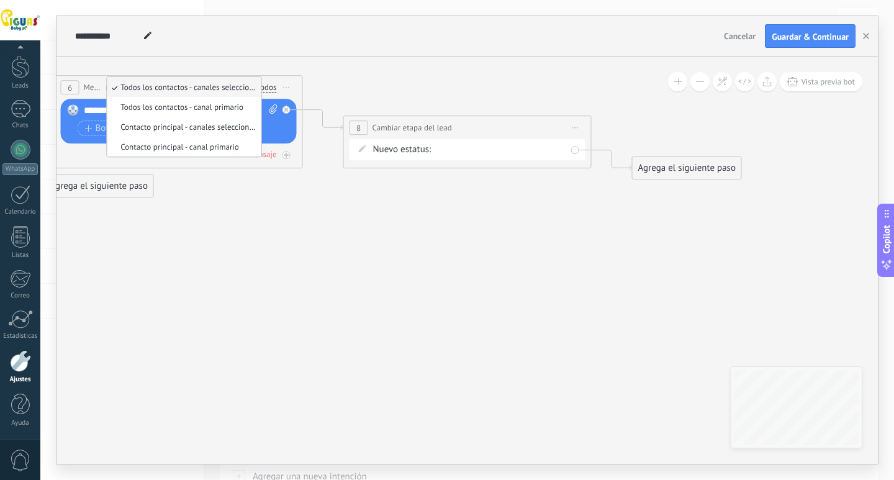
click at [230, 50] on div "**********" at bounding box center [395, 36] width 647 height 40
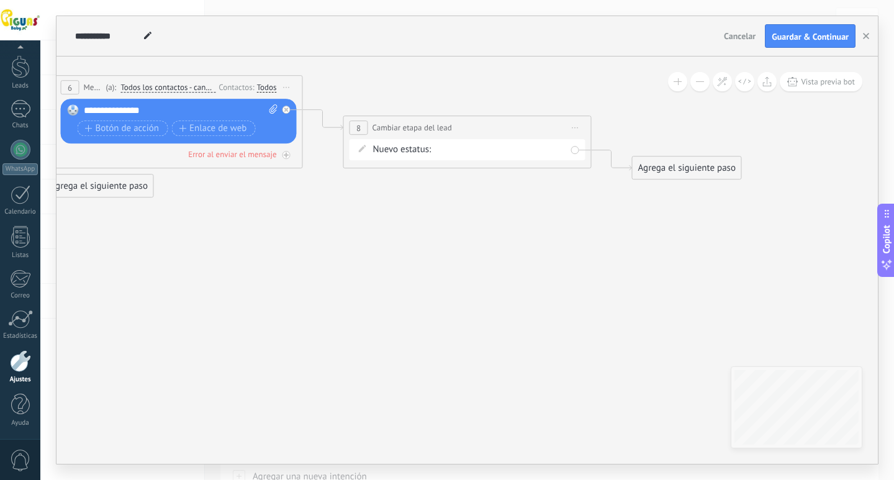
click at [241, 84] on div "Contactos:" at bounding box center [238, 87] width 38 height 12
click at [262, 86] on div "Todos" at bounding box center [267, 88] width 20 height 10
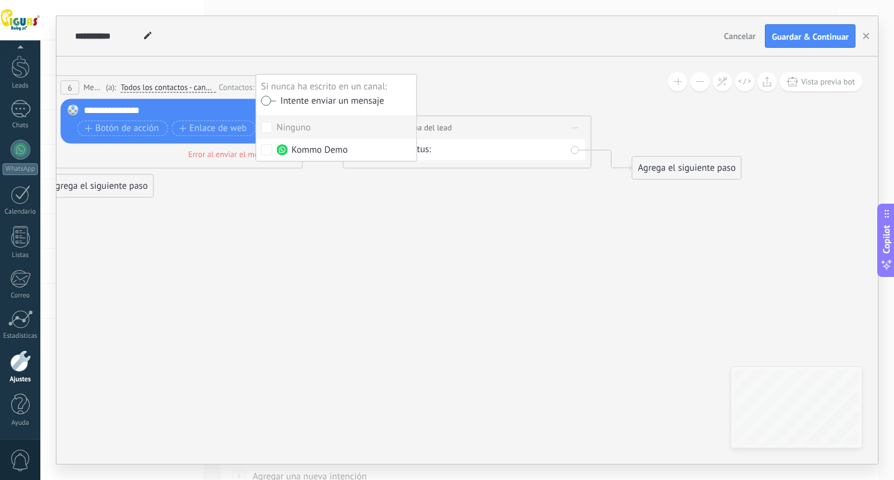
click at [271, 62] on icon at bounding box center [154, 125] width 1711 height 765
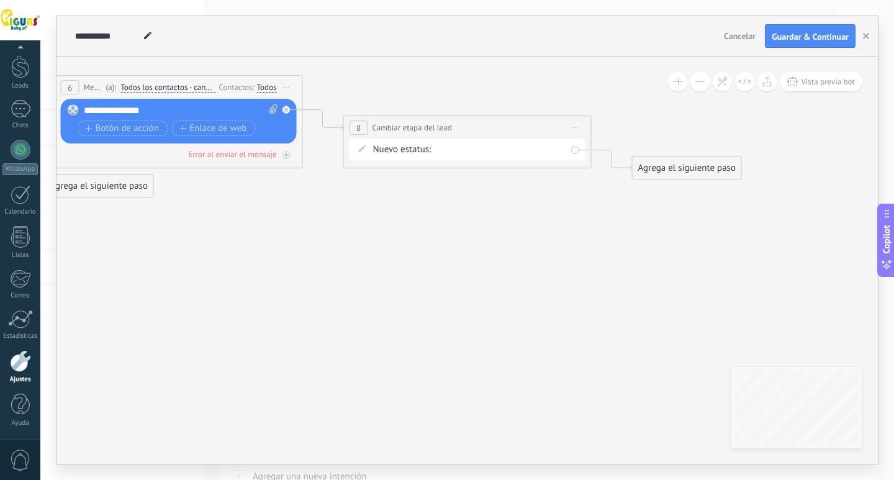
click at [284, 85] on span "Iniciar vista previa aquí Cambiar nombre Duplicar [GEOGRAPHIC_DATA]" at bounding box center [287, 87] width 20 height 18
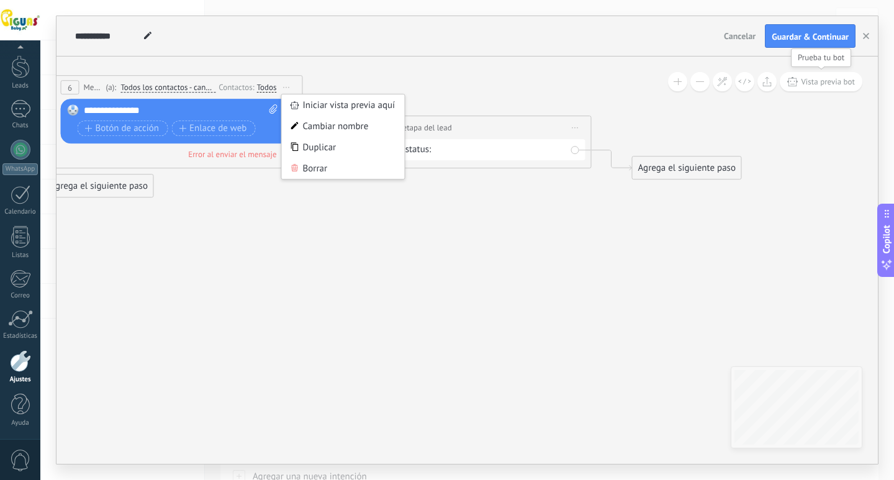
click at [810, 86] on span "Vista previa bot" at bounding box center [828, 81] width 54 height 11
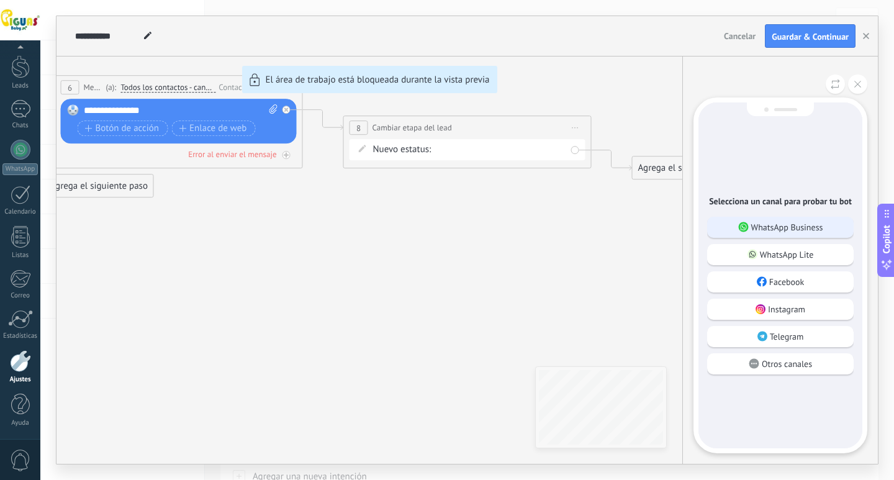
click at [776, 222] on p "WhatsApp Business" at bounding box center [787, 227] width 72 height 11
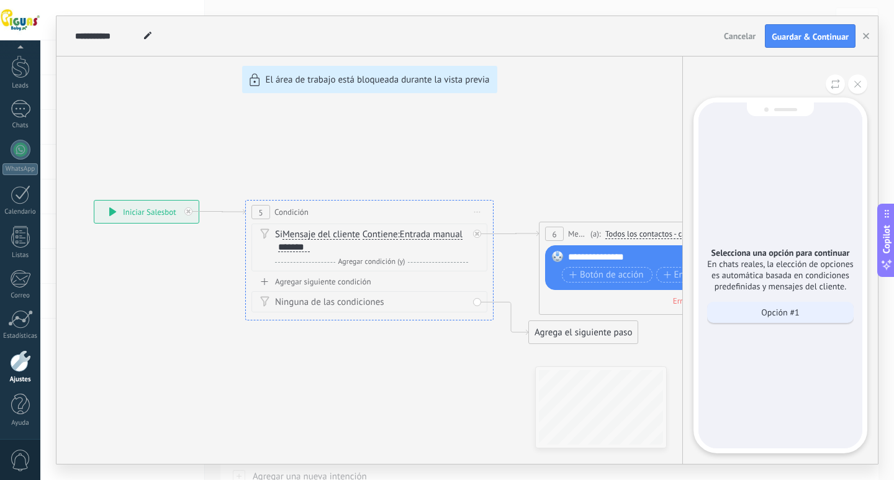
click at [785, 313] on p "Opción #1" at bounding box center [780, 312] width 38 height 11
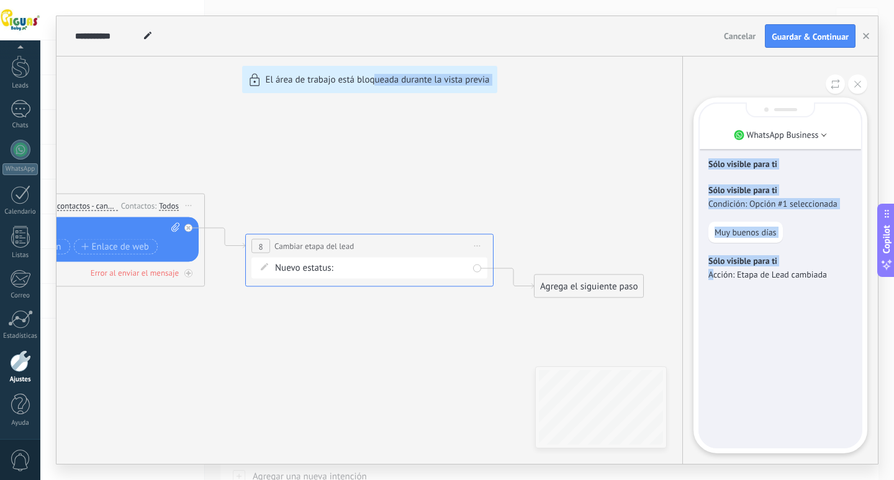
drag, startPoint x: 373, startPoint y: 333, endPoint x: 715, endPoint y: 336, distance: 342.2
click at [715, 336] on div "**********" at bounding box center [468, 240] width 822 height 448
click at [423, 214] on div "**********" at bounding box center [468, 240] width 822 height 448
click at [427, 175] on div "**********" at bounding box center [468, 240] width 822 height 448
click at [853, 81] on button at bounding box center [857, 84] width 19 height 19
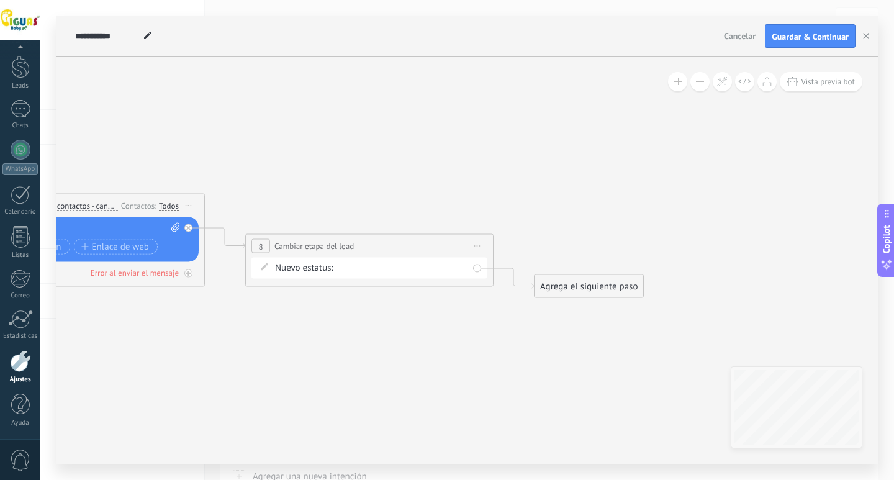
drag, startPoint x: 343, startPoint y: 155, endPoint x: 644, endPoint y: 169, distance: 300.9
click at [664, 171] on div "**********" at bounding box center [468, 240] width 822 height 448
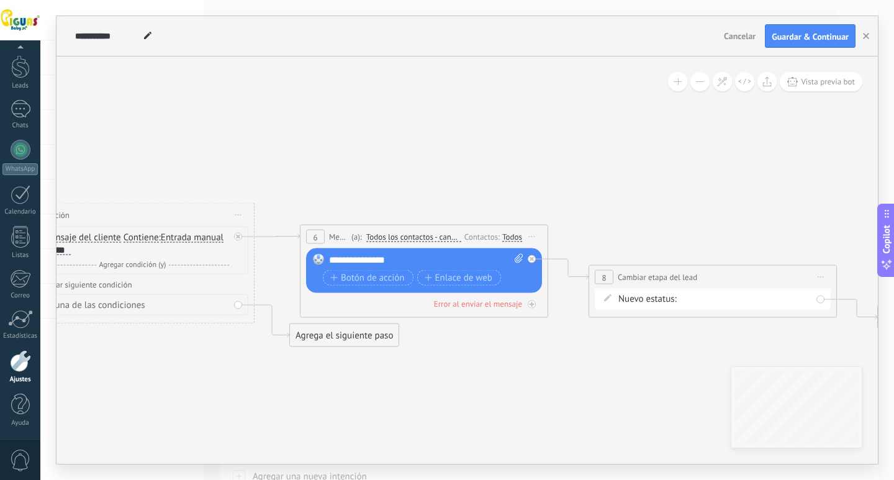
drag, startPoint x: 284, startPoint y: 349, endPoint x: 628, endPoint y: 380, distance: 344.8
click at [628, 380] on icon at bounding box center [399, 275] width 1711 height 765
click at [421, 256] on div "**********" at bounding box center [426, 260] width 194 height 12
click at [316, 257] on rect at bounding box center [318, 259] width 11 height 11
click at [443, 259] on div "**********" at bounding box center [426, 260] width 194 height 12
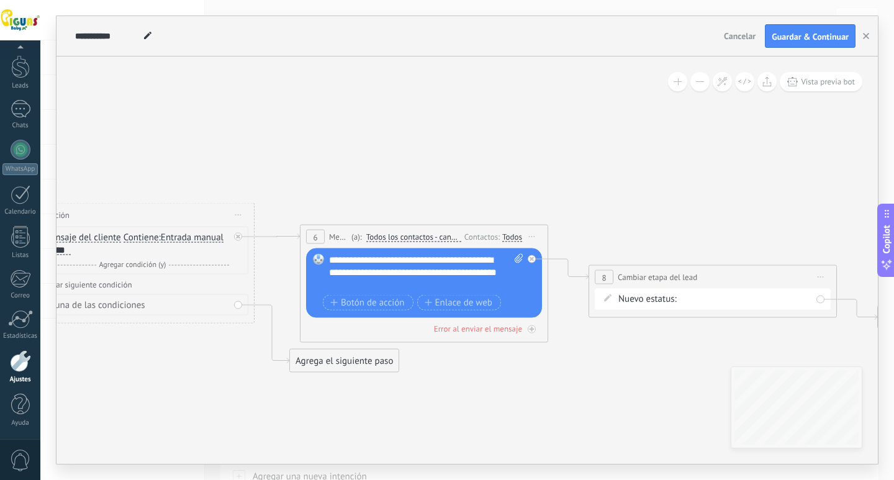
click at [519, 384] on icon at bounding box center [399, 275] width 1711 height 765
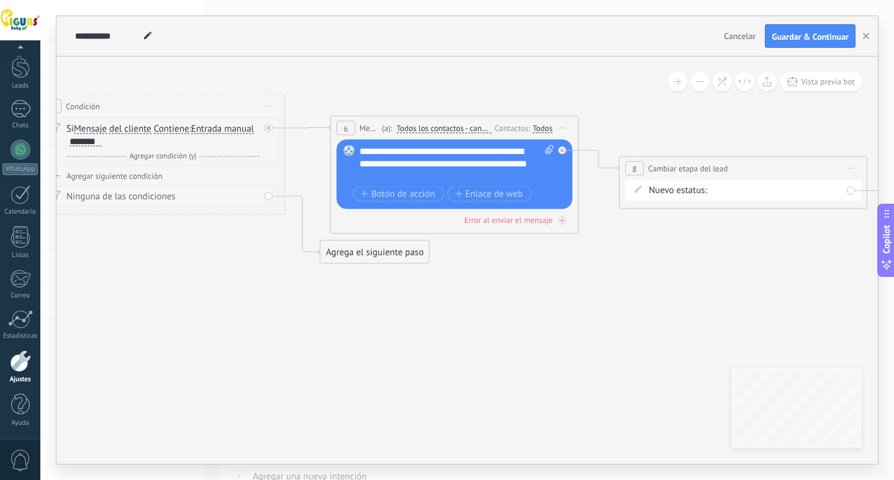
drag, startPoint x: 618, startPoint y: 384, endPoint x: 648, endPoint y: 276, distance: 112.8
click at [648, 276] on icon at bounding box center [430, 166] width 1711 height 765
click at [541, 301] on icon at bounding box center [430, 166] width 1711 height 765
click at [517, 222] on div "Error al enviar el mensaje" at bounding box center [508, 220] width 88 height 11
click at [560, 220] on icon at bounding box center [562, 220] width 4 height 1
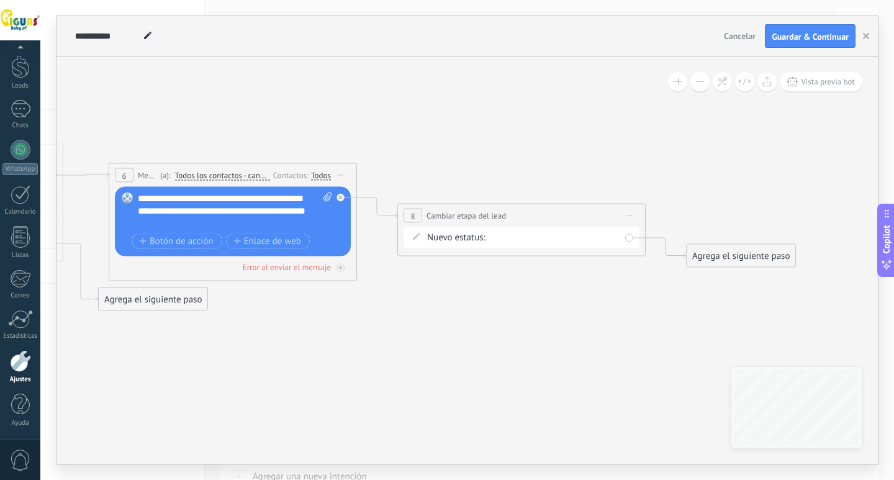
drag, startPoint x: 645, startPoint y: 282, endPoint x: 424, endPoint y: 329, distance: 226.7
click at [424, 329] on icon at bounding box center [208, 243] width 1711 height 825
click at [306, 198] on div "**********" at bounding box center [235, 211] width 194 height 37
click at [325, 193] on icon at bounding box center [328, 197] width 8 height 9
click input "Subir" at bounding box center [0, 0] width 0 height 0
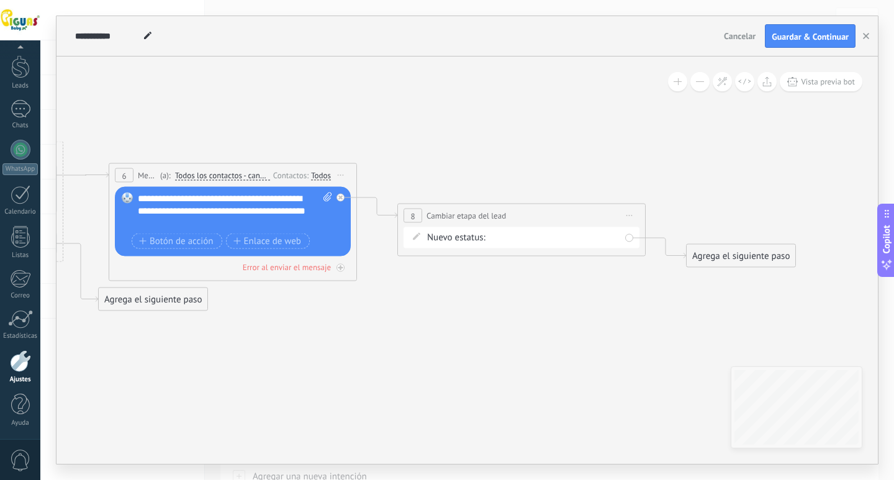
click at [325, 197] on icon at bounding box center [328, 197] width 8 height 9
click input "Subir" at bounding box center [0, 0] width 0 height 0
click at [324, 196] on icon at bounding box center [328, 197] width 8 height 9
click input "Subir" at bounding box center [0, 0] width 0 height 0
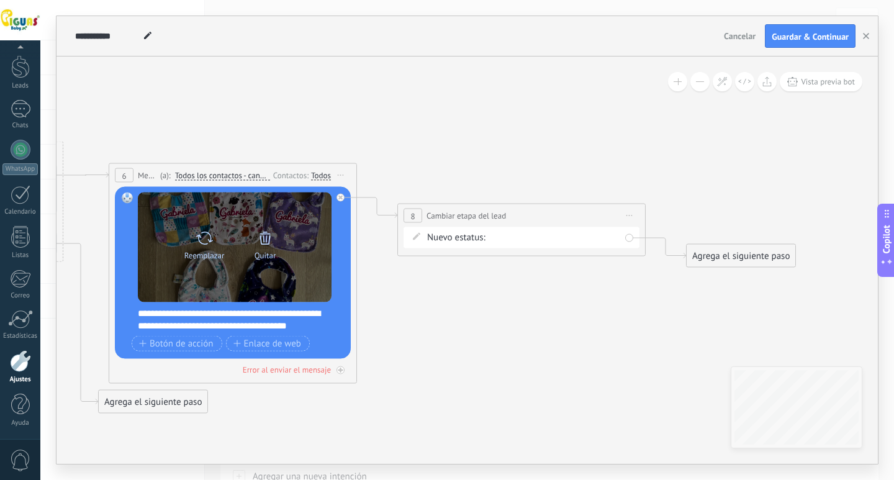
click at [209, 243] on icon at bounding box center [205, 237] width 18 height 17
click input "Subir" at bounding box center [0, 0] width 0 height 0
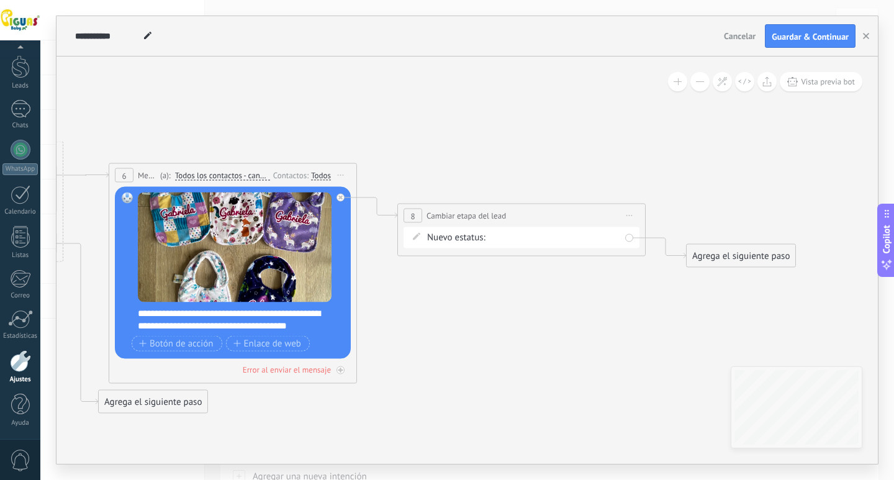
click at [340, 176] on span "Iniciar vista previa aquí Cambiar nombre Duplicar [GEOGRAPHIC_DATA]" at bounding box center [341, 175] width 20 height 18
click at [364, 232] on div "Duplicar" at bounding box center [397, 235] width 123 height 21
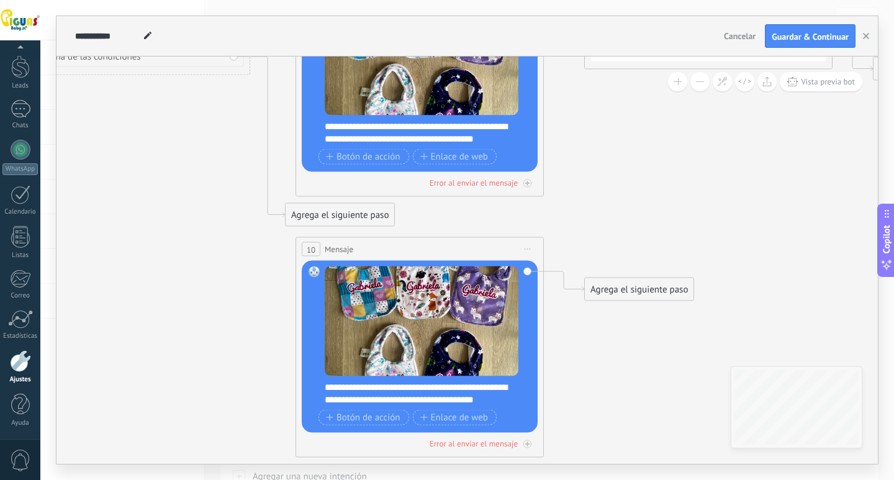
drag, startPoint x: 623, startPoint y: 237, endPoint x: 810, endPoint y: 229, distance: 187.1
click at [810, 229] on icon at bounding box center [395, 206] width 1711 height 1124
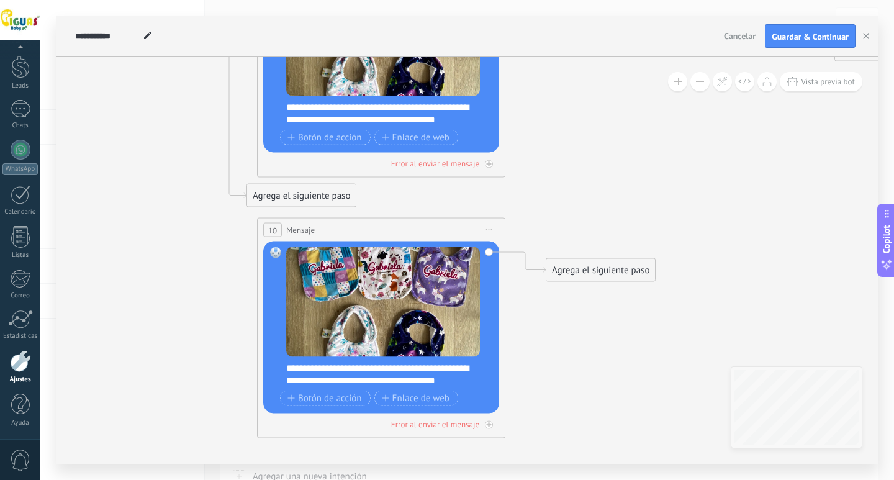
drag, startPoint x: 689, startPoint y: 383, endPoint x: 638, endPoint y: 278, distance: 116.1
click at [650, 363] on icon at bounding box center [356, 187] width 1711 height 1124
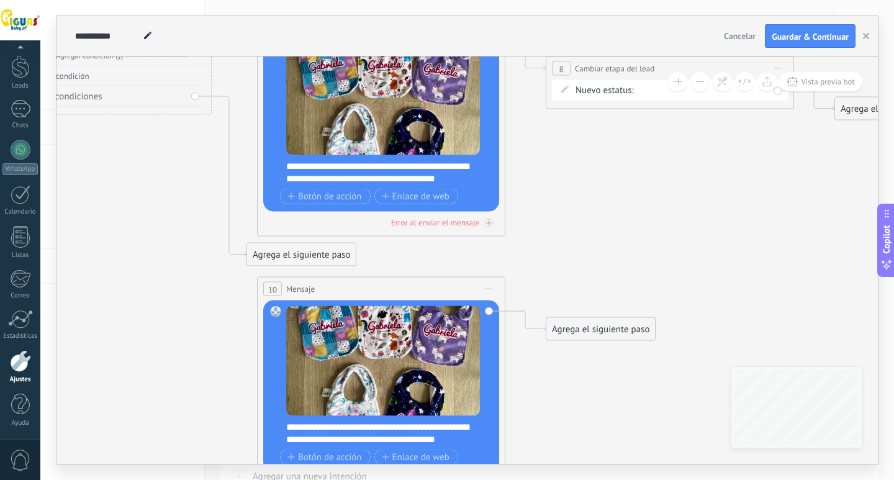
click at [482, 291] on span "Iniciar vista previa aquí Cambiar nombre Duplicar [GEOGRAPHIC_DATA]" at bounding box center [489, 289] width 20 height 18
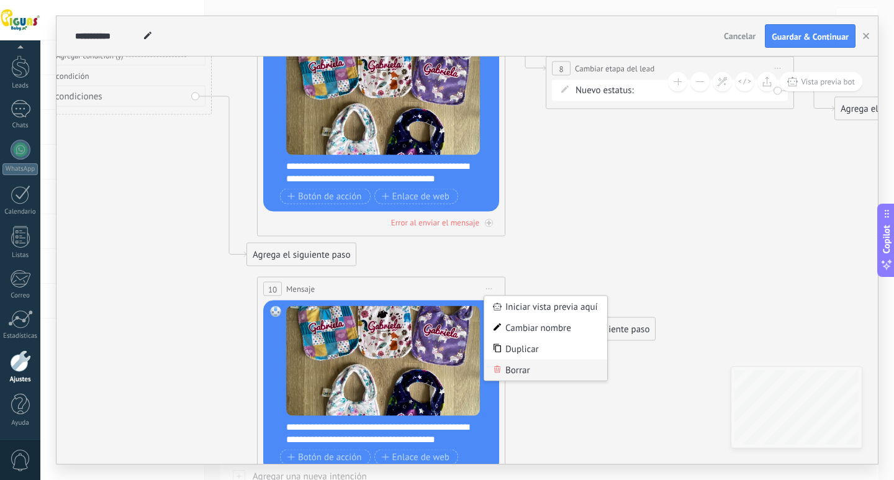
click at [525, 367] on div "Borrar" at bounding box center [545, 370] width 123 height 21
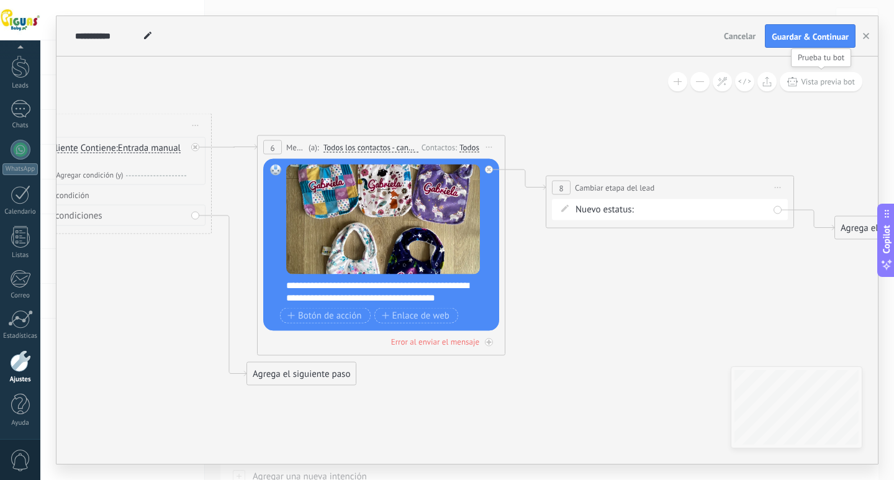
click at [839, 80] on span "Vista previa bot" at bounding box center [828, 81] width 54 height 11
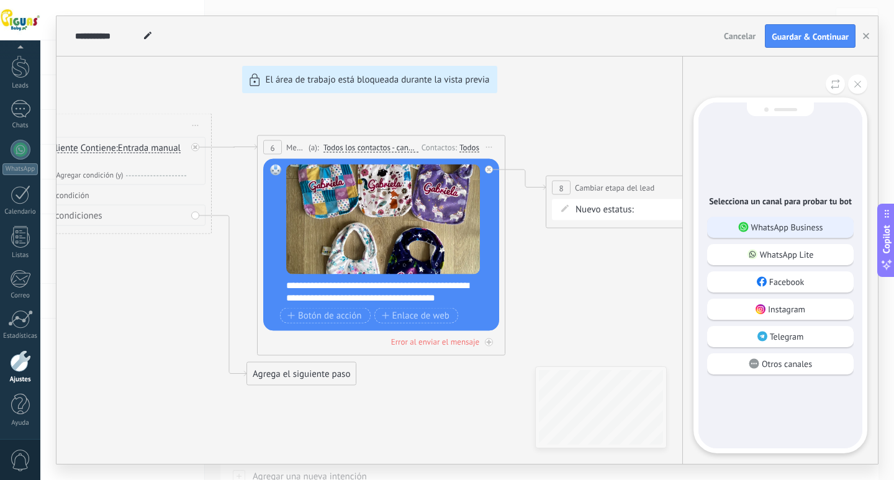
click at [755, 224] on p "WhatsApp Business" at bounding box center [787, 227] width 72 height 11
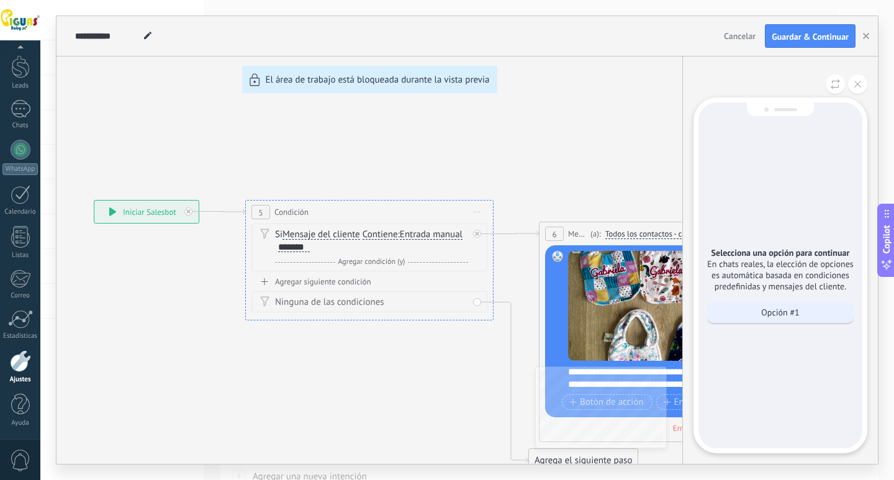
click at [781, 312] on p "Opción #1" at bounding box center [780, 312] width 38 height 11
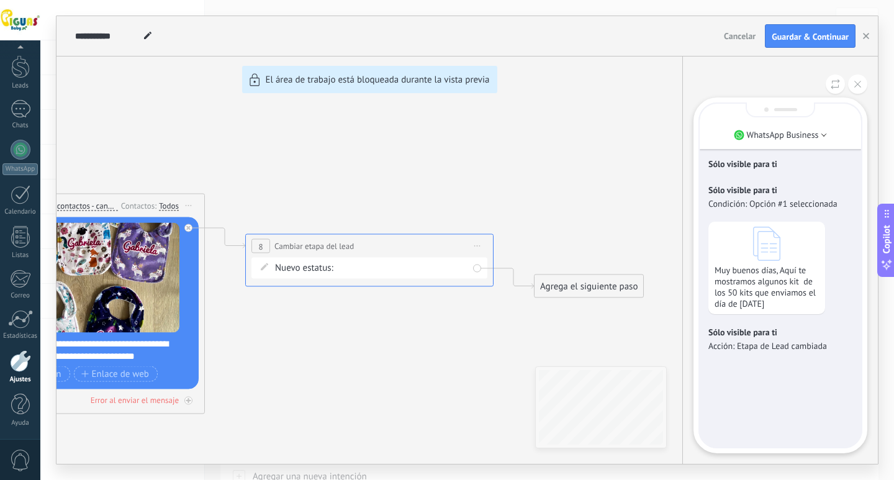
click at [751, 42] on button "Cancelar" at bounding box center [740, 36] width 42 height 19
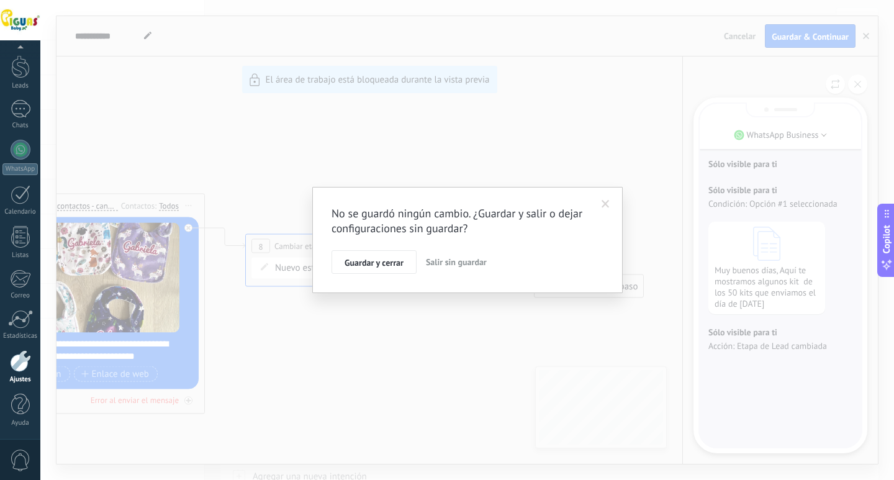
click at [607, 201] on span at bounding box center [606, 204] width 8 height 9
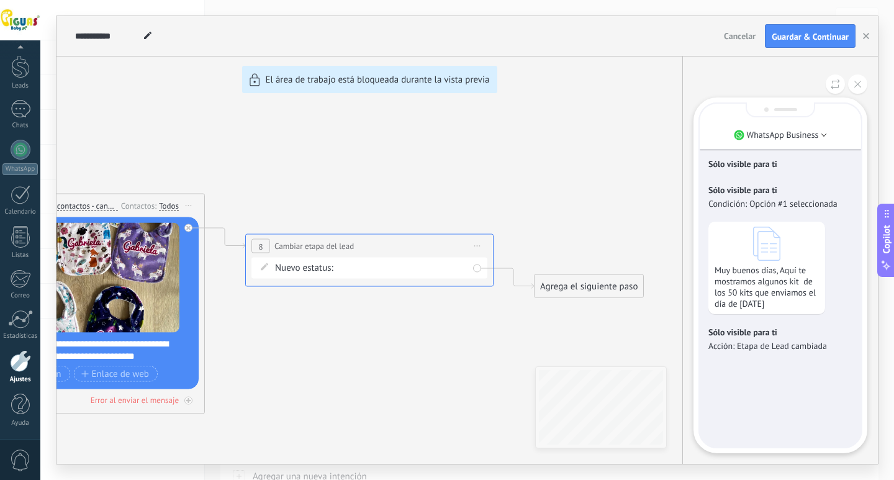
click at [466, 78] on div "**********" at bounding box center [468, 240] width 822 height 448
click at [858, 95] on div "WhatsApp Business Sólo visible para ti Sólo visible para ti Condición: Opción #…" at bounding box center [780, 260] width 196 height 407
click at [858, 86] on icon at bounding box center [857, 84] width 7 height 7
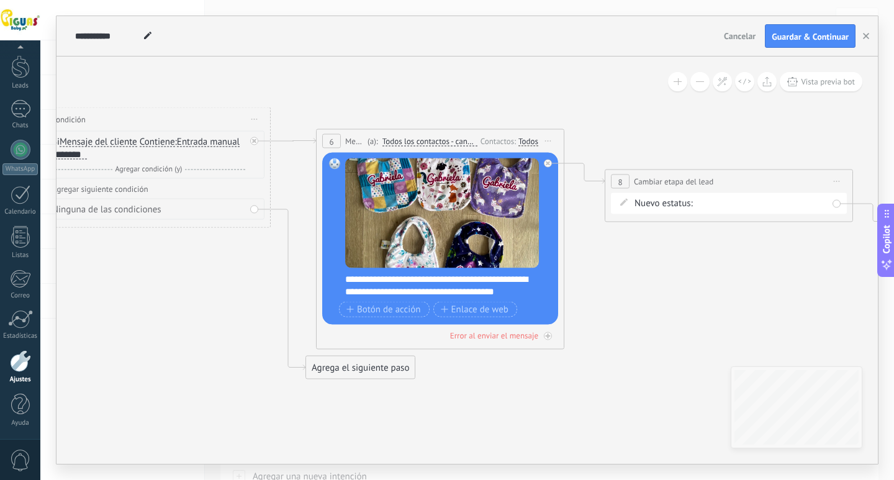
drag, startPoint x: 392, startPoint y: 346, endPoint x: 722, endPoint y: 274, distance: 336.9
click at [722, 274] on icon at bounding box center [415, 359] width 1711 height 1124
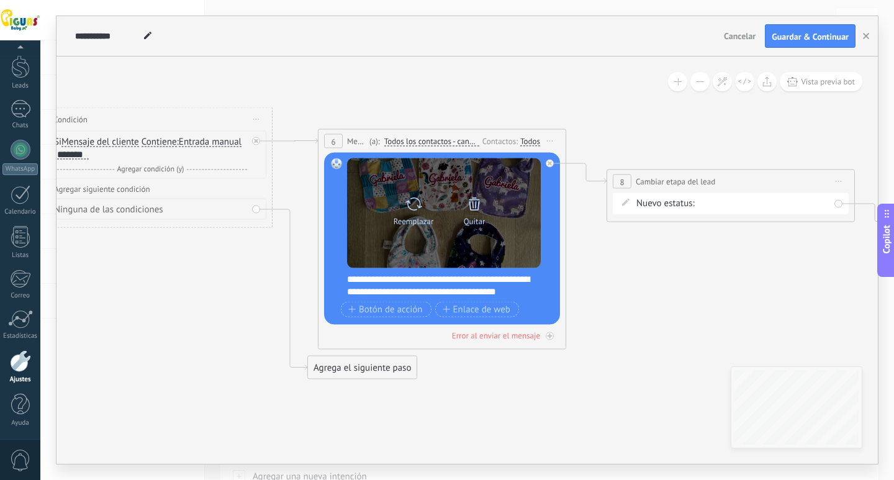
click at [478, 211] on icon at bounding box center [474, 203] width 17 height 17
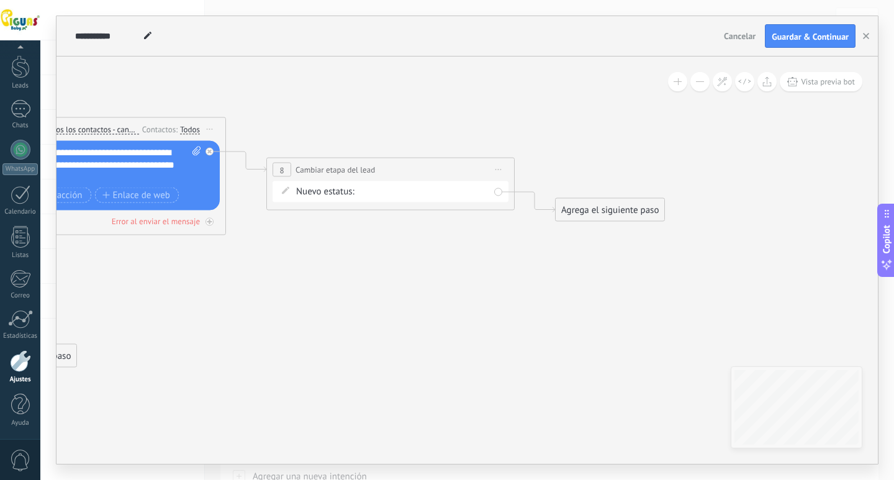
drag, startPoint x: 693, startPoint y: 284, endPoint x: 392, endPoint y: 261, distance: 301.4
click at [340, 271] on icon at bounding box center [77, 347] width 1711 height 1124
click at [627, 207] on div "Agrega el siguiente paso" at bounding box center [597, 209] width 109 height 20
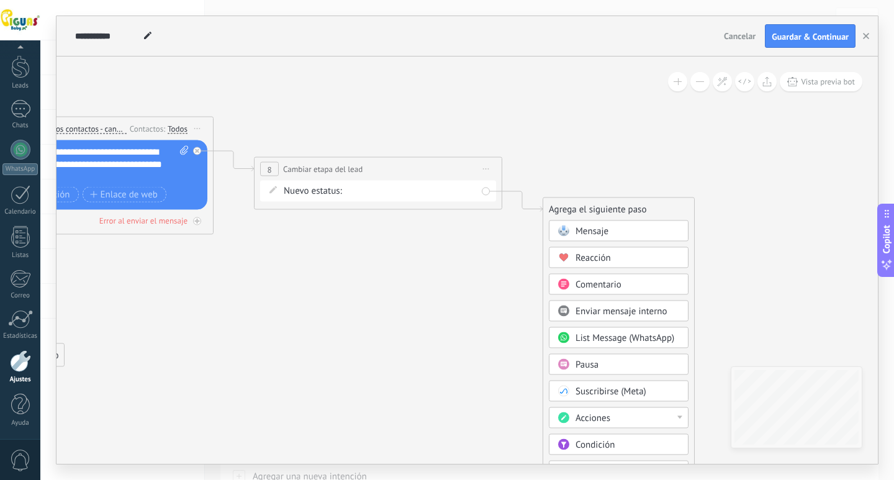
click at [602, 237] on span "Mensaje" at bounding box center [592, 231] width 33 height 12
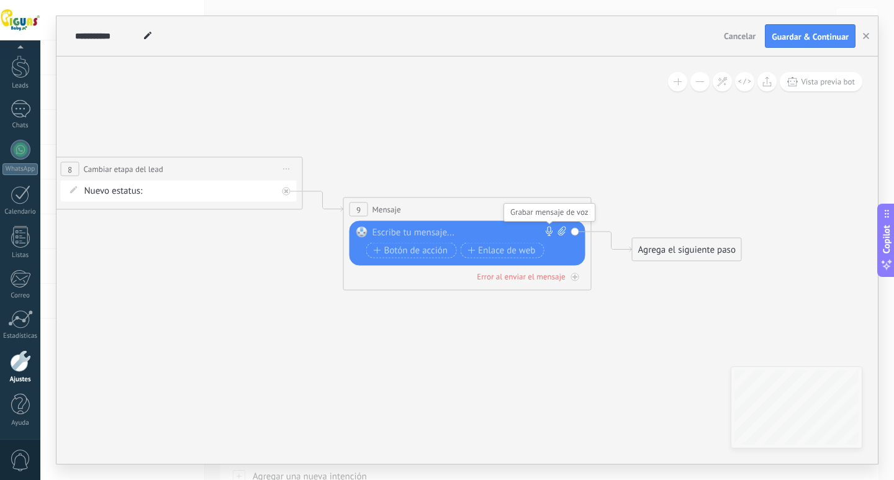
click at [550, 229] on icon at bounding box center [550, 232] width 10 height 10
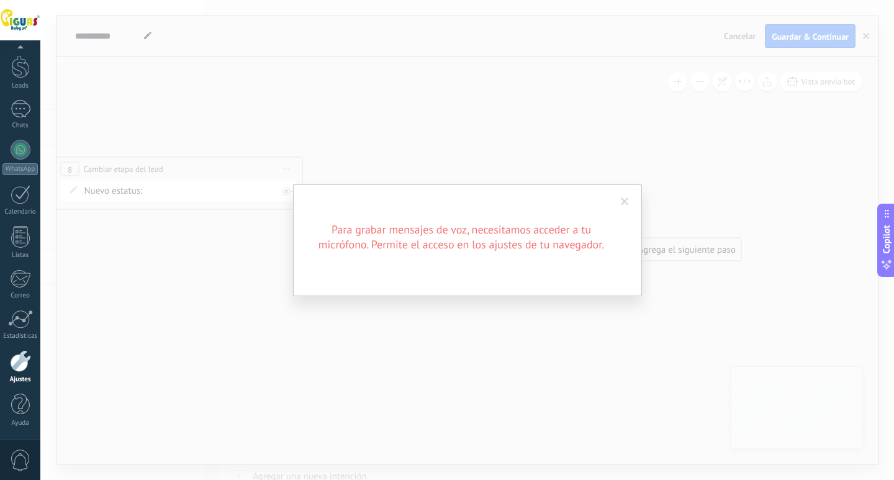
click at [622, 209] on span at bounding box center [625, 201] width 20 height 21
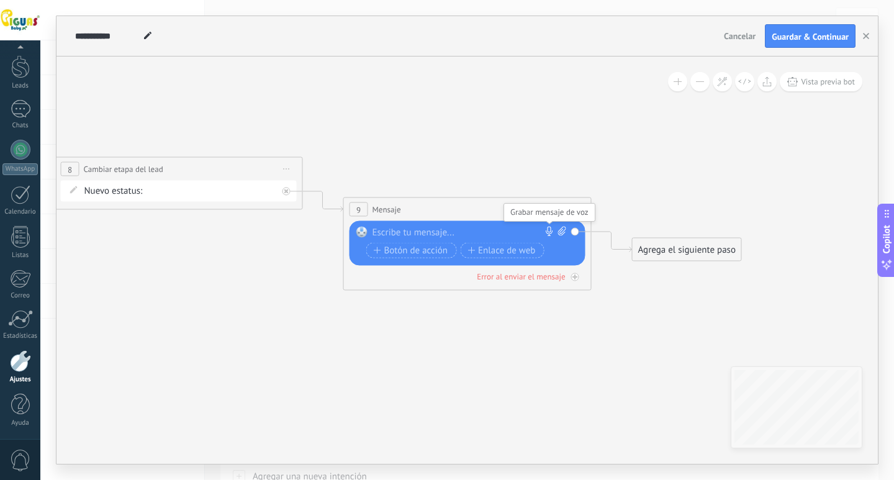
click at [553, 229] on icon at bounding box center [550, 232] width 10 height 10
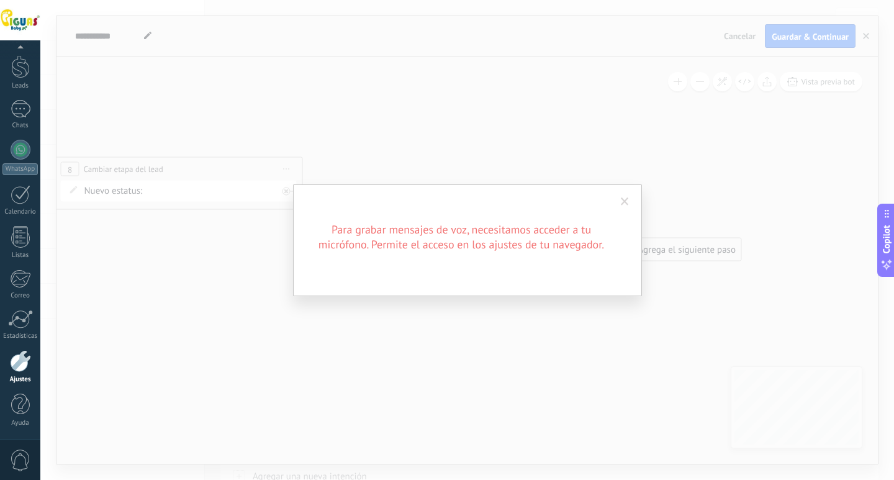
click at [623, 194] on span at bounding box center [625, 201] width 20 height 21
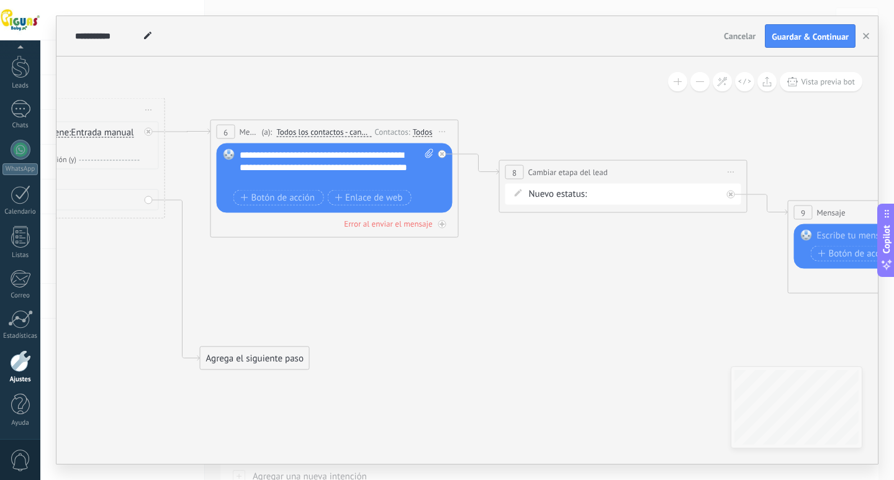
drag, startPoint x: 273, startPoint y: 319, endPoint x: 717, endPoint y: 322, distance: 444.6
click at [717, 322] on icon at bounding box center [455, 234] width 2000 height 893
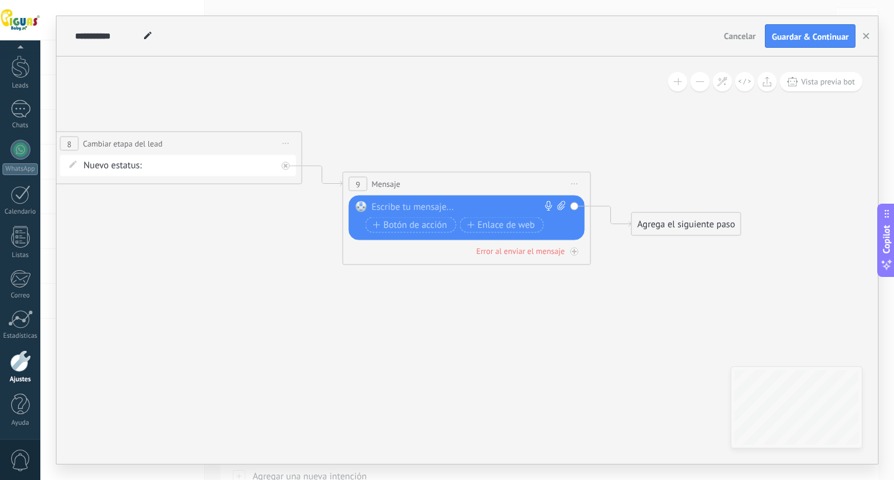
drag, startPoint x: 610, startPoint y: 292, endPoint x: 165, endPoint y: 264, distance: 446.2
click at [165, 264] on icon at bounding box center [10, 205] width 2000 height 893
click at [669, 219] on div "Agrega el siguiente paso" at bounding box center [686, 224] width 109 height 20
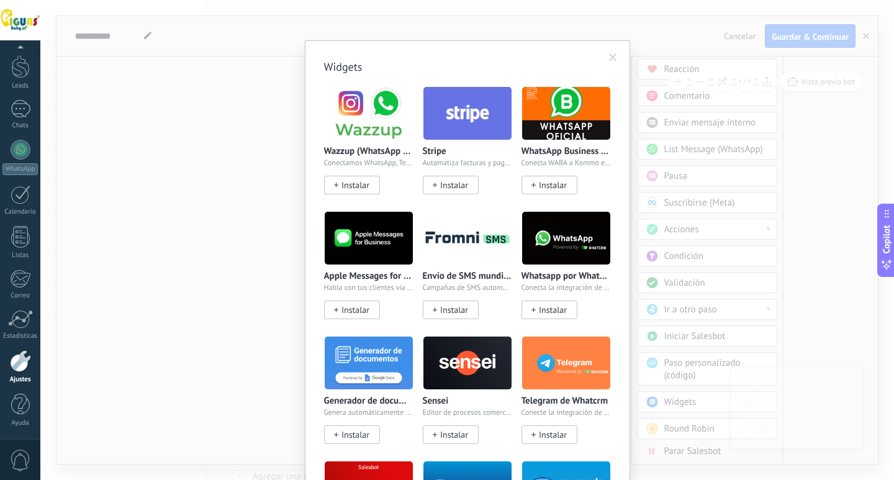
click at [674, 404] on body ".abecls-1,.abecls-2{fill-rule:evenodd}.abecls-2{fill:#fff} .abhcls-1{fill:none}…" at bounding box center [447, 240] width 894 height 480
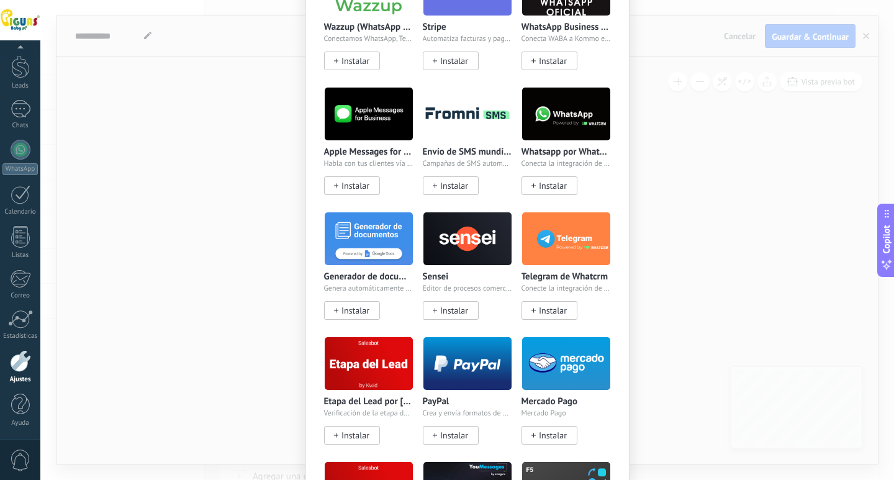
scroll to position [310, 0]
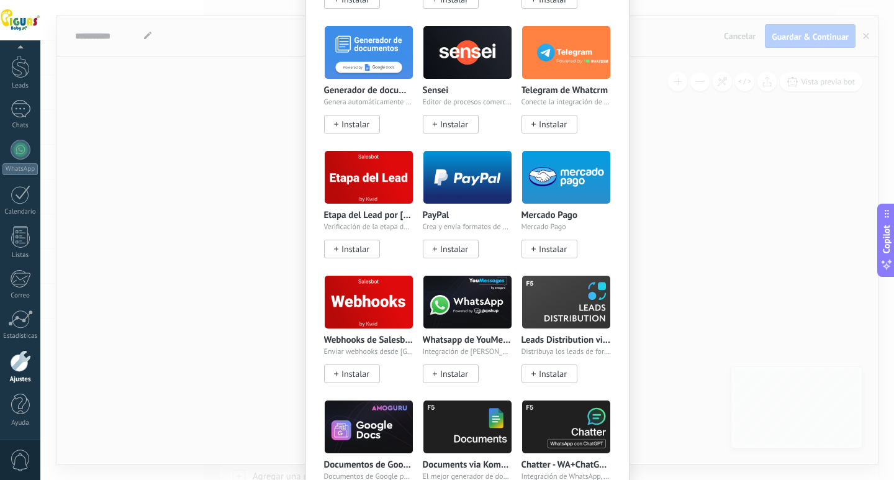
click at [757, 281] on div "Widgets Wazzup (WhatsApp & Instagram) Conectamos WhatsApp, Telegram e Instagram…" at bounding box center [467, 240] width 854 height 480
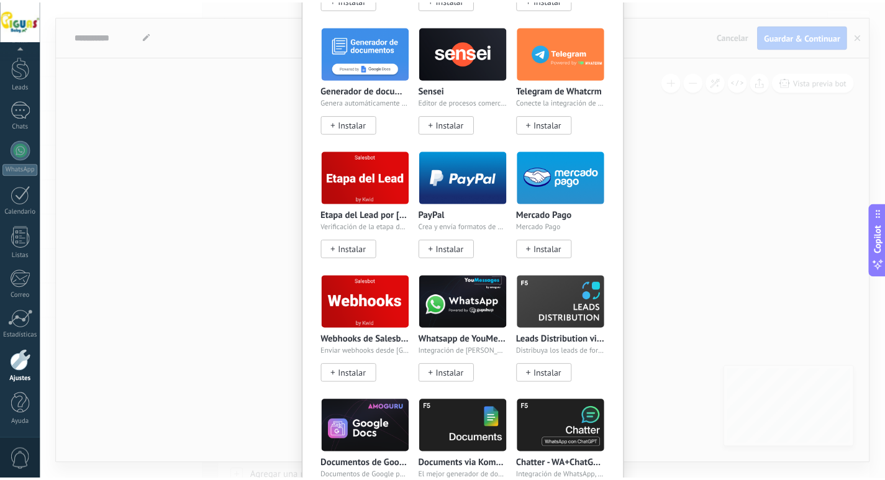
scroll to position [0, 0]
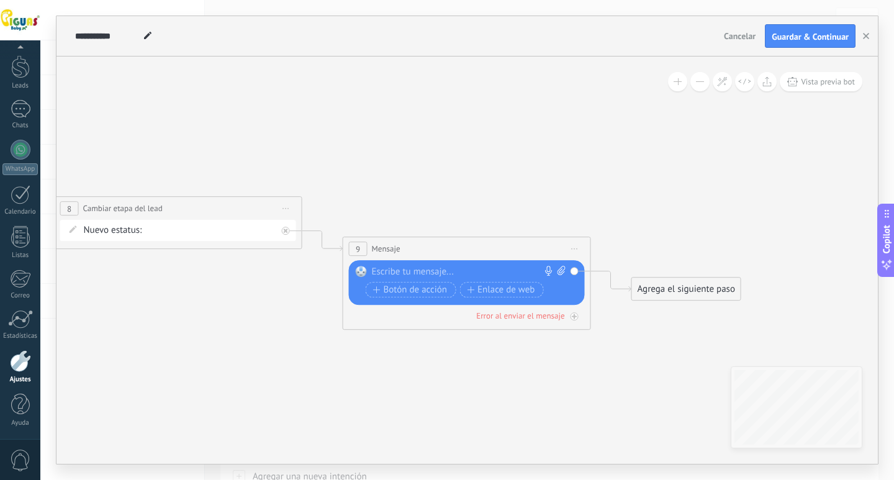
click at [681, 292] on div "Agrega el siguiente paso" at bounding box center [686, 289] width 109 height 20
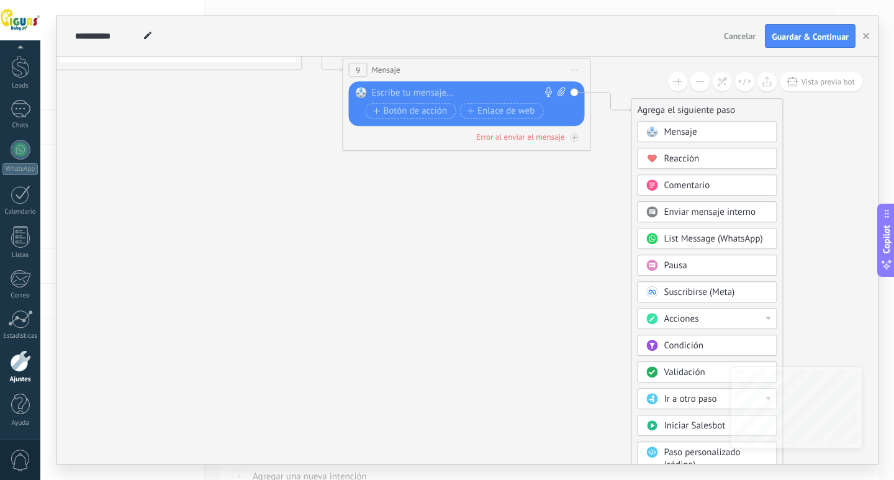
click at [758, 314] on div "Acciones" at bounding box center [716, 319] width 104 height 12
click at [780, 297] on div "Agrega el siguiente paso Mensaje Mensaje Mensaje Reacción Comentario Enviar men…" at bounding box center [708, 326] width 152 height 456
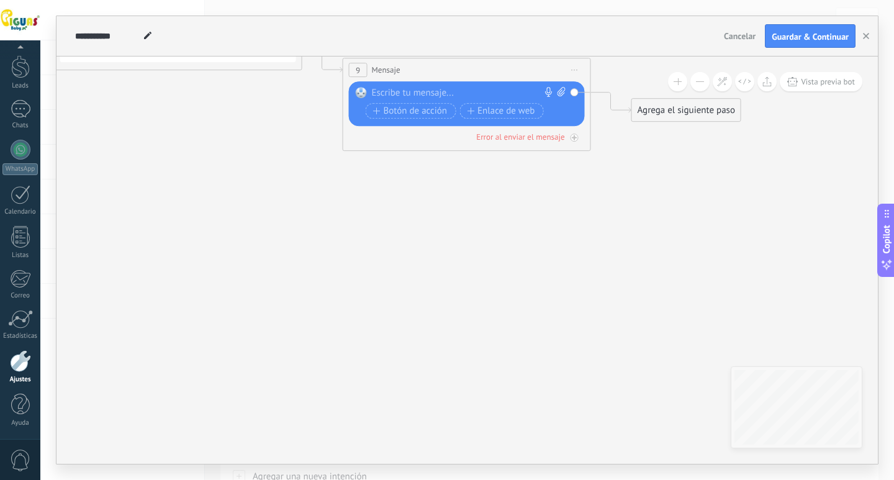
click at [704, 114] on div "Agrega el siguiente paso" at bounding box center [686, 110] width 109 height 20
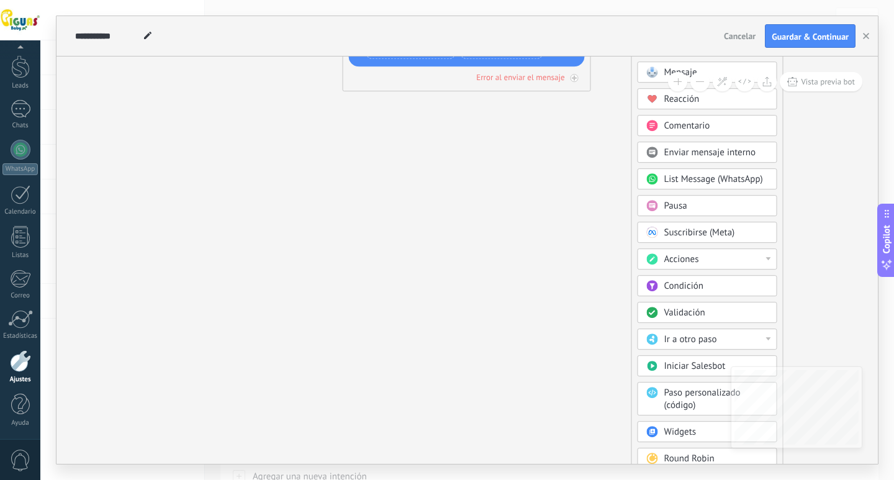
click at [775, 337] on div "Ir a otro paso" at bounding box center [708, 338] width 140 height 21
click at [828, 330] on icon at bounding box center [10, 31] width 2000 height 893
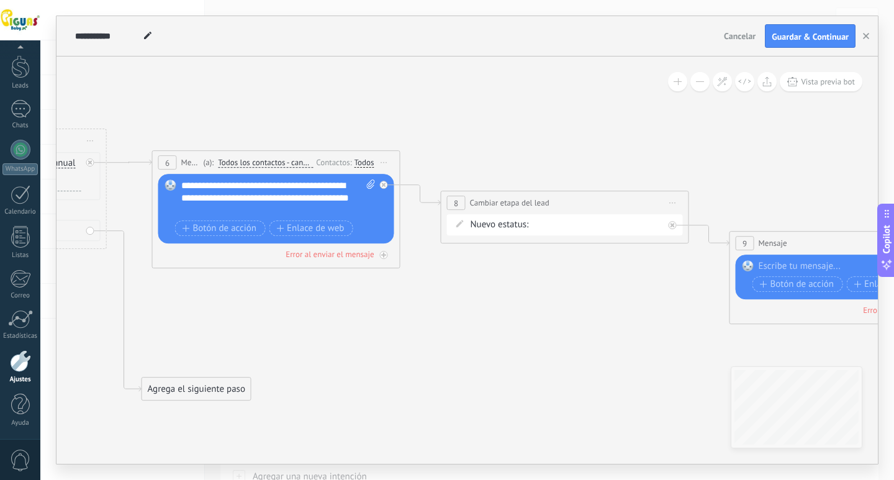
drag, startPoint x: 376, startPoint y: 142, endPoint x: 794, endPoint y: 167, distance: 418.7
click at [794, 167] on icon at bounding box center [396, 264] width 2000 height 893
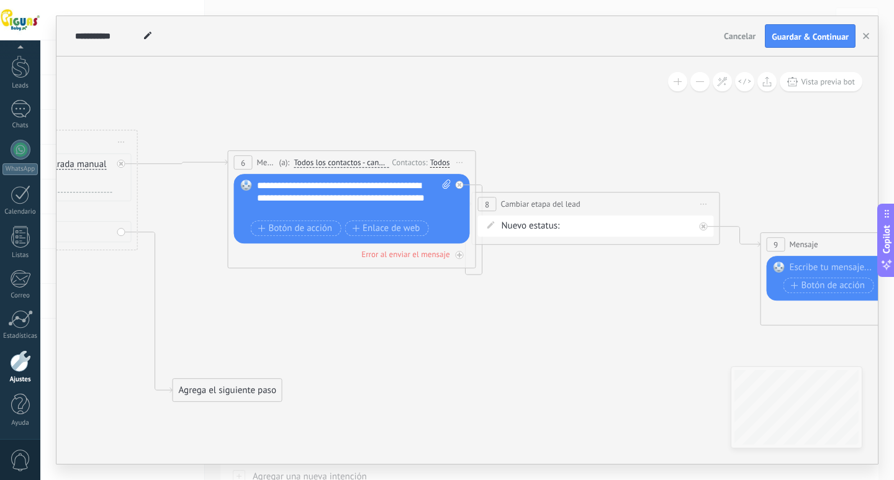
drag, startPoint x: 580, startPoint y: 163, endPoint x: 473, endPoint y: 158, distance: 106.9
click at [473, 158] on div "6 Mensaje ******* (a): Todos los contactos - canales seleccionados Todos los co…" at bounding box center [352, 162] width 247 height 23
click at [361, 209] on div "**********" at bounding box center [354, 197] width 194 height 37
click at [314, 213] on div "**********" at bounding box center [354, 197] width 194 height 37
click at [316, 231] on span "Botón de acción" at bounding box center [295, 229] width 75 height 10
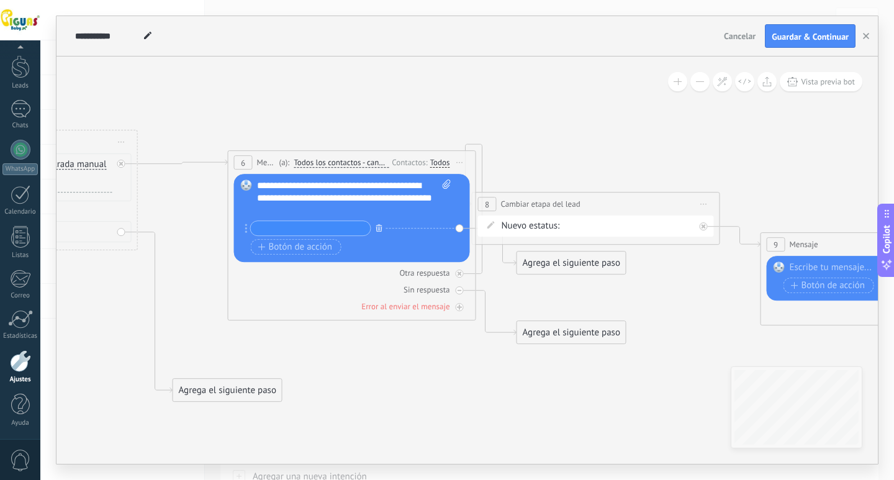
click at [381, 227] on icon "button" at bounding box center [379, 227] width 6 height 7
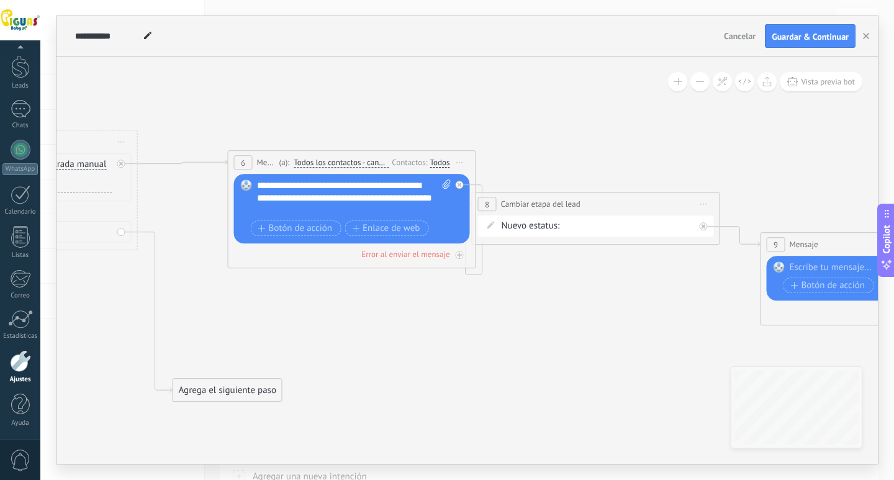
click at [444, 185] on icon at bounding box center [447, 183] width 8 height 9
click input "Subir" at bounding box center [0, 0] width 0 height 0
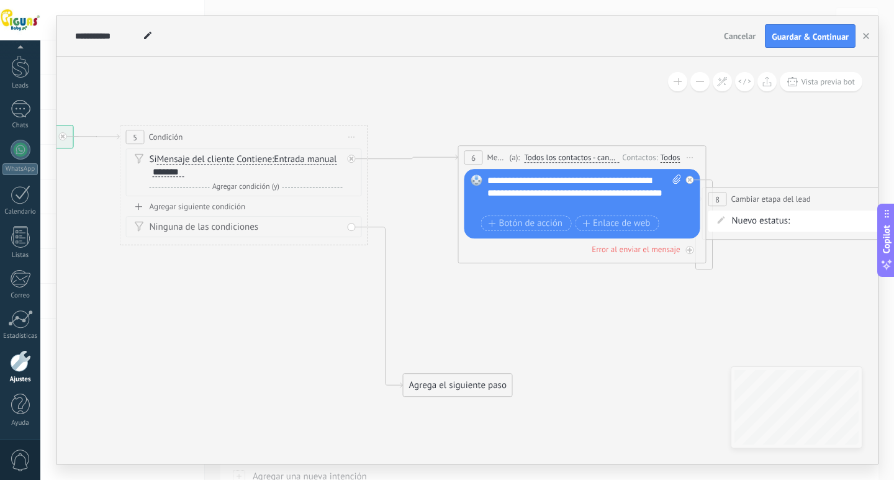
drag, startPoint x: 543, startPoint y: 333, endPoint x: 814, endPoint y: 331, distance: 271.4
click at [814, 331] on icon at bounding box center [658, 260] width 2000 height 893
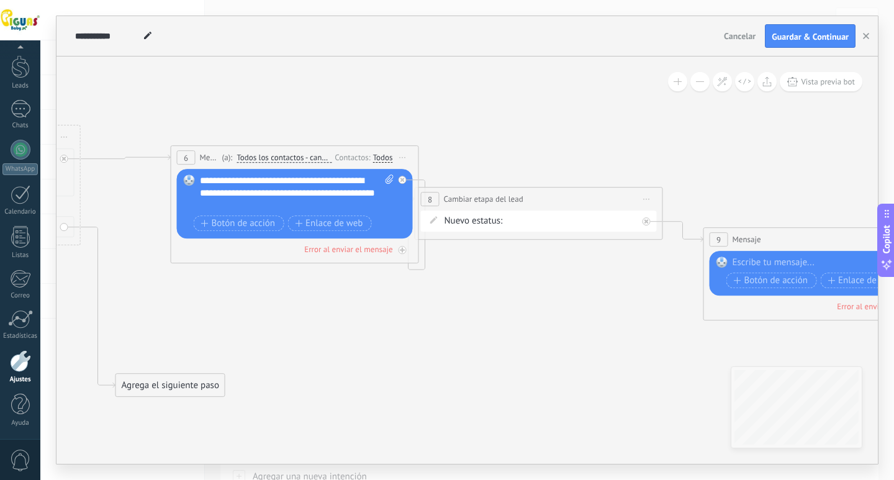
drag, startPoint x: 713, startPoint y: 296, endPoint x: 426, endPoint y: 296, distance: 287.5
click at [426, 296] on icon at bounding box center [370, 260] width 2000 height 893
click at [390, 179] on icon at bounding box center [390, 178] width 8 height 9
click input "Subir" at bounding box center [0, 0] width 0 height 0
click at [0, 0] on div "Nueva consulta Cualificado Cotización enviada Pedido creado [PERSON_NAME] compl…" at bounding box center [0, 0] width 0 height 0
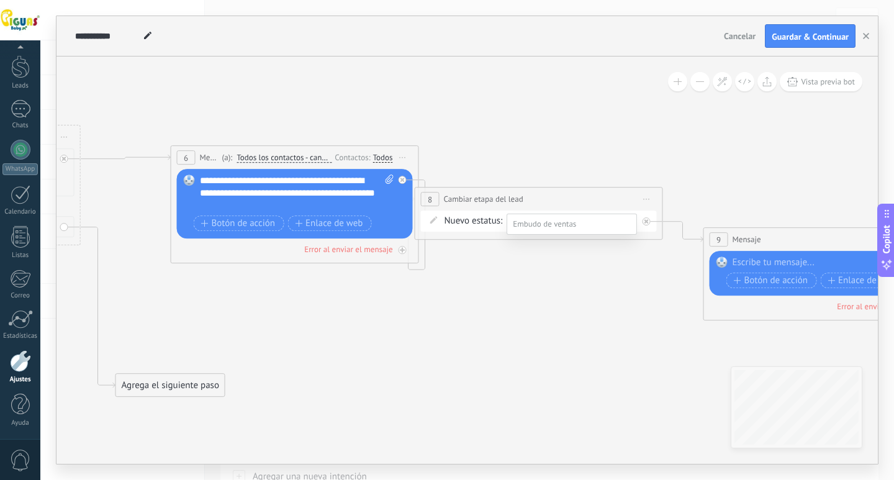
click at [562, 222] on span at bounding box center [544, 224] width 63 height 11
click at [466, 261] on div at bounding box center [467, 240] width 854 height 480
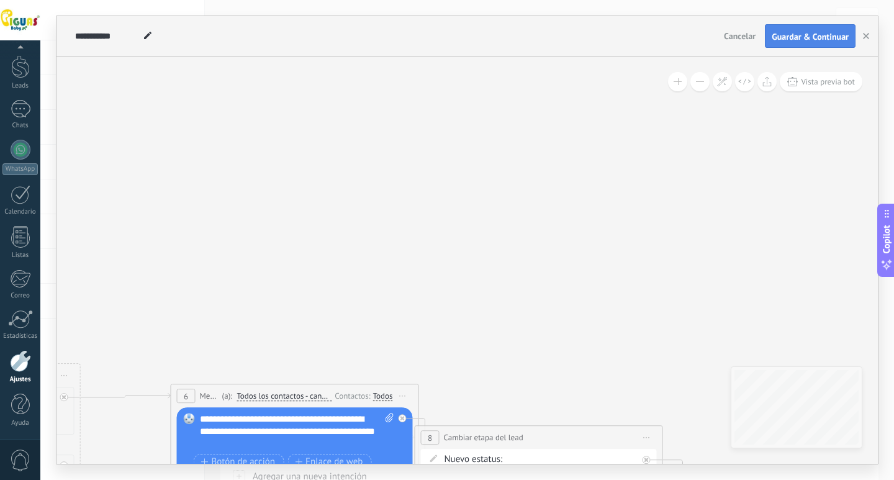
click at [792, 37] on span "Guardar & Continuar" at bounding box center [810, 36] width 77 height 9
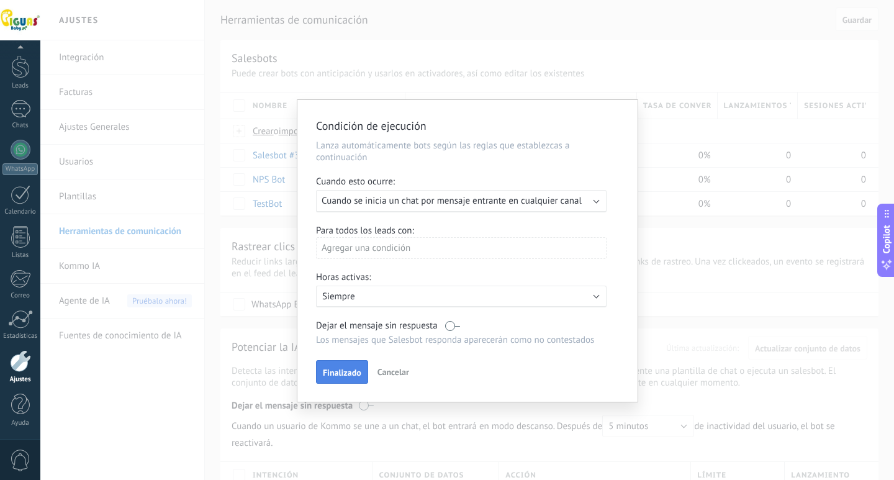
click at [347, 373] on span "Finalizado" at bounding box center [342, 372] width 39 height 9
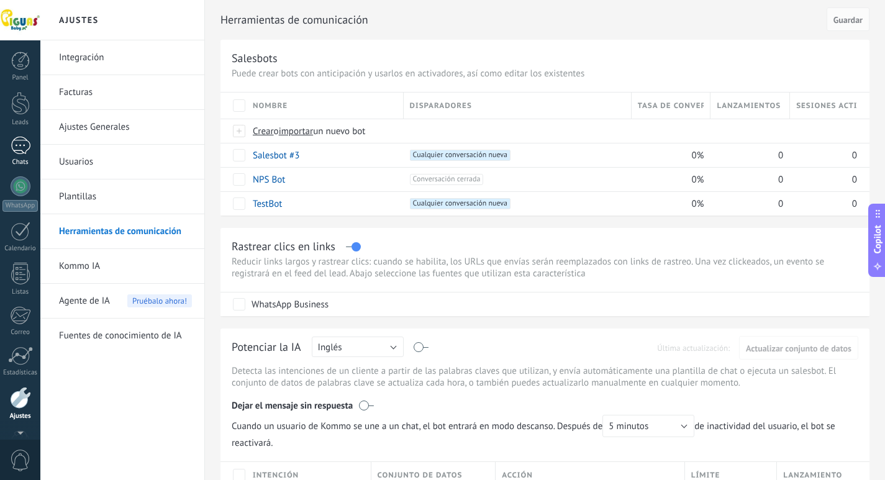
click at [24, 150] on div at bounding box center [21, 146] width 20 height 18
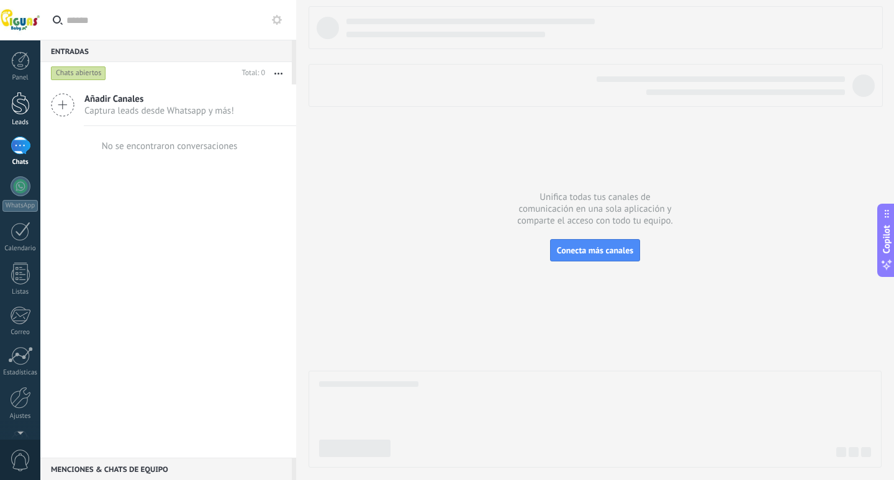
click at [19, 109] on div at bounding box center [20, 103] width 19 height 23
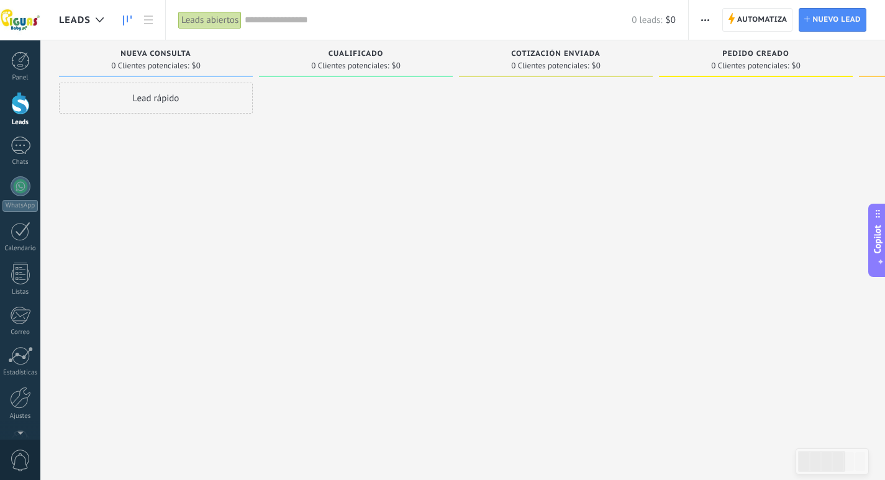
click at [20, 104] on div at bounding box center [20, 103] width 19 height 23
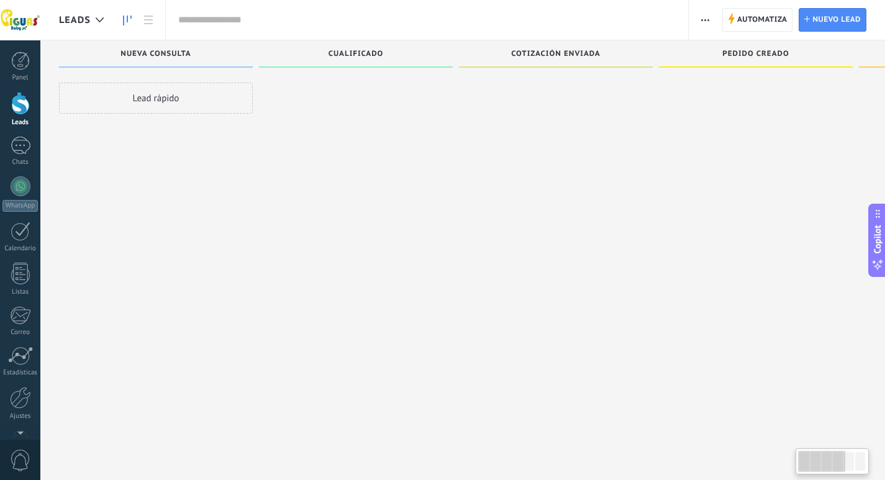
click at [20, 104] on div at bounding box center [20, 103] width 19 height 23
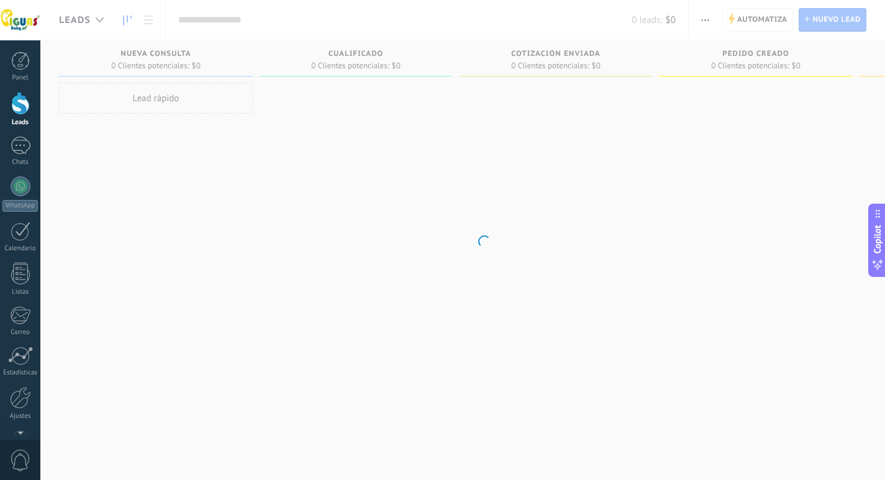
click at [20, 104] on div at bounding box center [20, 103] width 19 height 23
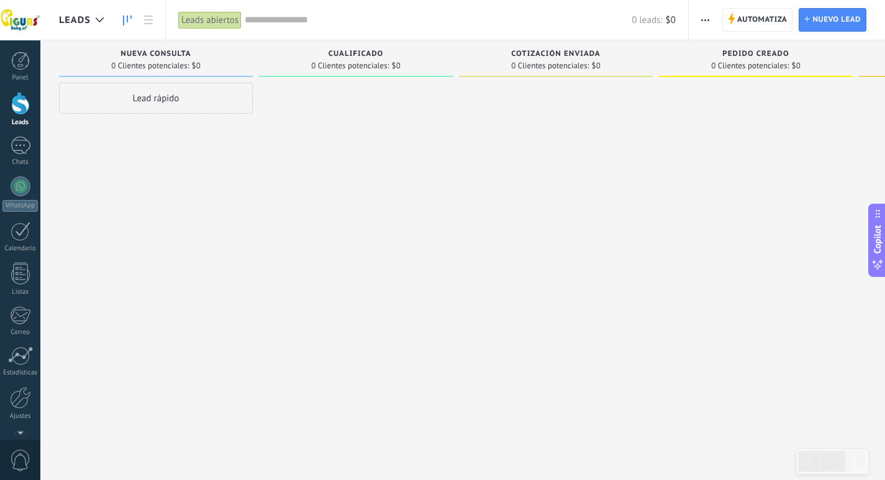
click at [69, 20] on span "Leads" at bounding box center [75, 20] width 32 height 12
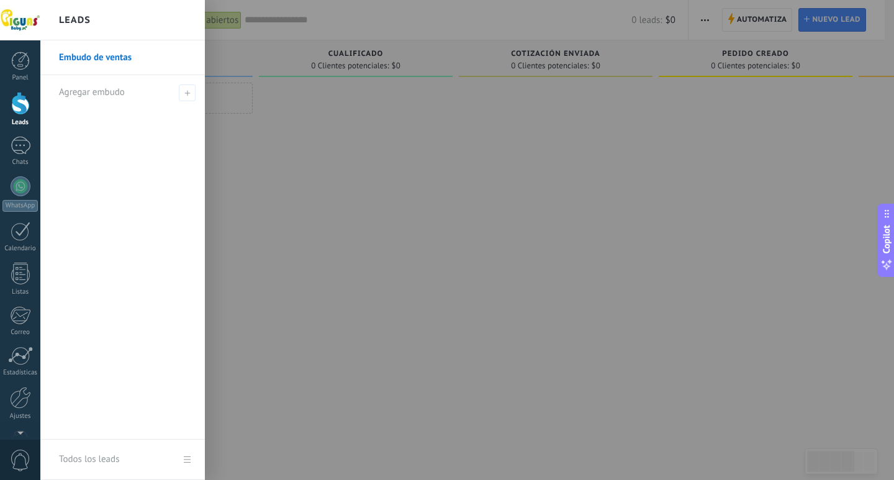
click at [107, 59] on link "Embudo de ventas" at bounding box center [126, 57] width 134 height 35
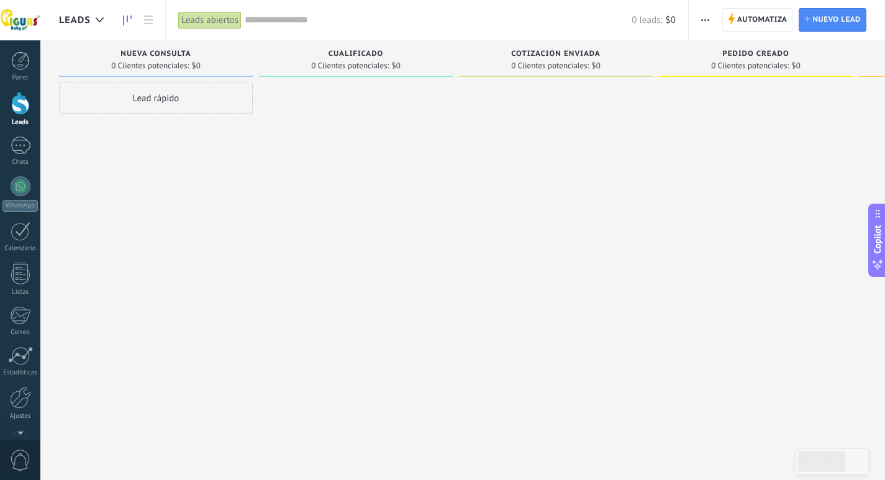
click at [189, 66] on div "0 Clientes potenciales: $0" at bounding box center [155, 65] width 89 height 7
click at [195, 66] on span "$0" at bounding box center [196, 65] width 9 height 7
click at [712, 15] on button "button" at bounding box center [705, 20] width 18 height 24
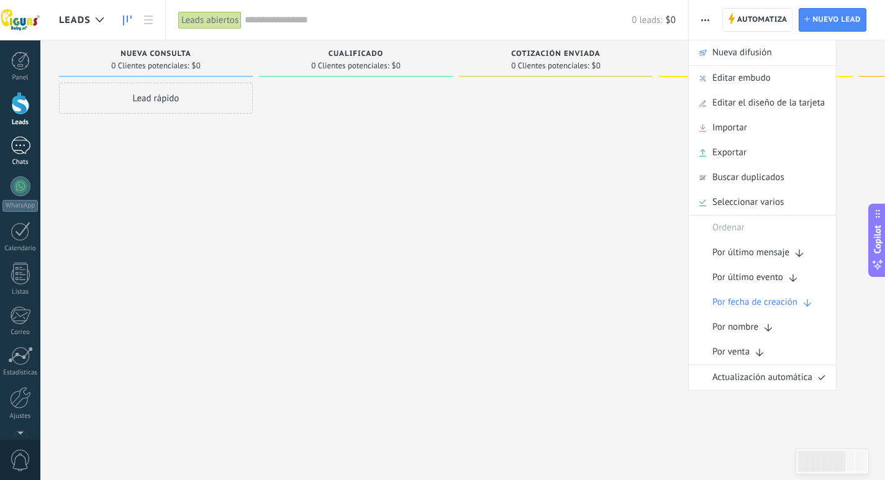
click at [15, 155] on link "Chats" at bounding box center [20, 152] width 40 height 30
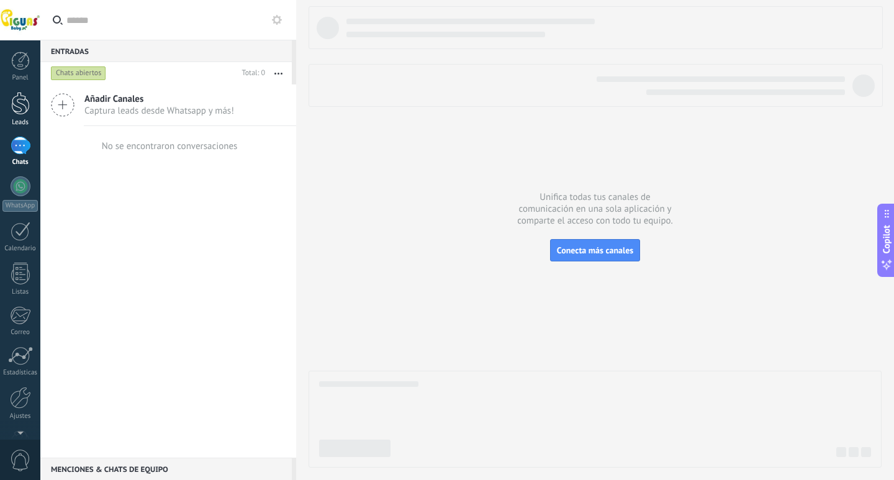
click at [20, 102] on div at bounding box center [20, 103] width 19 height 23
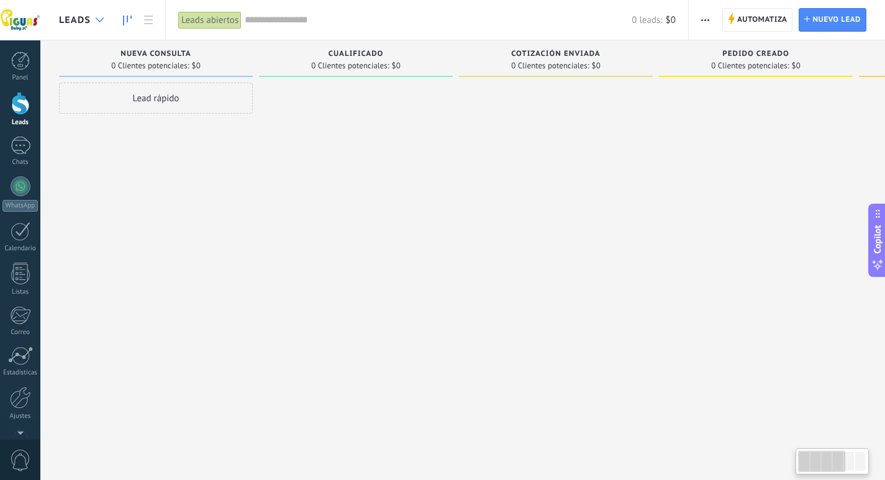
click at [99, 23] on div at bounding box center [99, 20] width 20 height 24
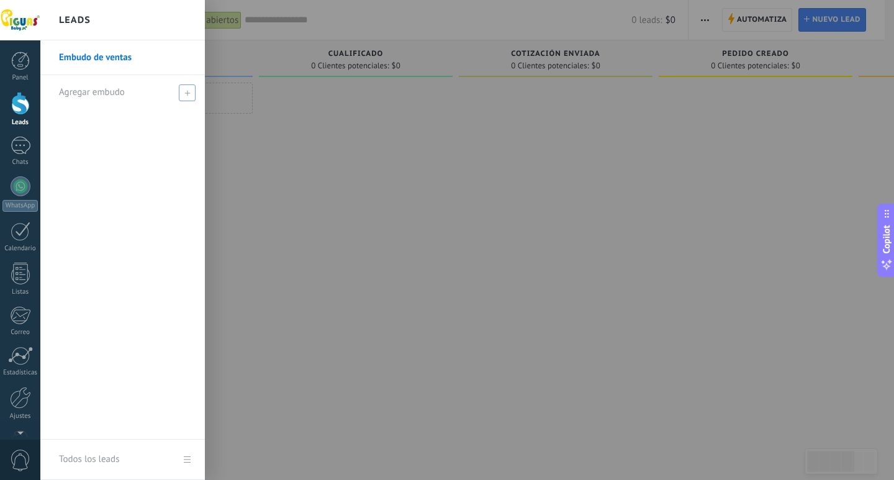
click at [123, 99] on div "Agregar embudo" at bounding box center [126, 92] width 134 height 34
click at [122, 94] on input "text" at bounding box center [117, 93] width 117 height 20
type input "*"
type input "**********"
click at [232, 155] on div at bounding box center [487, 240] width 894 height 480
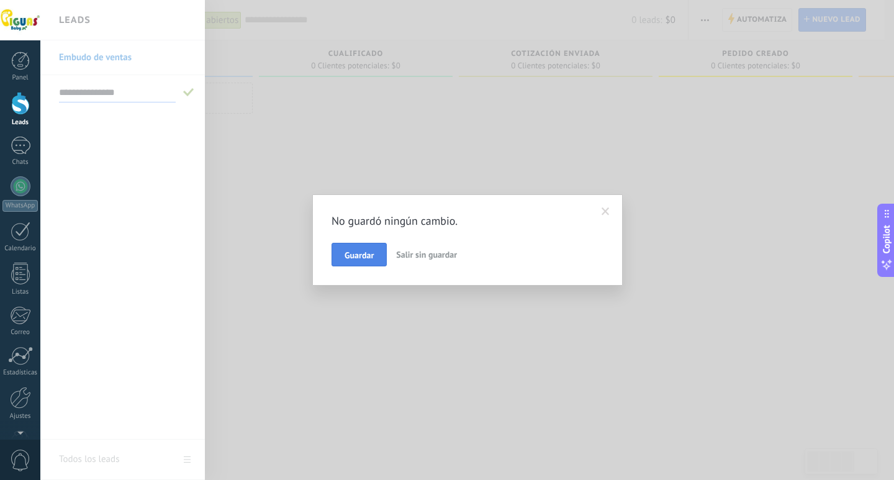
click at [340, 253] on button "Guardar" at bounding box center [359, 255] width 55 height 24
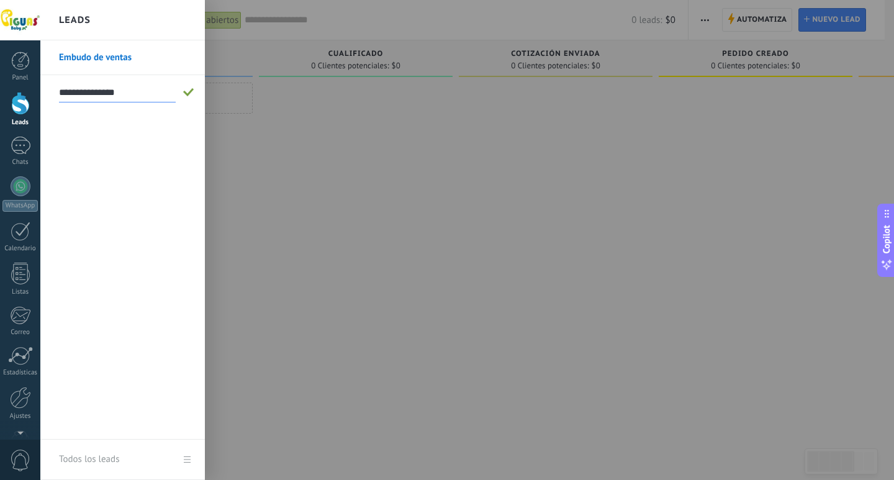
click at [327, 242] on div at bounding box center [487, 240] width 894 height 480
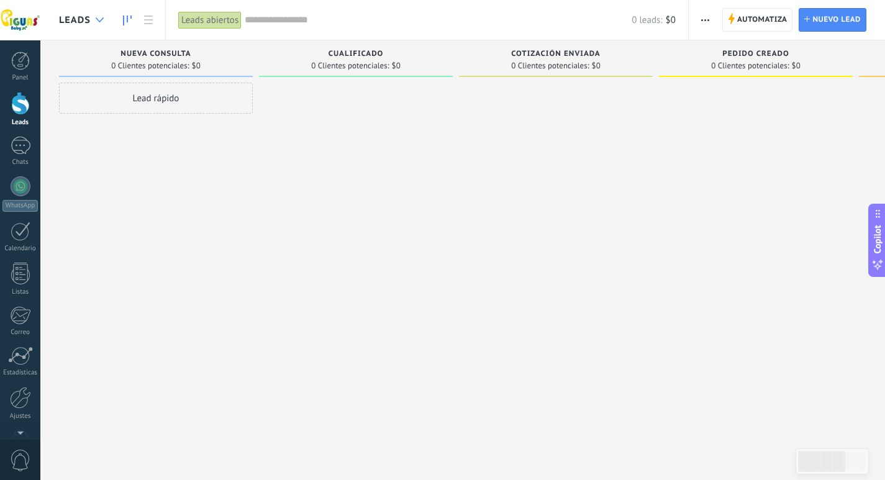
click at [89, 17] on div at bounding box center [99, 20] width 20 height 24
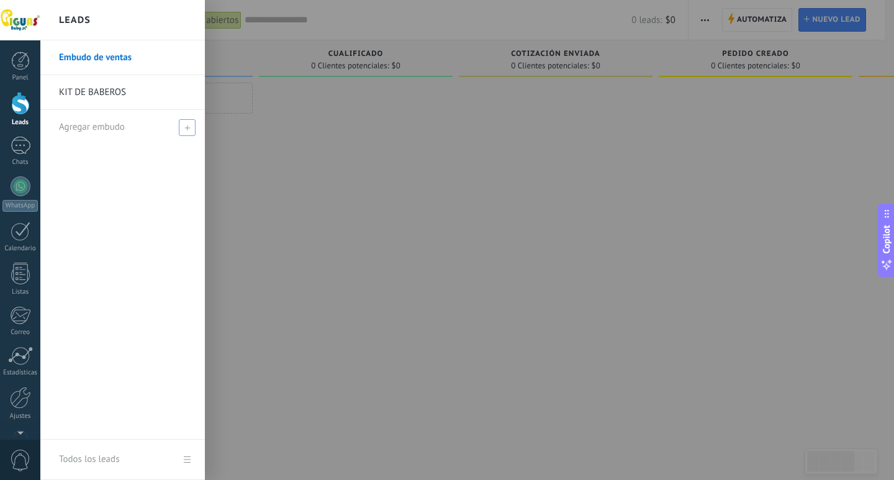
click at [192, 129] on span at bounding box center [187, 127] width 17 height 17
type input "**********"
click at [192, 129] on span at bounding box center [188, 127] width 11 height 9
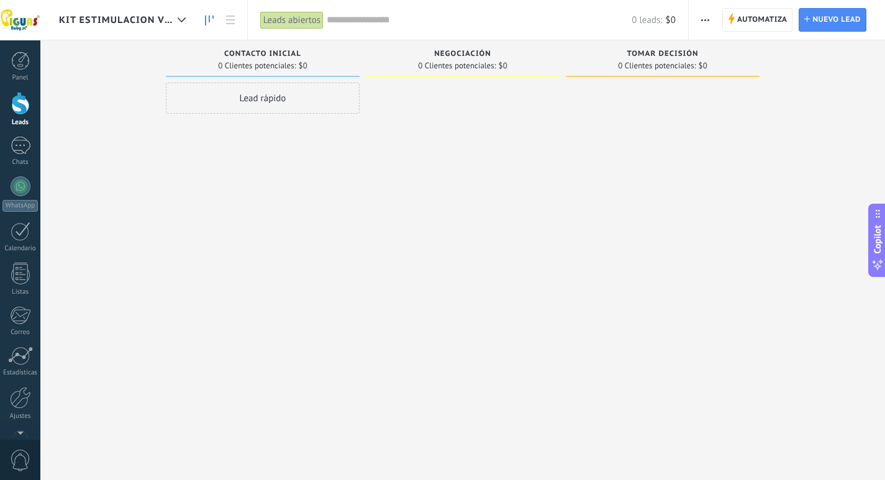
click at [170, 18] on span "KIT ESTIMULACION VISUAL" at bounding box center [116, 20] width 114 height 12
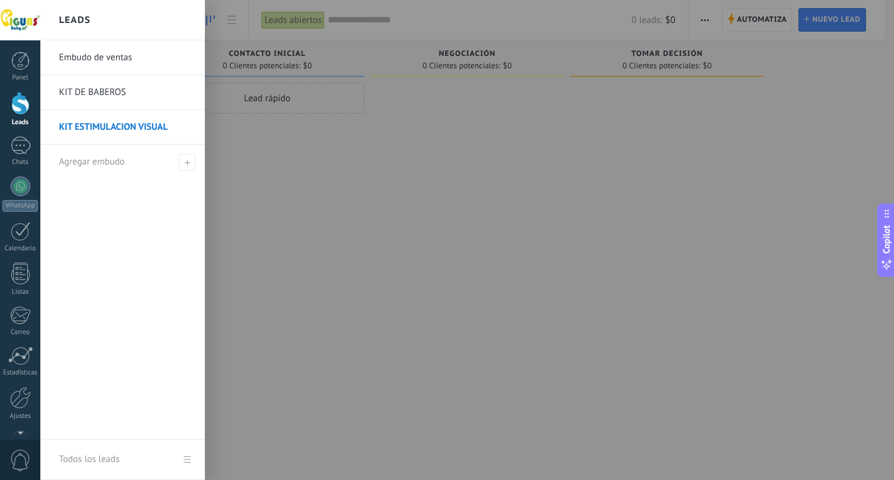
click at [117, 83] on link "KIT DE BABEROS" at bounding box center [126, 92] width 134 height 35
